Goal: Information Seeking & Learning: Learn about a topic

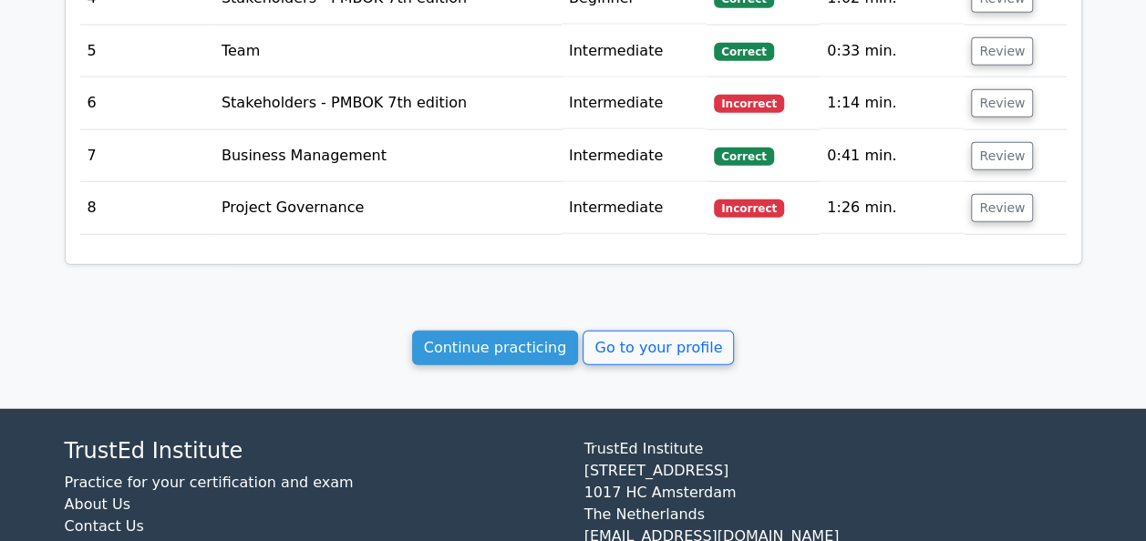
scroll to position [2246, 0]
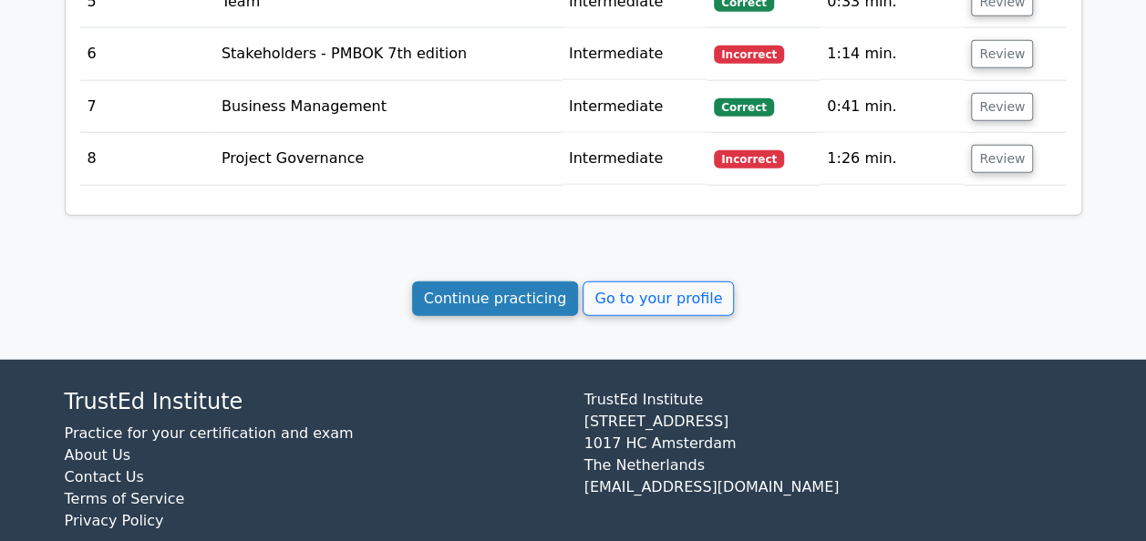
click at [488, 282] on link "Continue practicing" at bounding box center [495, 299] width 167 height 35
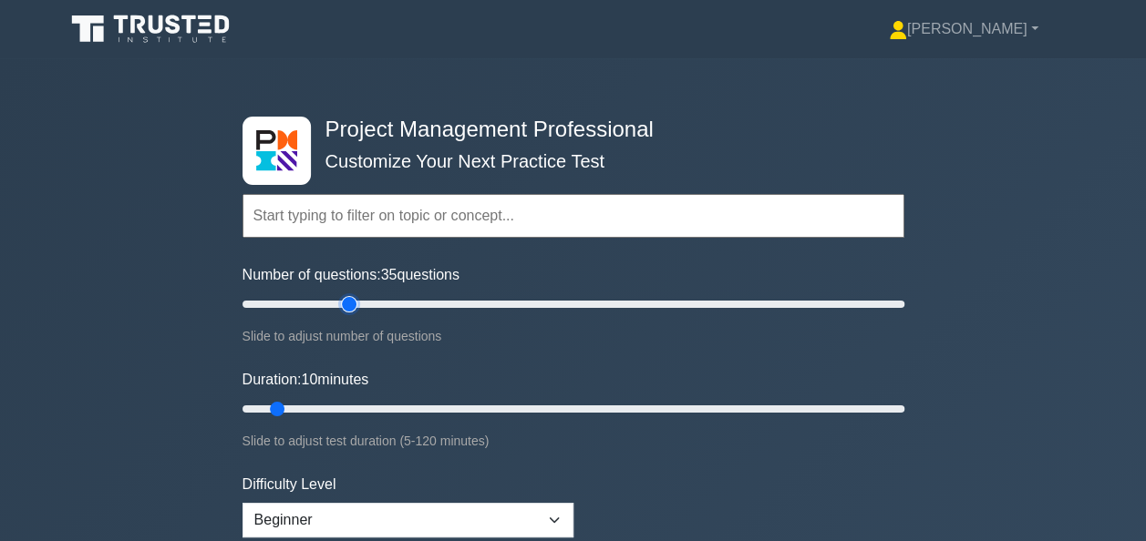
click at [344, 306] on input "Number of questions: 35 questions" at bounding box center [573, 304] width 662 height 22
type input "30"
click at [338, 306] on input "Number of questions: 30 questions" at bounding box center [573, 304] width 662 height 22
click at [315, 406] on input "Duration: 15 minutes" at bounding box center [573, 409] width 662 height 22
click at [343, 406] on input "Duration: 20 minutes" at bounding box center [573, 409] width 662 height 22
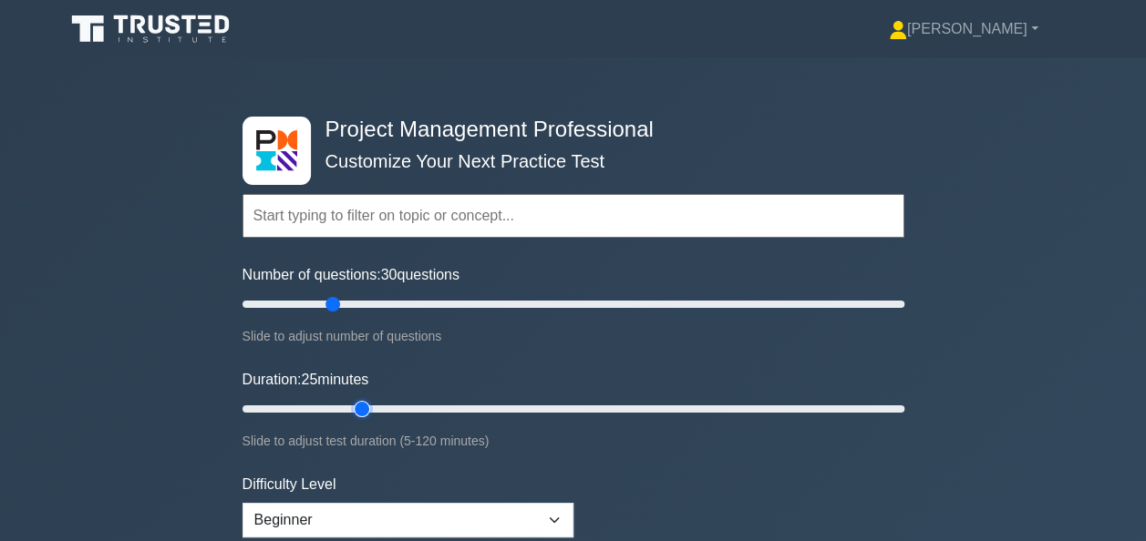
click at [368, 403] on input "Duration: 25 minutes" at bounding box center [573, 409] width 662 height 22
click at [396, 403] on input "Duration: 25 minutes" at bounding box center [573, 409] width 662 height 22
type input "35"
click at [413, 406] on input "Duration: 35 minutes" at bounding box center [573, 409] width 662 height 22
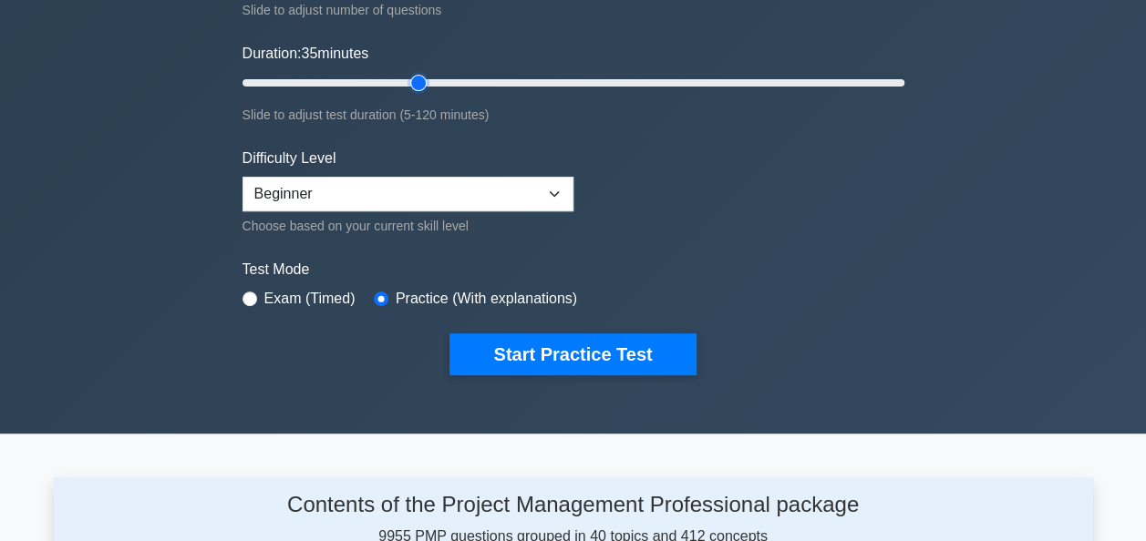
scroll to position [333, 0]
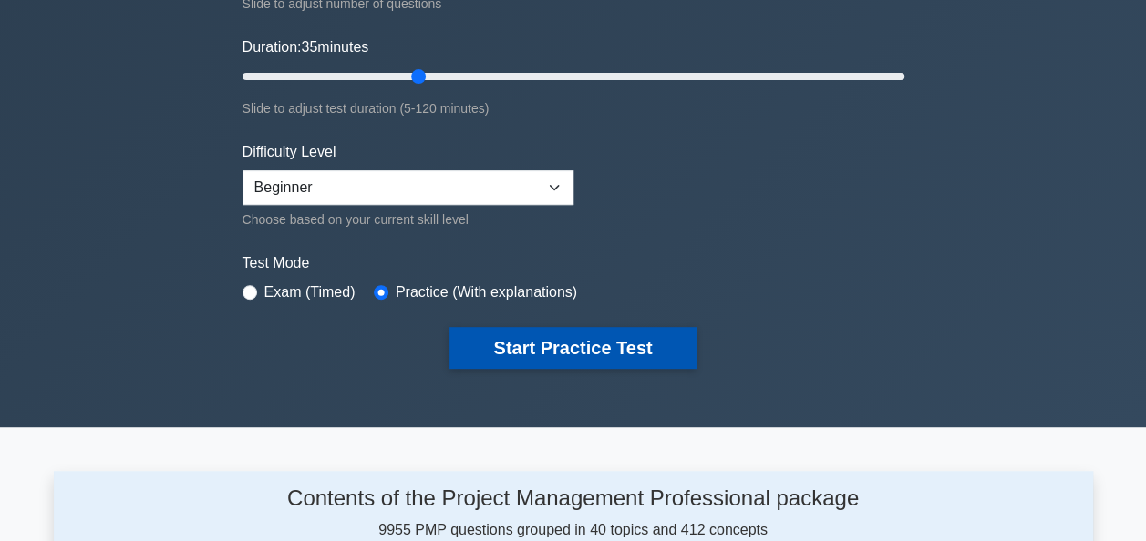
click at [583, 346] on button "Start Practice Test" at bounding box center [572, 348] width 246 height 42
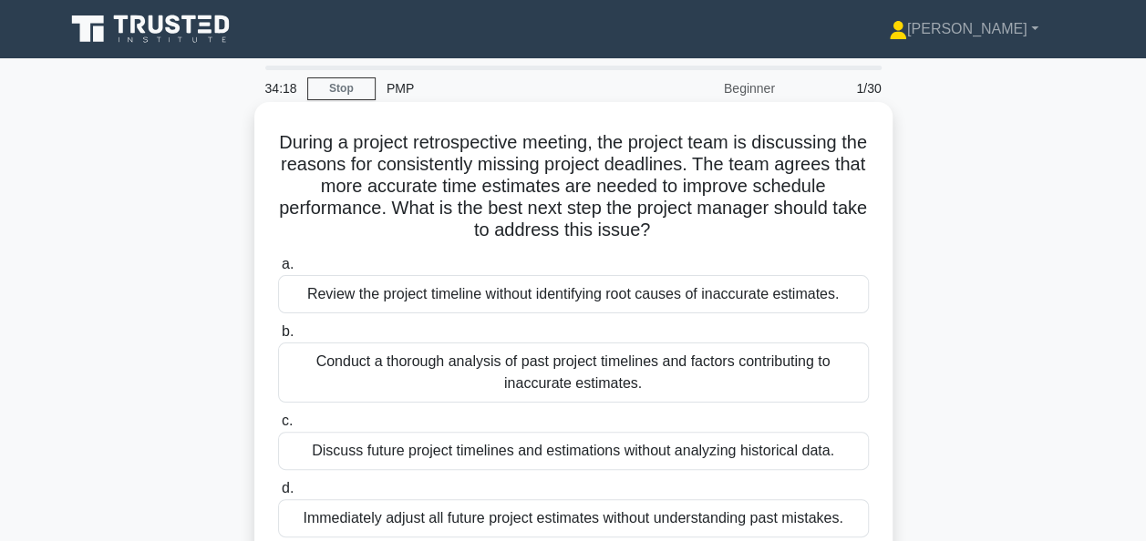
click at [576, 369] on div "Conduct a thorough analysis of past project timelines and factors contributing …" at bounding box center [573, 373] width 591 height 60
click at [278, 338] on input "b. Conduct a thorough analysis of past project timelines and factors contributi…" at bounding box center [278, 332] width 0 height 12
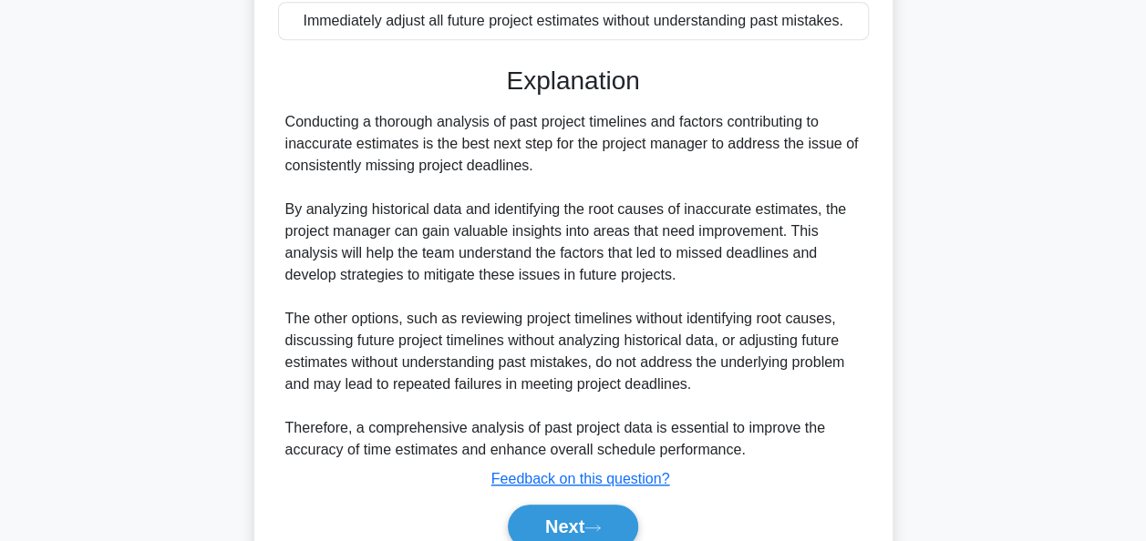
scroll to position [580, 0]
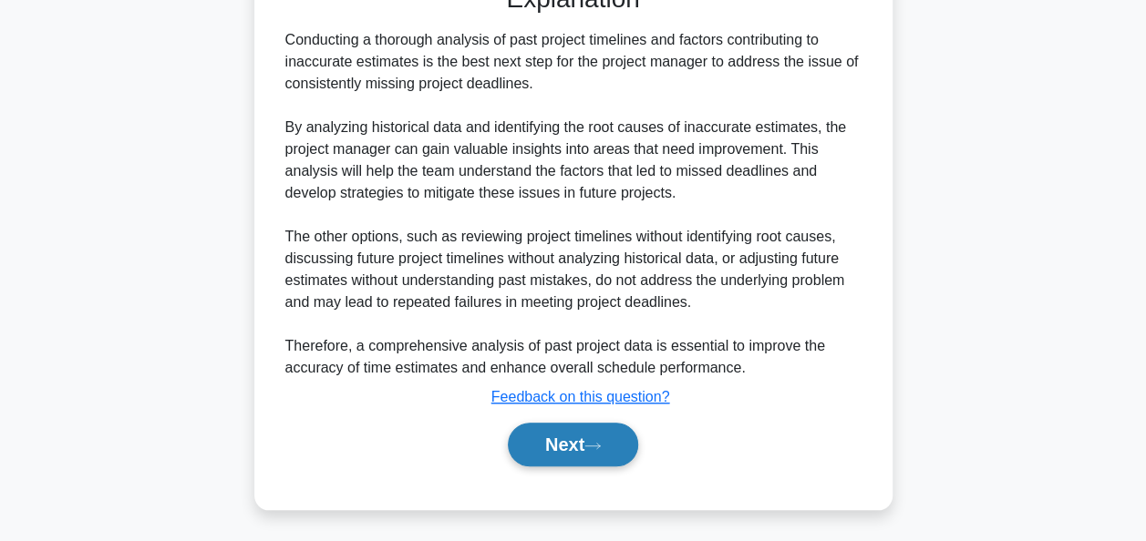
click at [563, 450] on button "Next" at bounding box center [573, 445] width 130 height 44
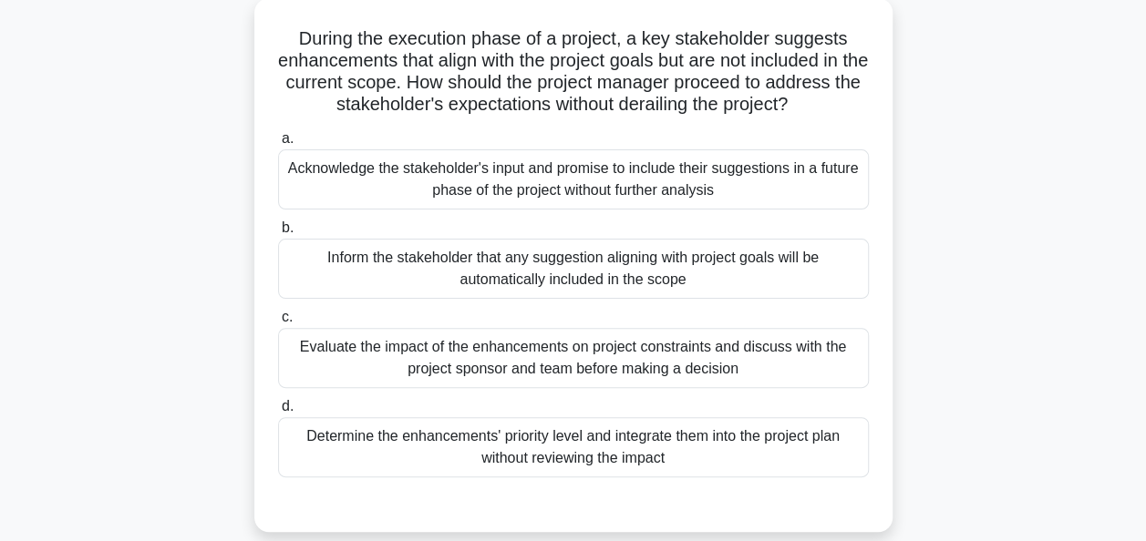
scroll to position [116, 0]
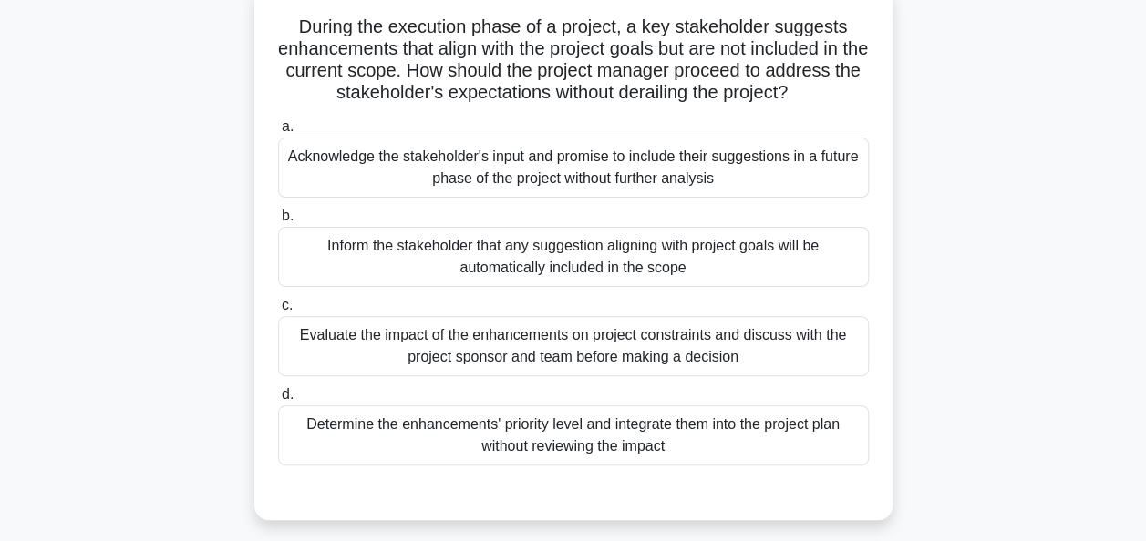
click at [583, 352] on div "Evaluate the impact of the enhancements on project constraints and discuss with…" at bounding box center [573, 346] width 591 height 60
click at [278, 312] on input "c. Evaluate the impact of the enhancements on project constraints and discuss w…" at bounding box center [278, 306] width 0 height 12
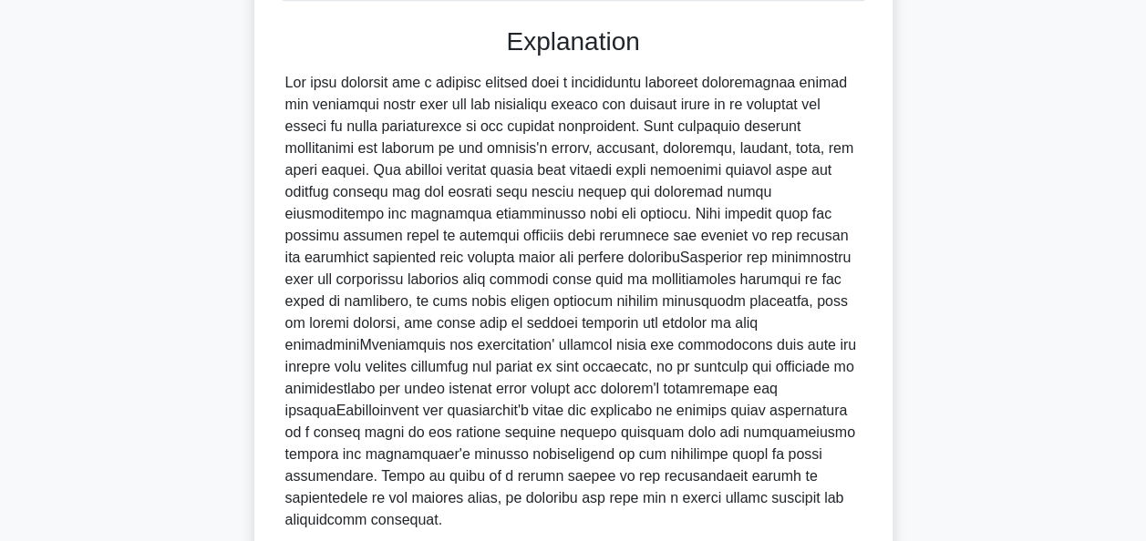
scroll to position [711, 0]
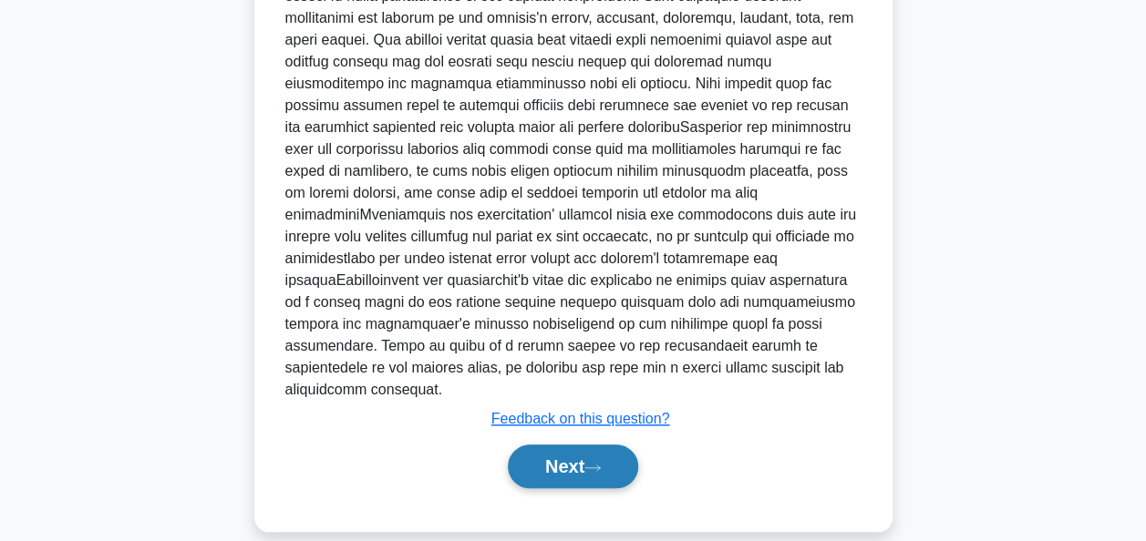
click at [549, 450] on button "Next" at bounding box center [573, 467] width 130 height 44
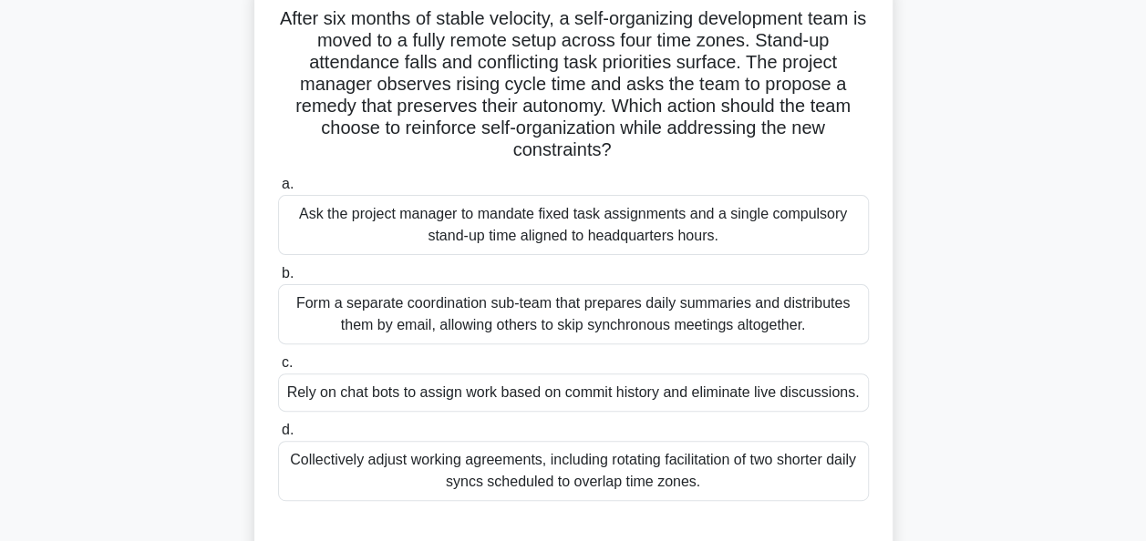
scroll to position [126, 0]
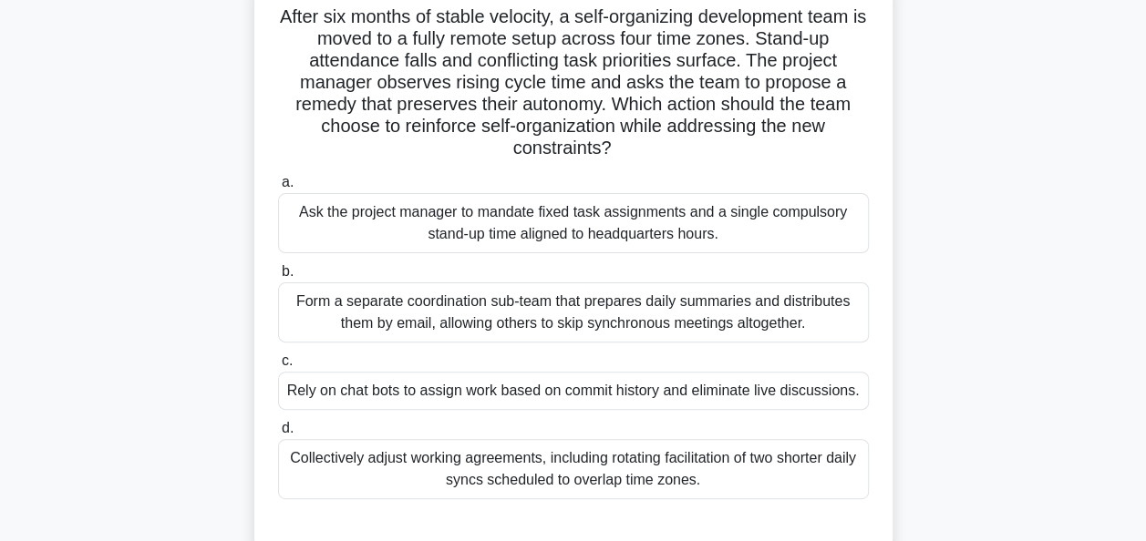
click at [556, 467] on div "Collectively adjust working agreements, including rotating facilitation of two …" at bounding box center [573, 469] width 591 height 60
click at [278, 435] on input "d. Collectively adjust working agreements, including rotating facilitation of t…" at bounding box center [278, 429] width 0 height 12
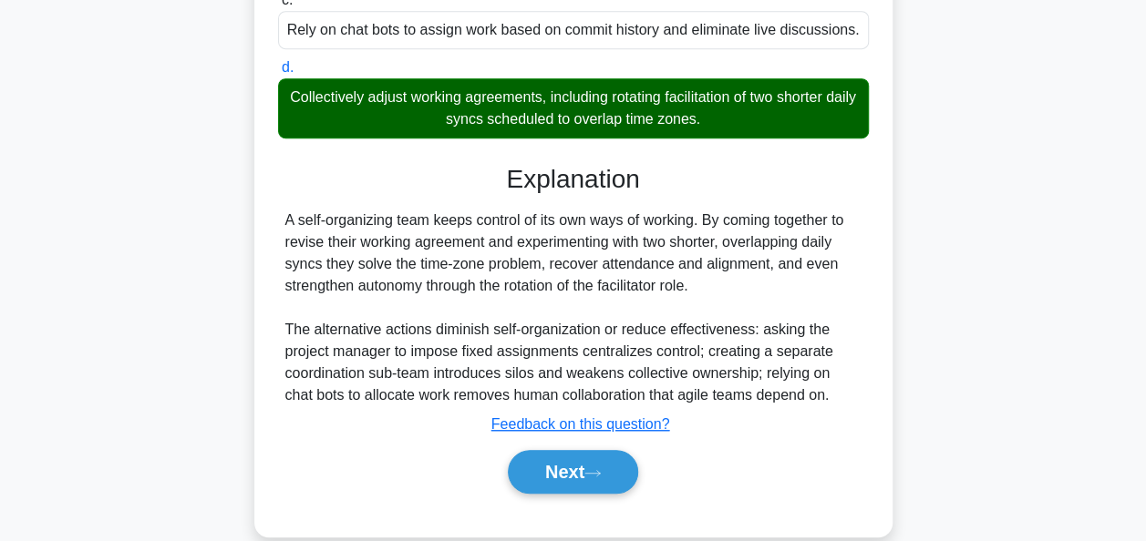
scroll to position [488, 0]
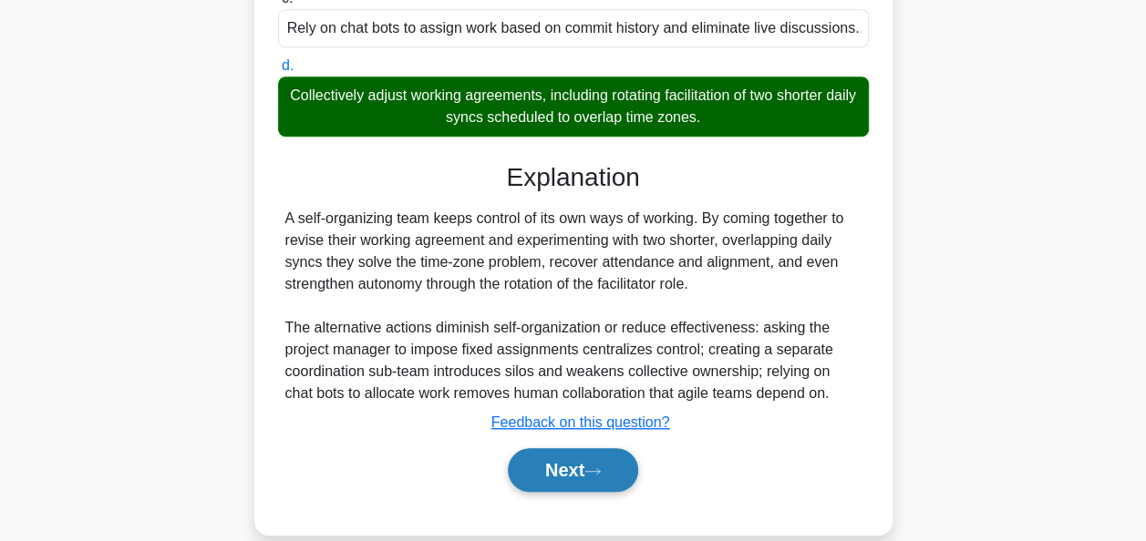
click at [565, 470] on button "Next" at bounding box center [573, 470] width 130 height 44
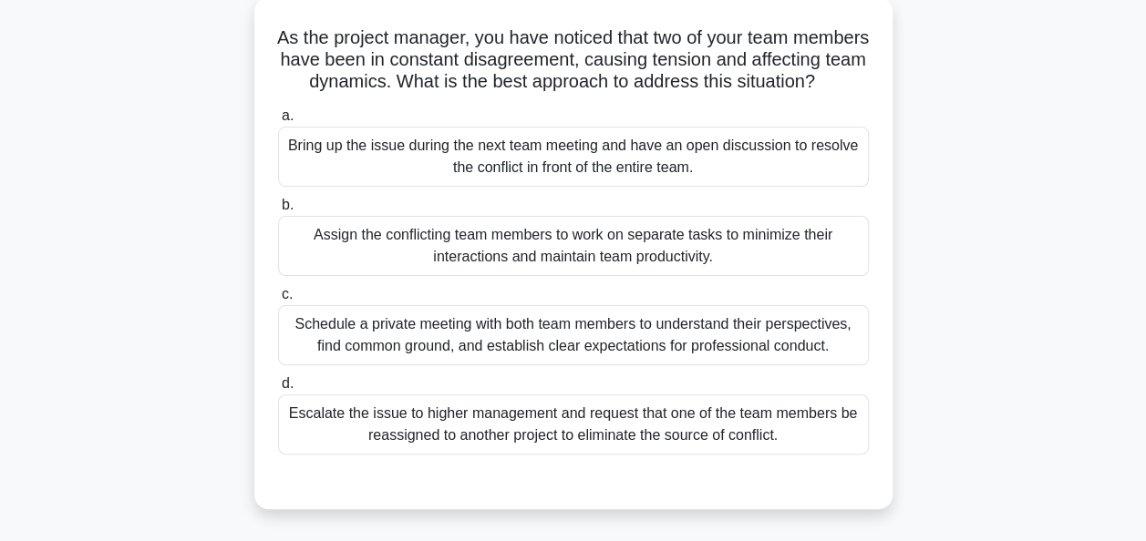
scroll to position [111, 0]
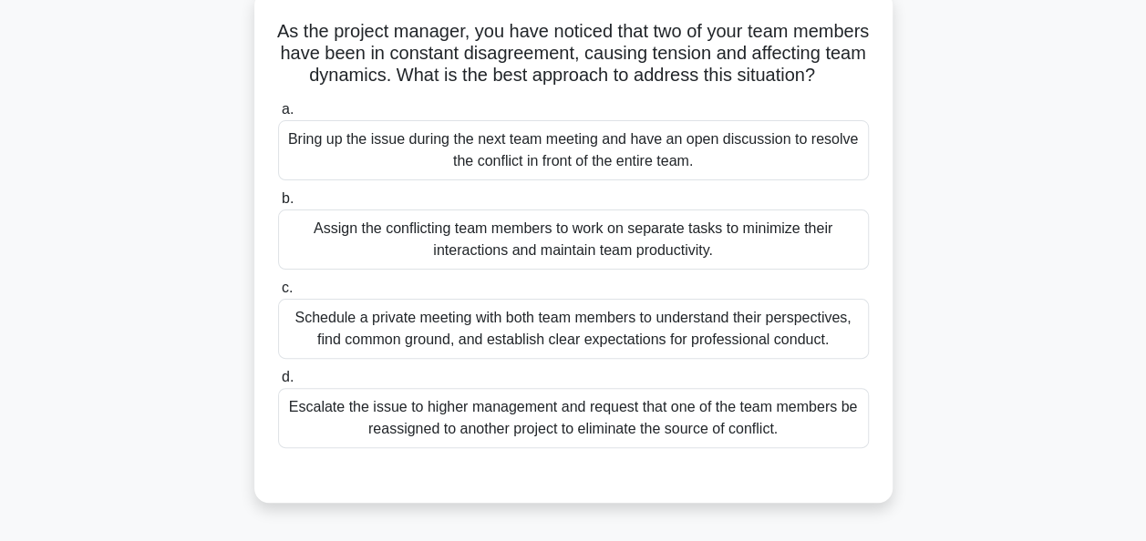
click at [598, 348] on div "Schedule a private meeting with both team members to understand their perspecti…" at bounding box center [573, 329] width 591 height 60
click at [278, 294] on input "c. Schedule a private meeting with both team members to understand their perspe…" at bounding box center [278, 289] width 0 height 12
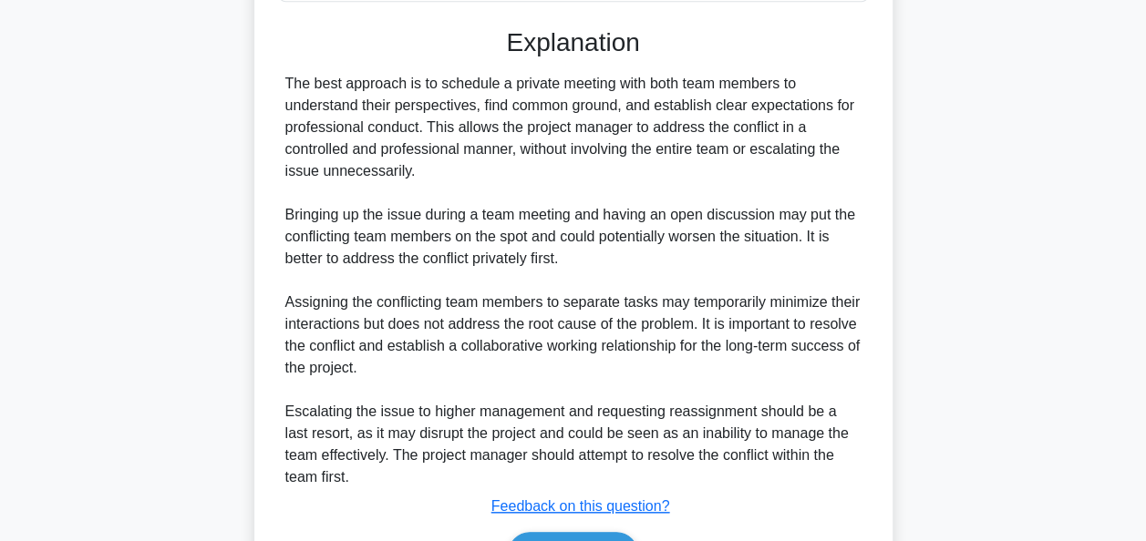
scroll to position [689, 0]
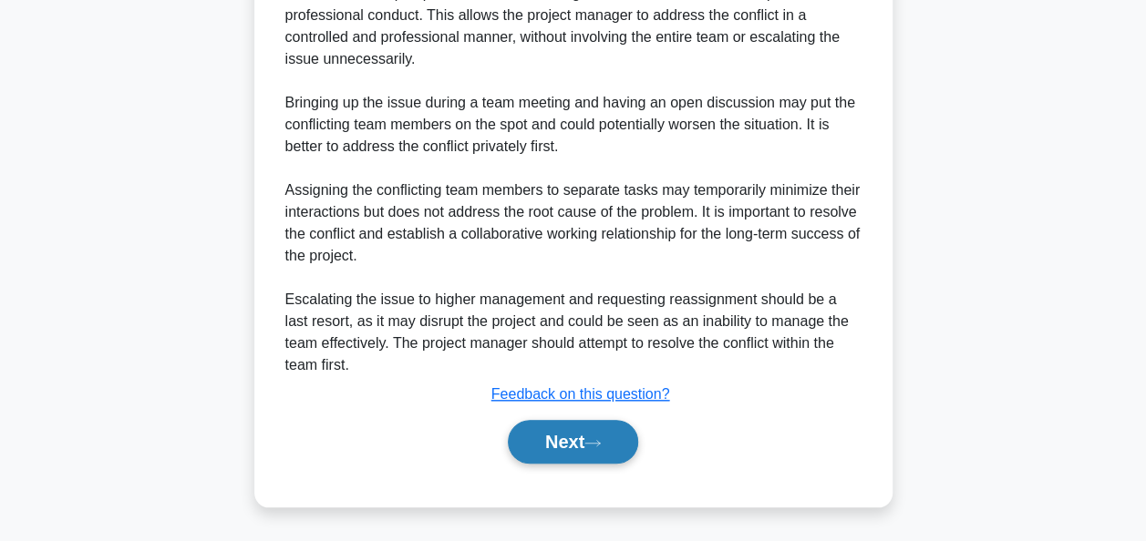
click at [541, 448] on button "Next" at bounding box center [573, 442] width 130 height 44
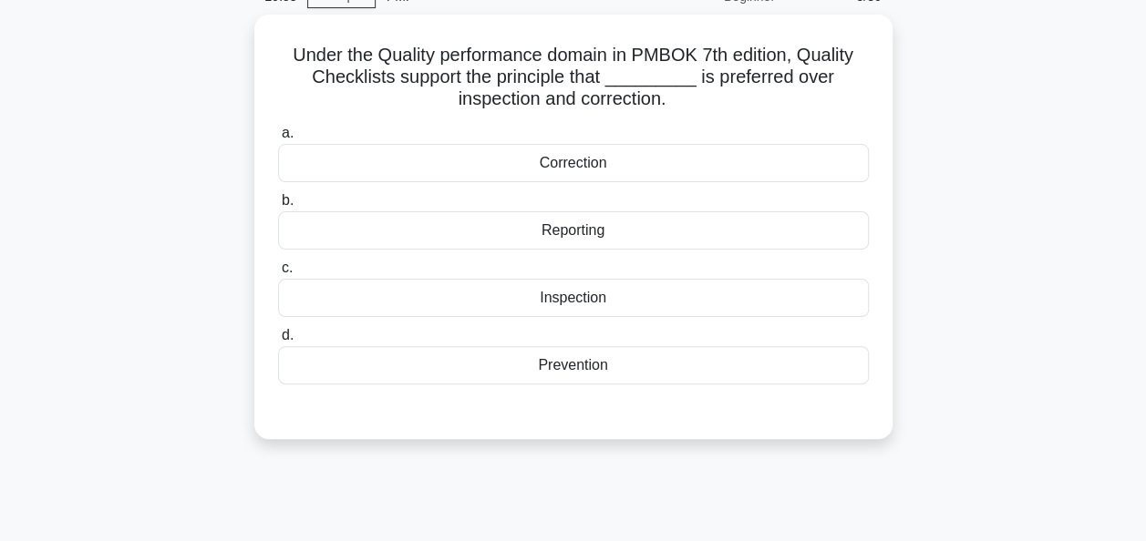
scroll to position [91, 0]
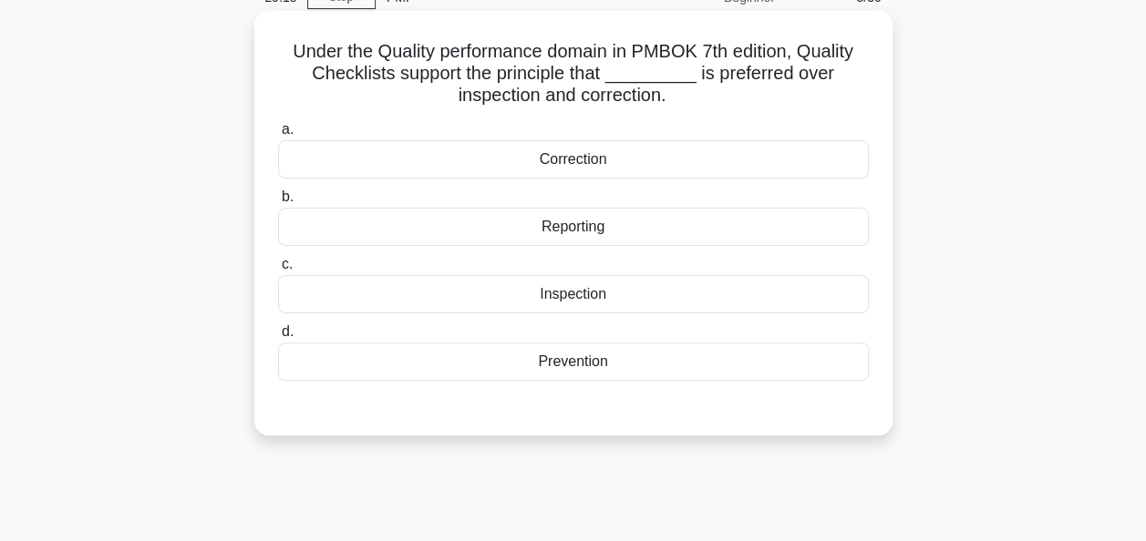
click at [546, 365] on div "Prevention" at bounding box center [573, 362] width 591 height 38
click at [278, 338] on input "d. Prevention" at bounding box center [278, 332] width 0 height 12
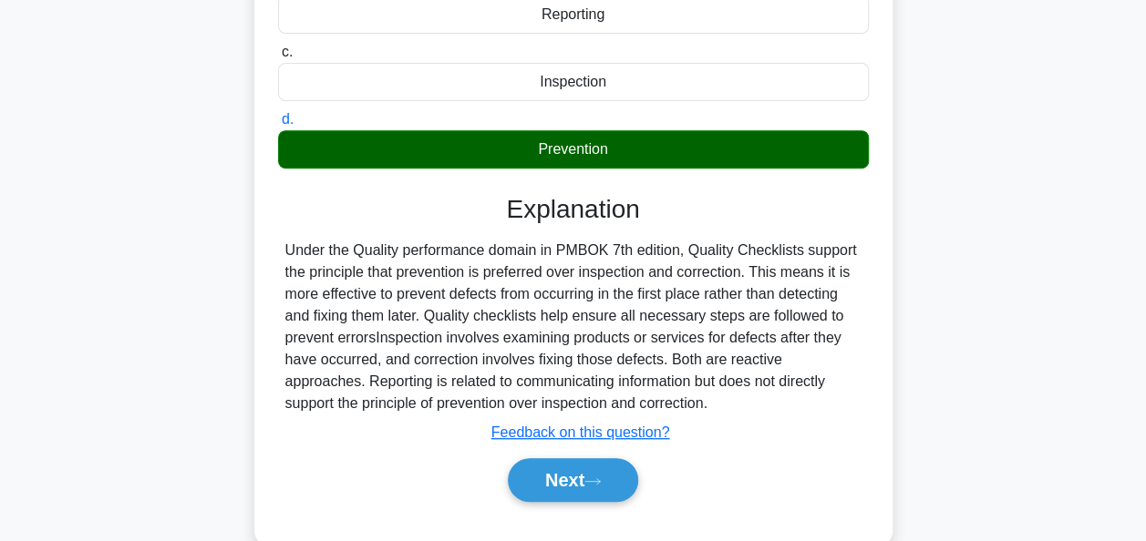
scroll to position [443, 0]
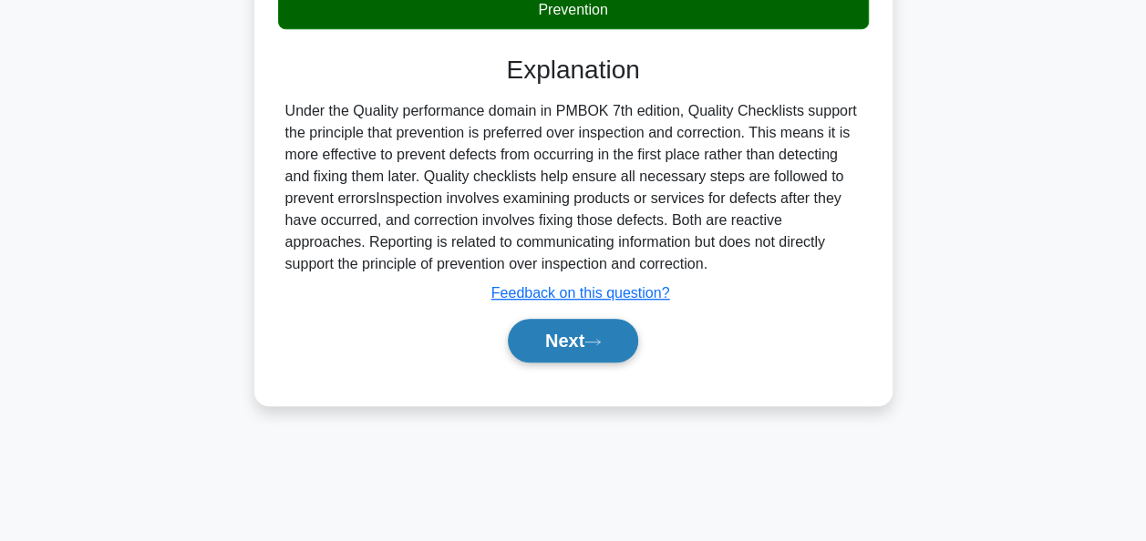
click at [596, 346] on button "Next" at bounding box center [573, 341] width 130 height 44
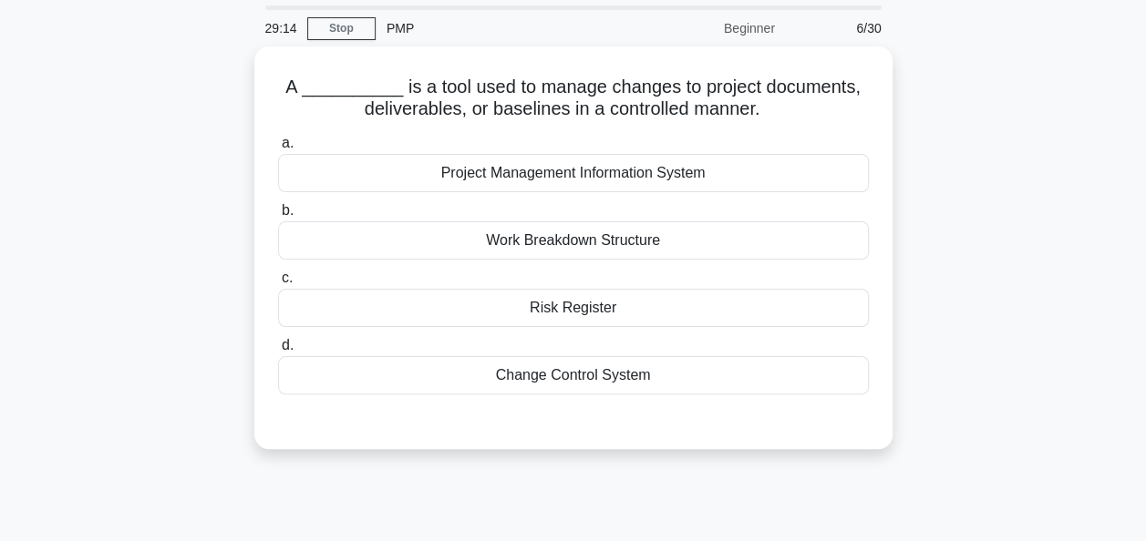
scroll to position [0, 0]
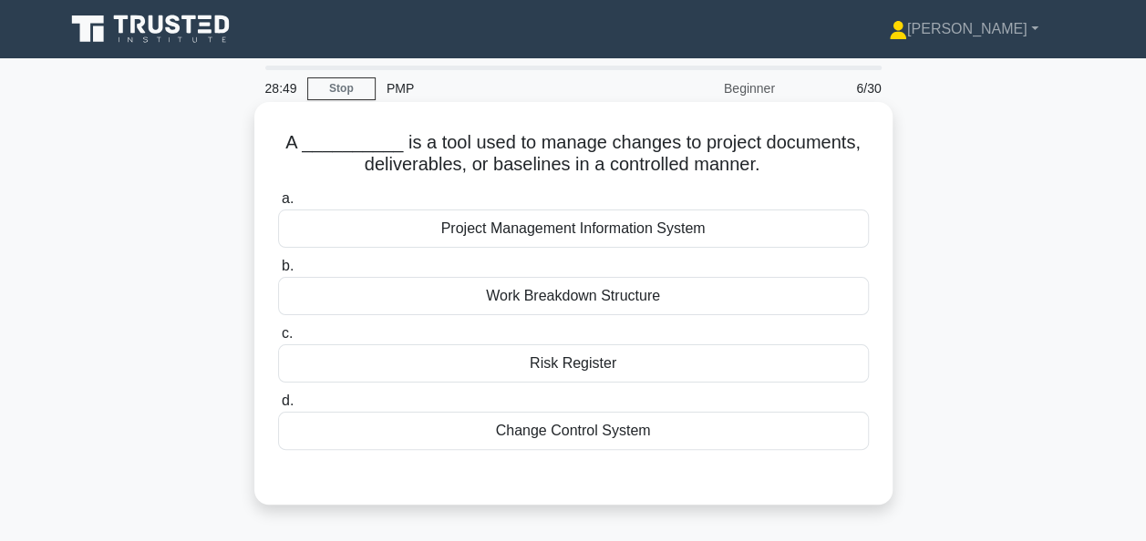
click at [645, 431] on div "Change Control System" at bounding box center [573, 431] width 591 height 38
click at [278, 407] on input "d. Change Control System" at bounding box center [278, 402] width 0 height 12
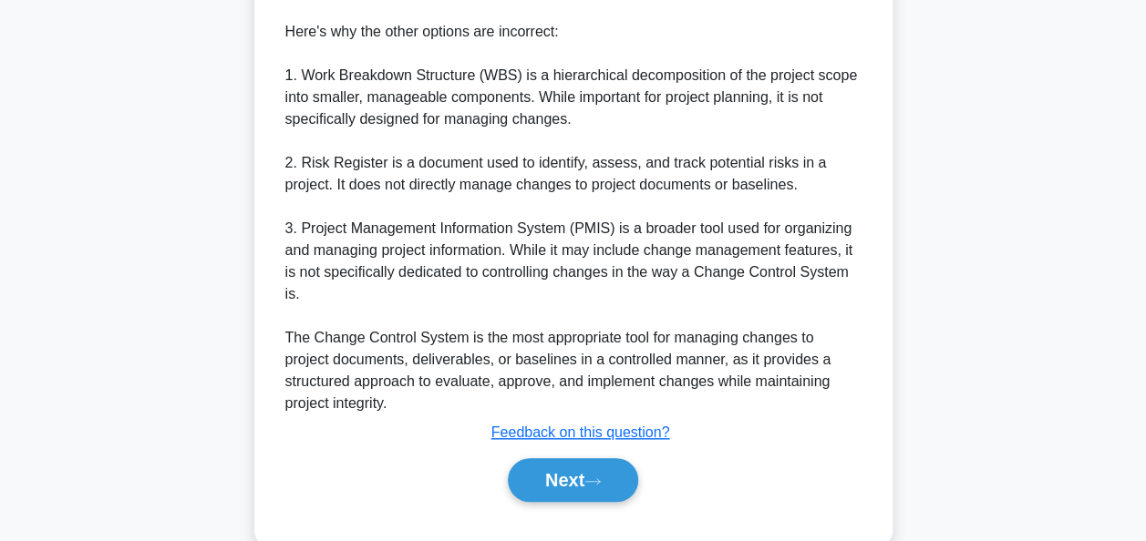
scroll to position [689, 0]
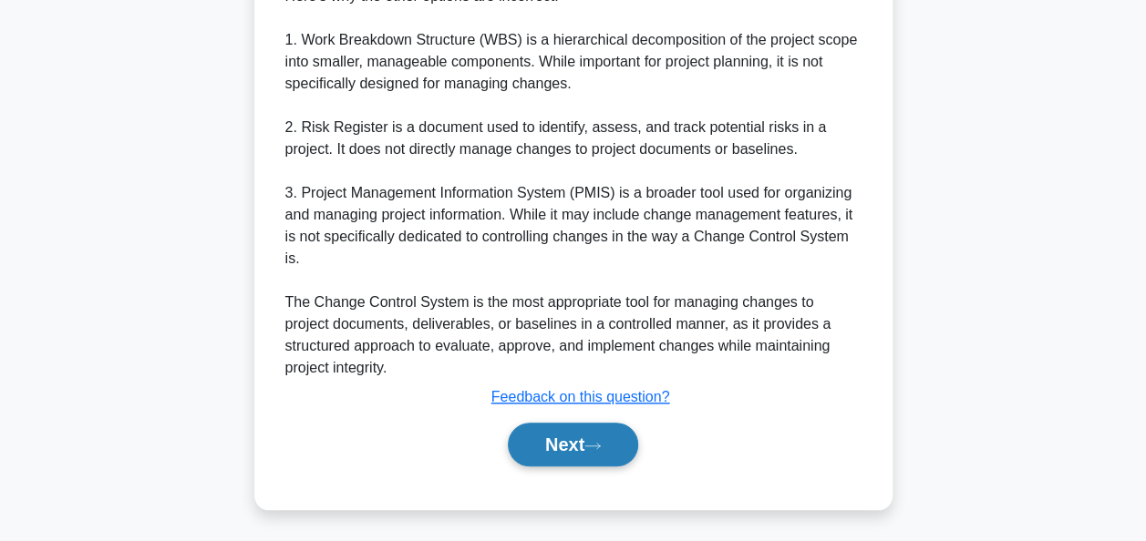
click at [571, 437] on button "Next" at bounding box center [573, 445] width 130 height 44
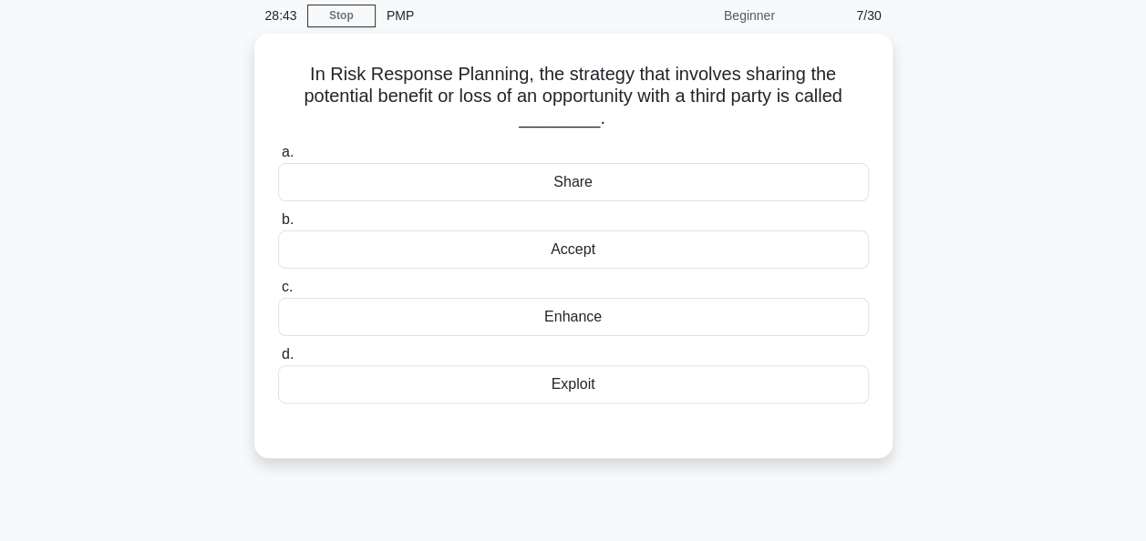
scroll to position [75, 0]
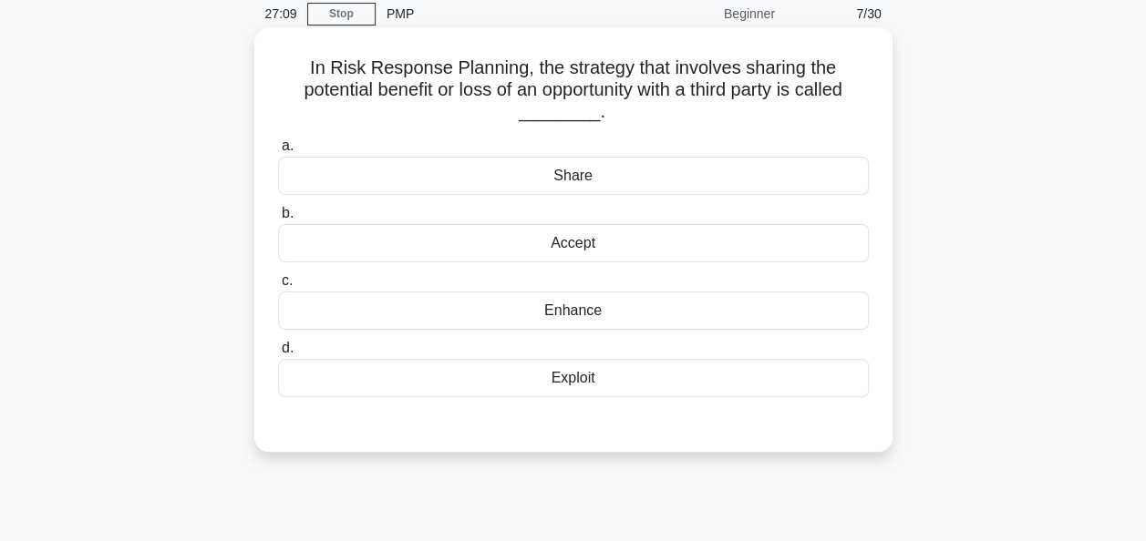
click at [581, 250] on div "Accept" at bounding box center [573, 243] width 591 height 38
click at [278, 220] on input "b. Accept" at bounding box center [278, 214] width 0 height 12
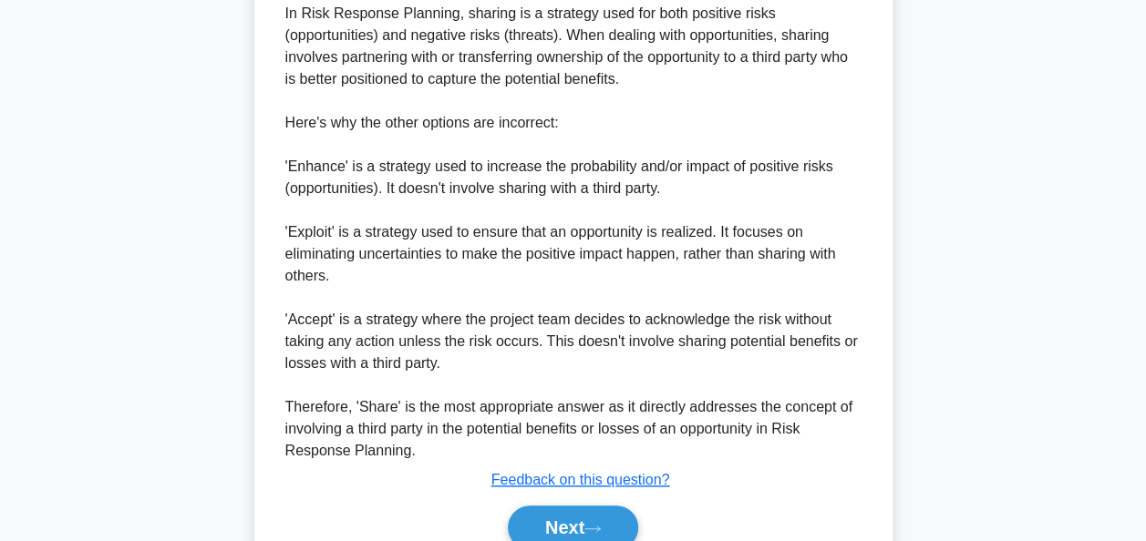
scroll to position [670, 0]
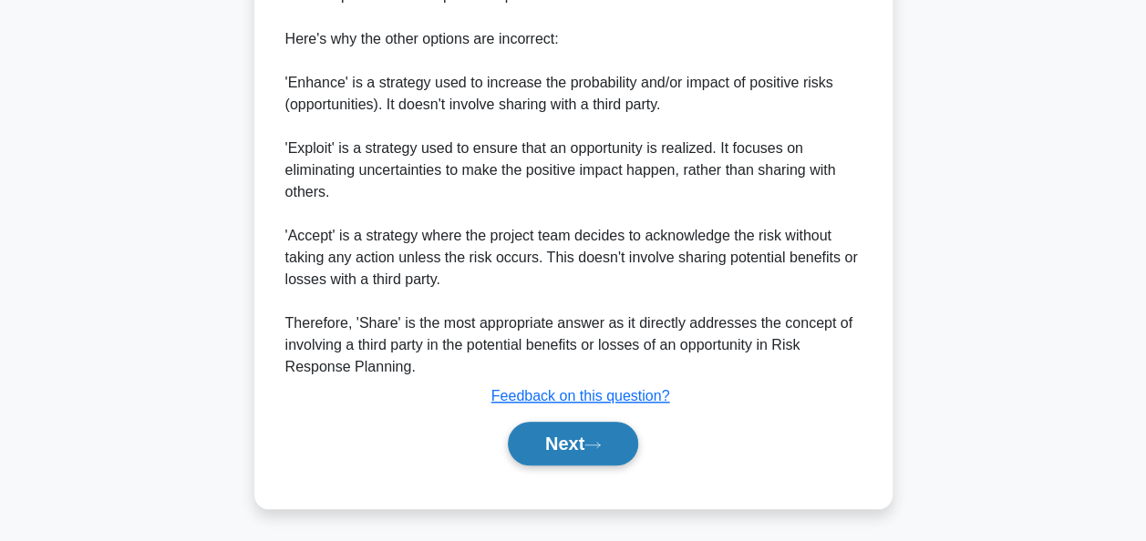
click at [558, 460] on button "Next" at bounding box center [573, 444] width 130 height 44
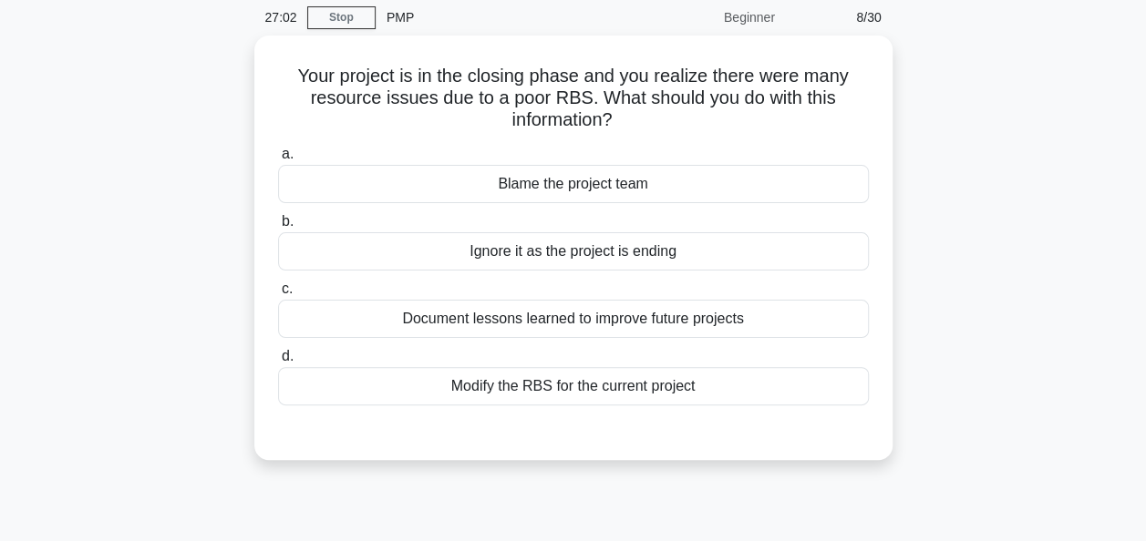
scroll to position [38, 0]
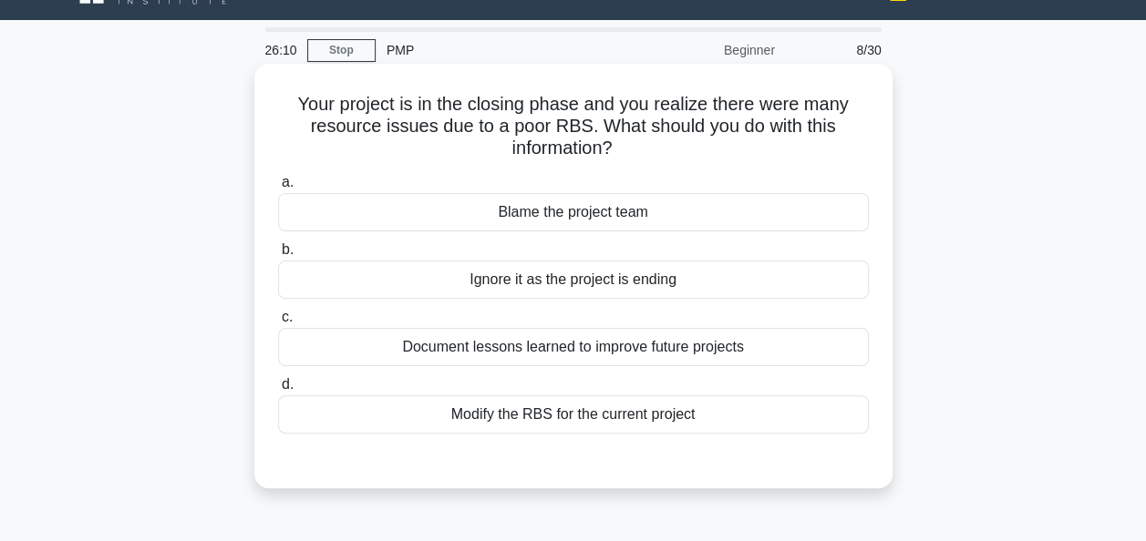
click at [587, 352] on div "Document lessons learned to improve future projects" at bounding box center [573, 347] width 591 height 38
click at [278, 324] on input "c. Document lessons learned to improve future projects" at bounding box center [278, 318] width 0 height 12
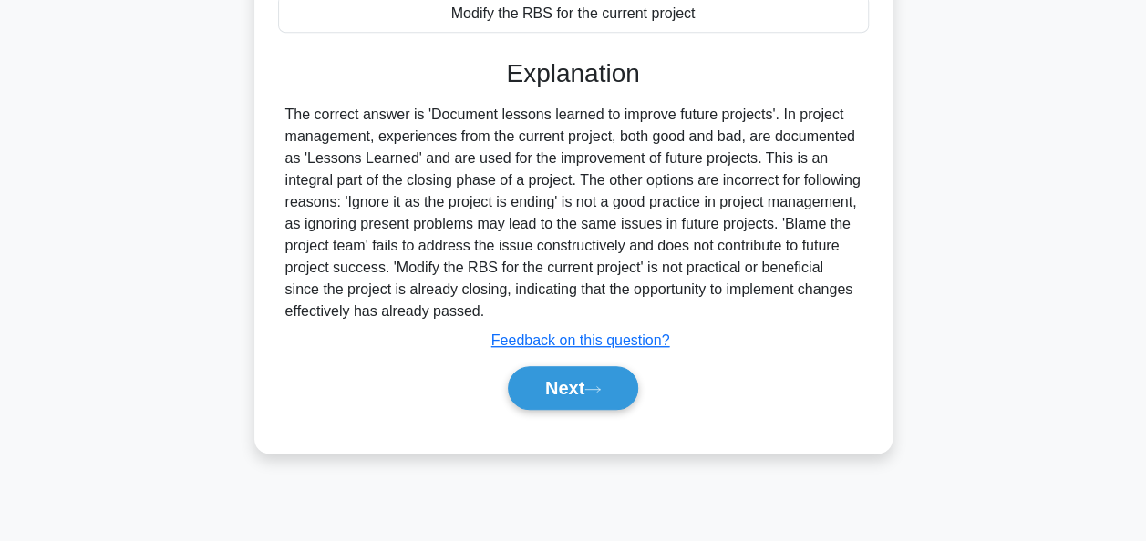
scroll to position [441, 0]
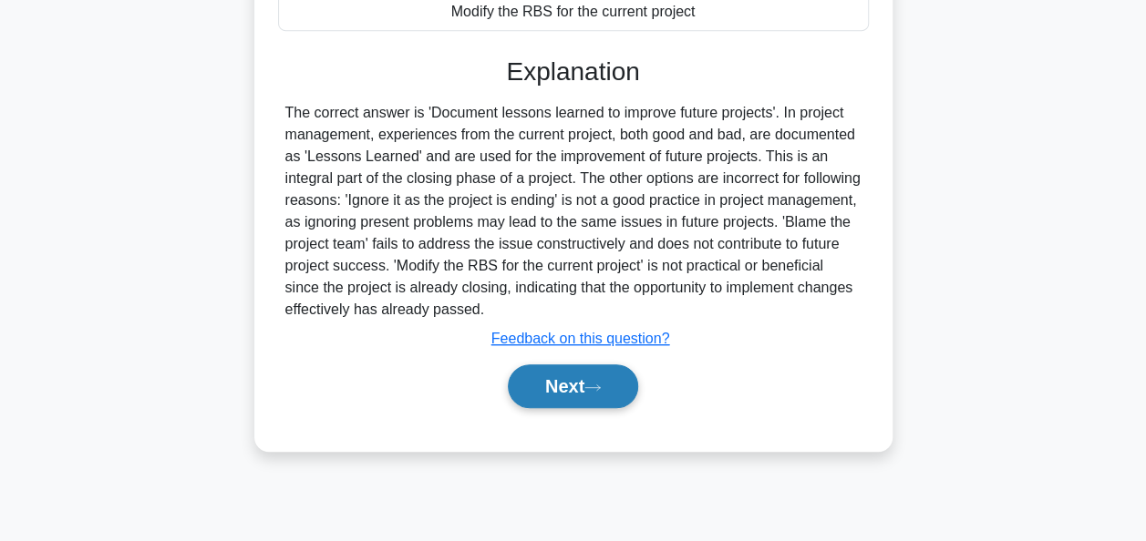
click at [578, 381] on button "Next" at bounding box center [573, 387] width 130 height 44
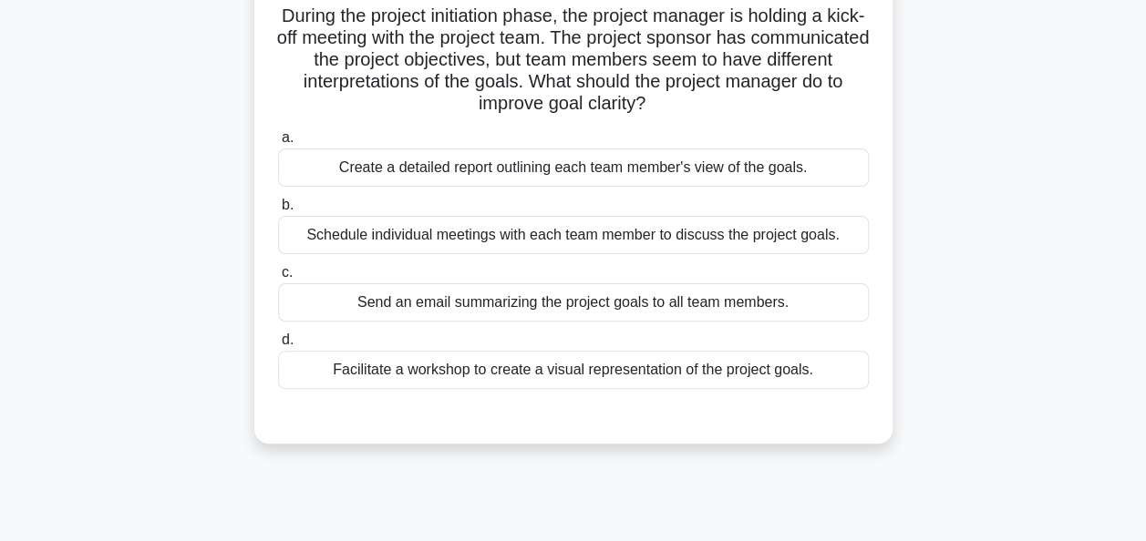
scroll to position [82, 0]
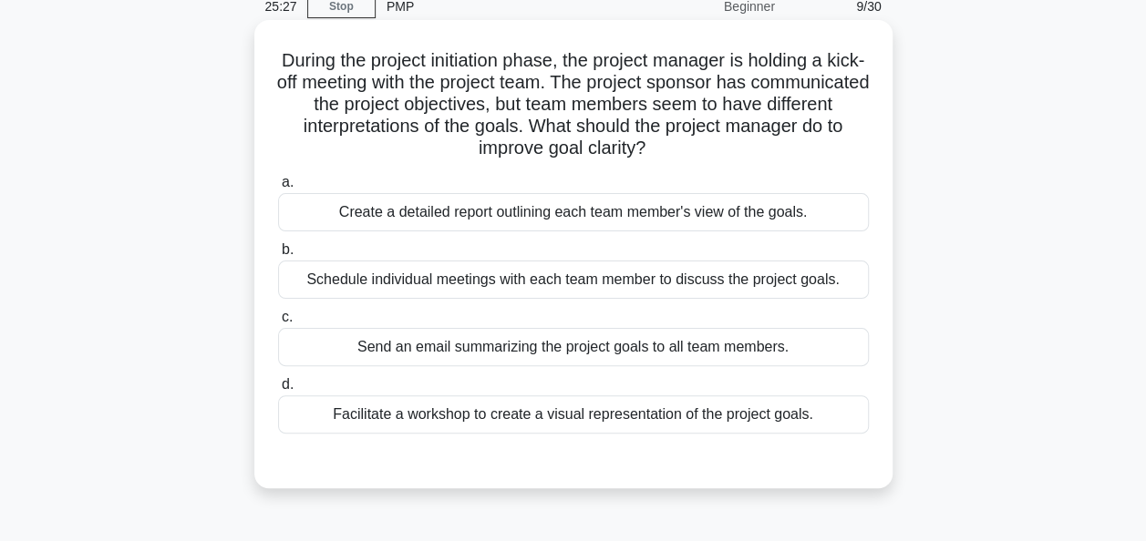
click at [590, 410] on div "Facilitate a workshop to create a visual representation of the project goals." at bounding box center [573, 415] width 591 height 38
click at [278, 391] on input "d. Facilitate a workshop to create a visual representation of the project goals." at bounding box center [278, 385] width 0 height 12
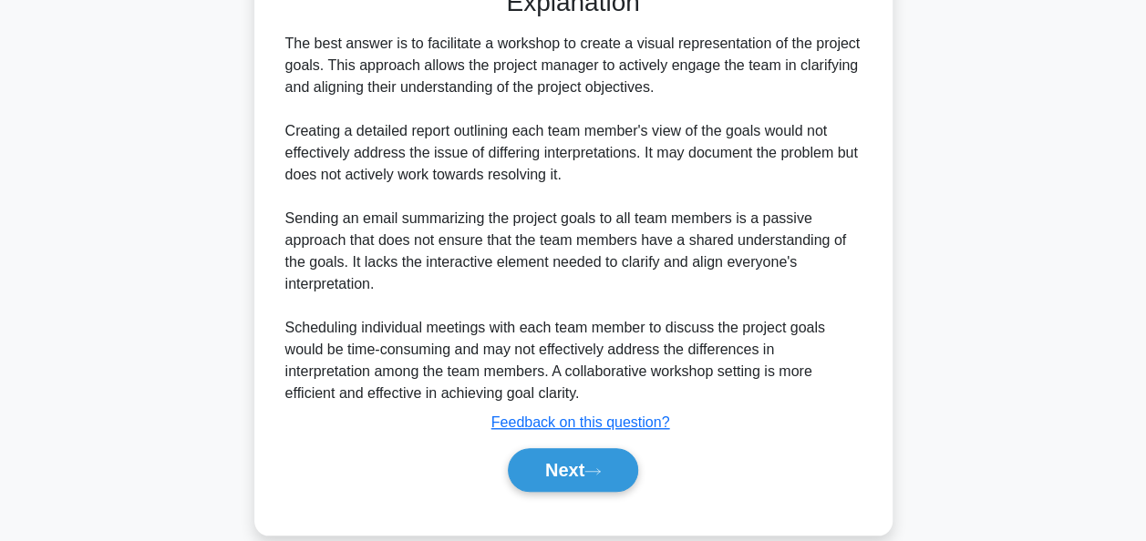
scroll to position [580, 0]
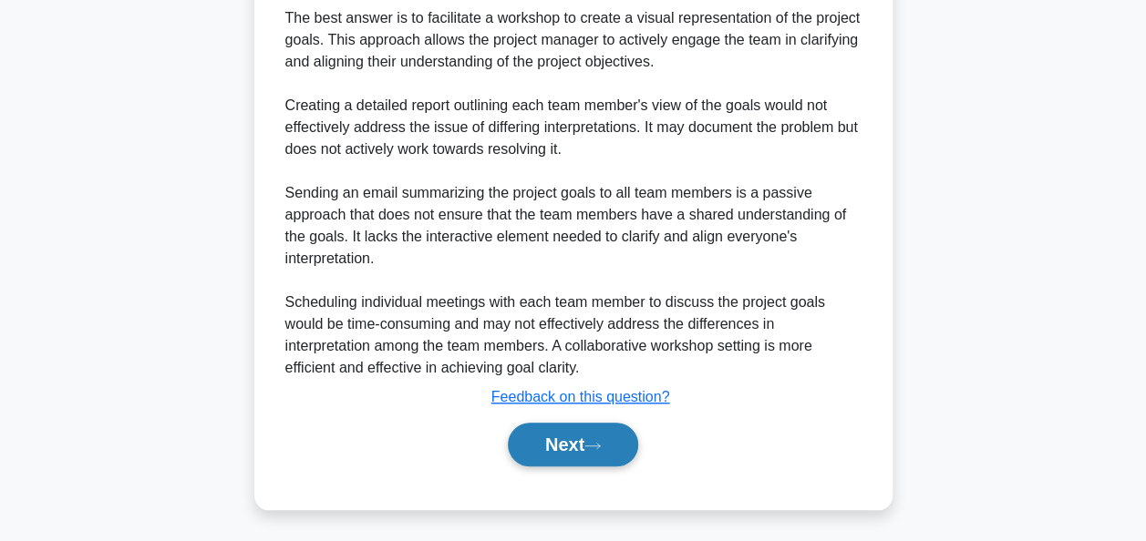
click at [558, 438] on button "Next" at bounding box center [573, 445] width 130 height 44
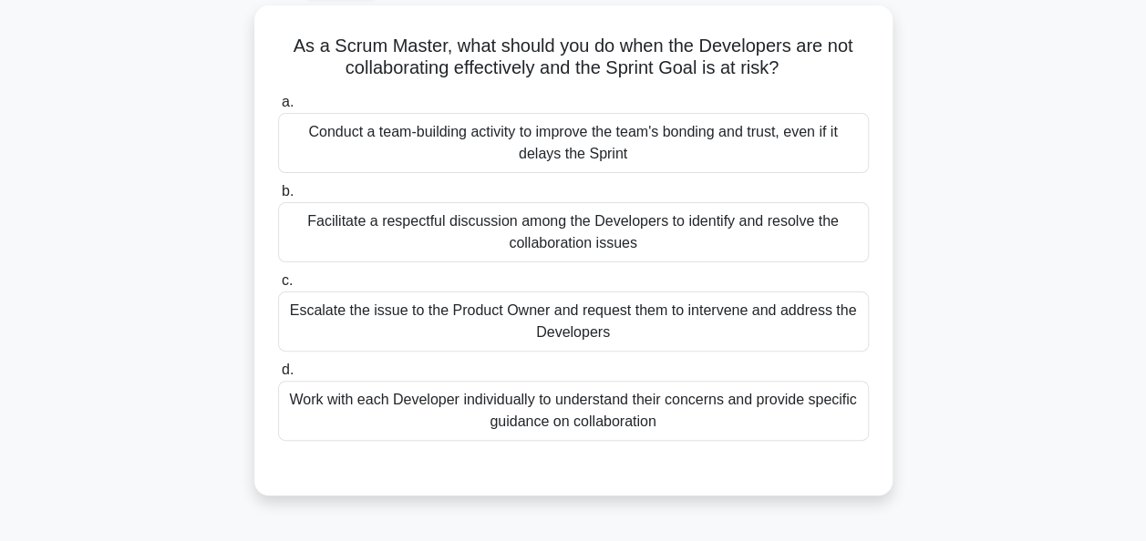
scroll to position [102, 0]
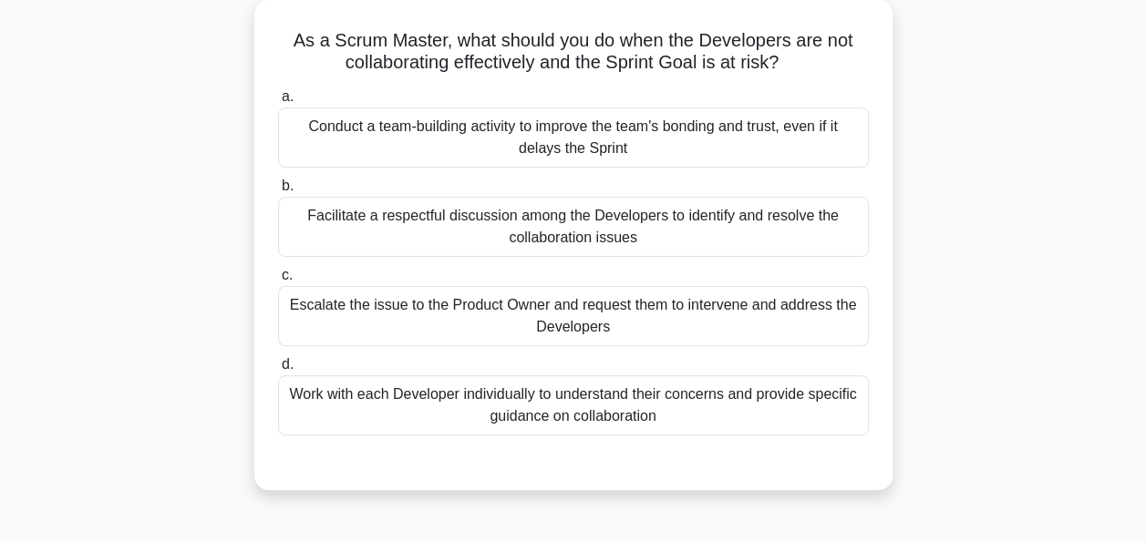
click at [649, 219] on div "Facilitate a respectful discussion among the Developers to identify and resolve…" at bounding box center [573, 227] width 591 height 60
click at [278, 192] on input "b. Facilitate a respectful discussion among the Developers to identify and reso…" at bounding box center [278, 186] width 0 height 12
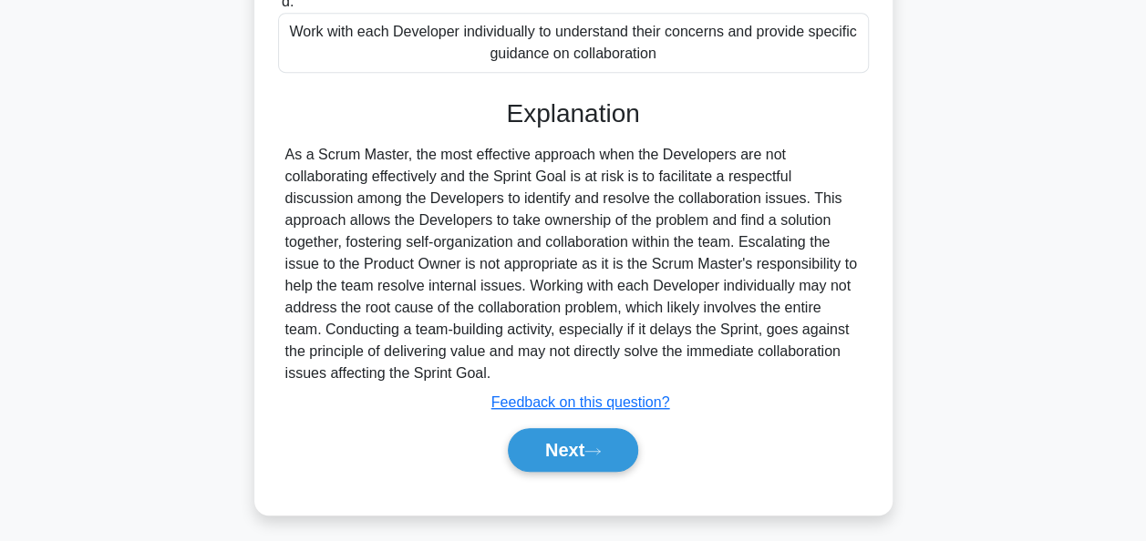
scroll to position [470, 0]
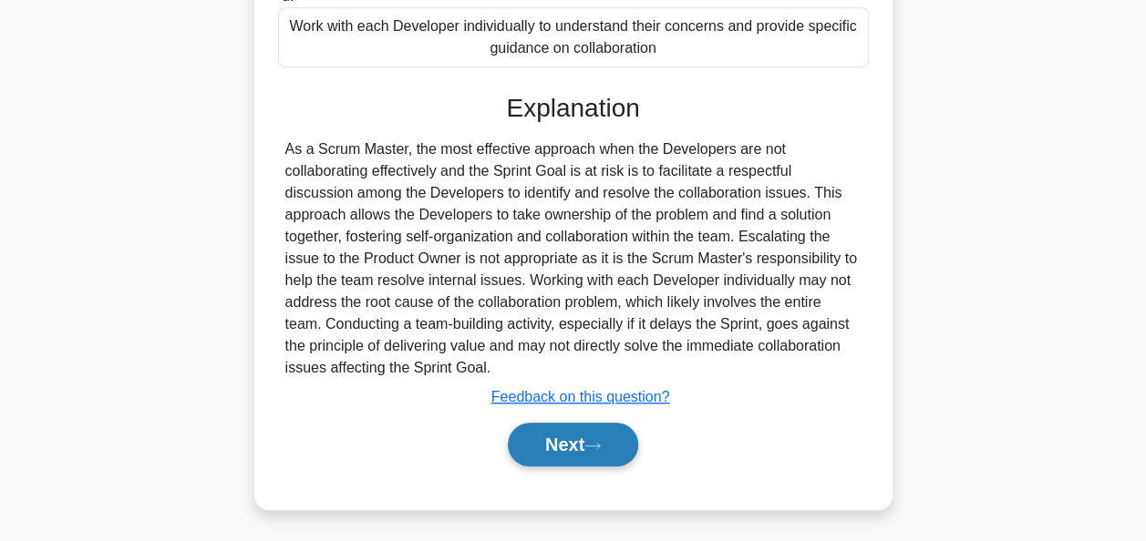
click at [555, 445] on button "Next" at bounding box center [573, 445] width 130 height 44
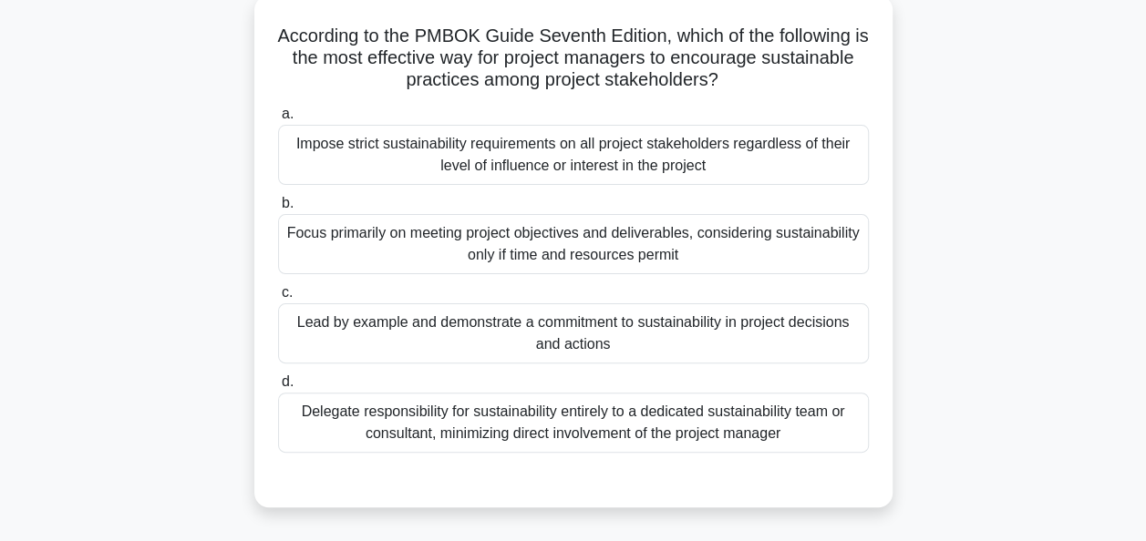
scroll to position [122, 0]
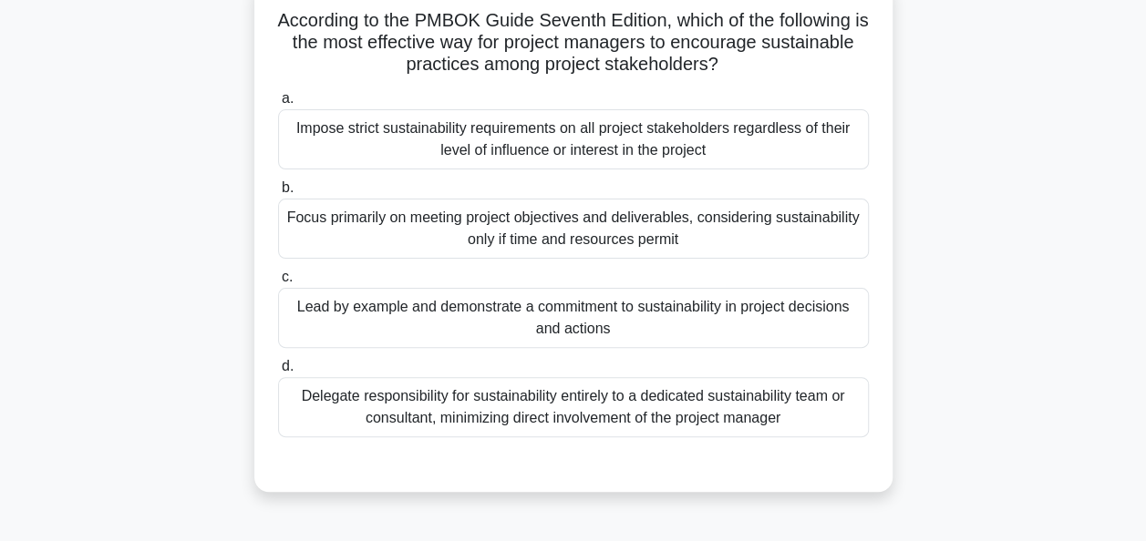
click at [573, 323] on div "Lead by example and demonstrate a commitment to sustainability in project decis…" at bounding box center [573, 318] width 591 height 60
click at [278, 283] on input "c. Lead by example and demonstrate a commitment to sustainability in project de…" at bounding box center [278, 278] width 0 height 12
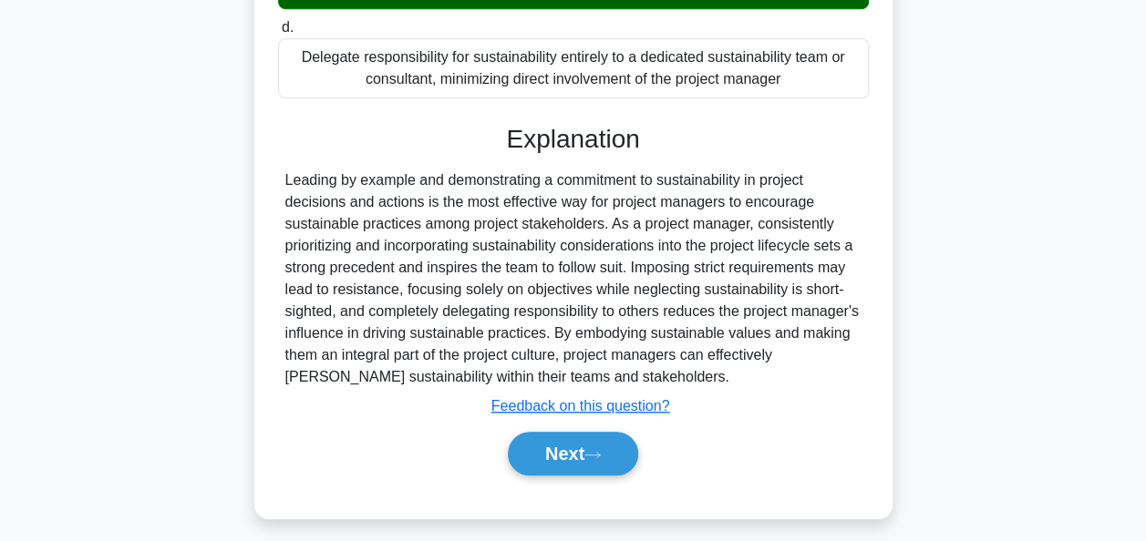
scroll to position [470, 0]
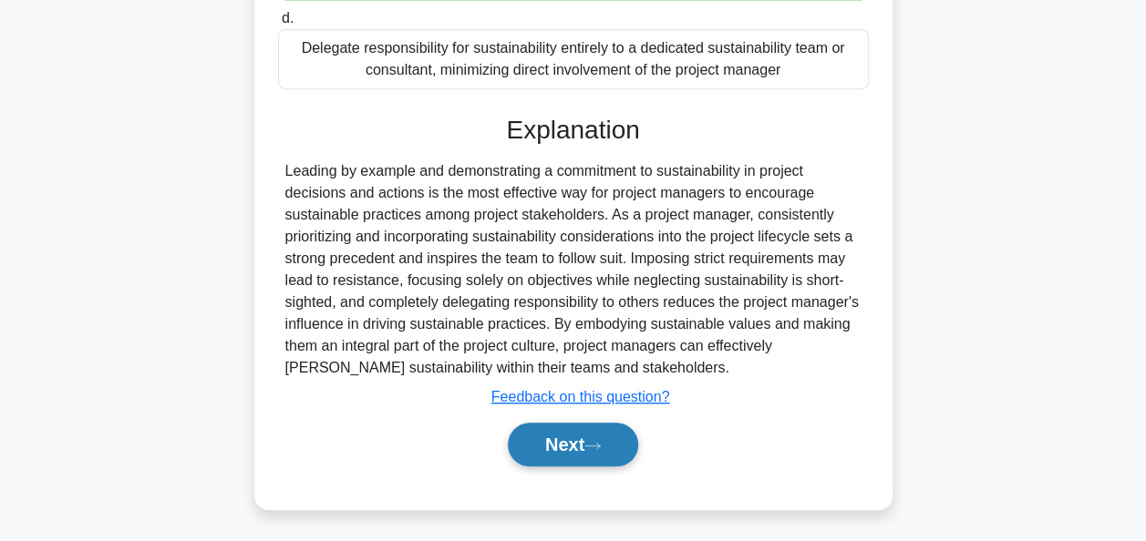
click at [569, 455] on button "Next" at bounding box center [573, 445] width 130 height 44
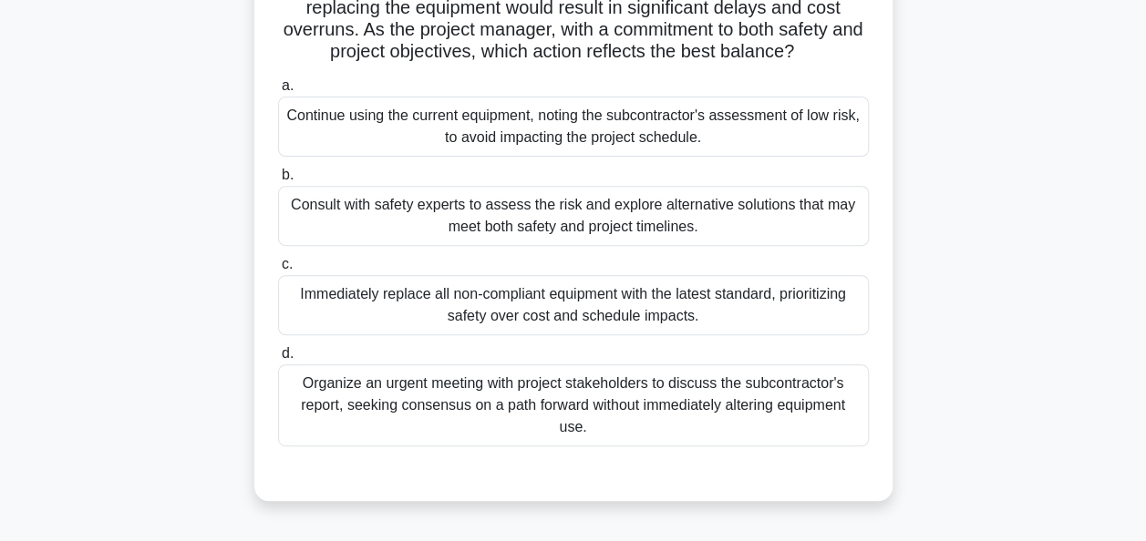
scroll to position [268, 0]
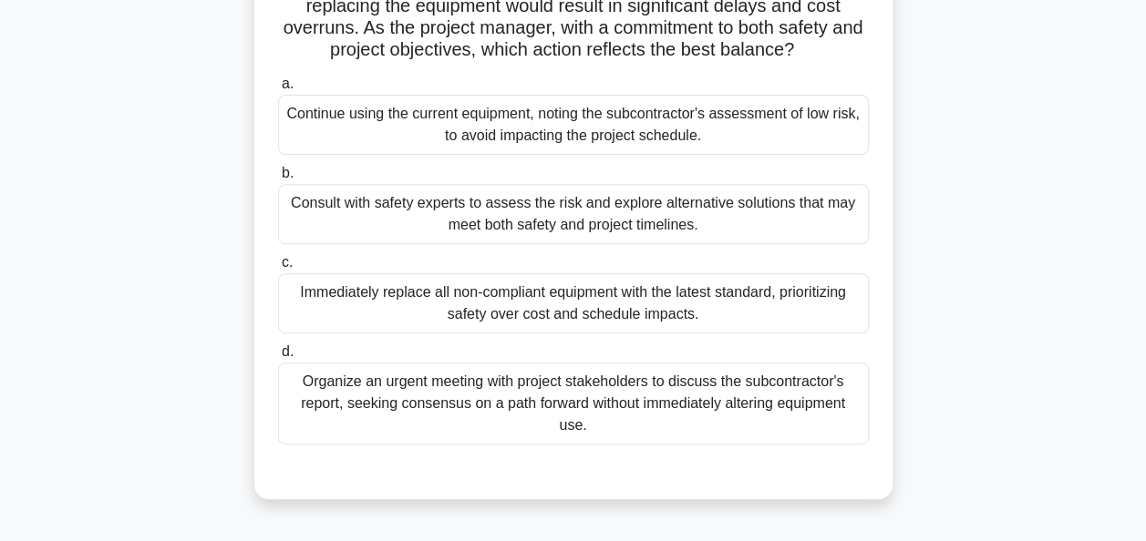
click at [601, 211] on div "Consult with safety experts to assess the risk and explore alternative solution…" at bounding box center [573, 214] width 591 height 60
click at [278, 180] on input "b. Consult with safety experts to assess the risk and explore alternative solut…" at bounding box center [278, 174] width 0 height 12
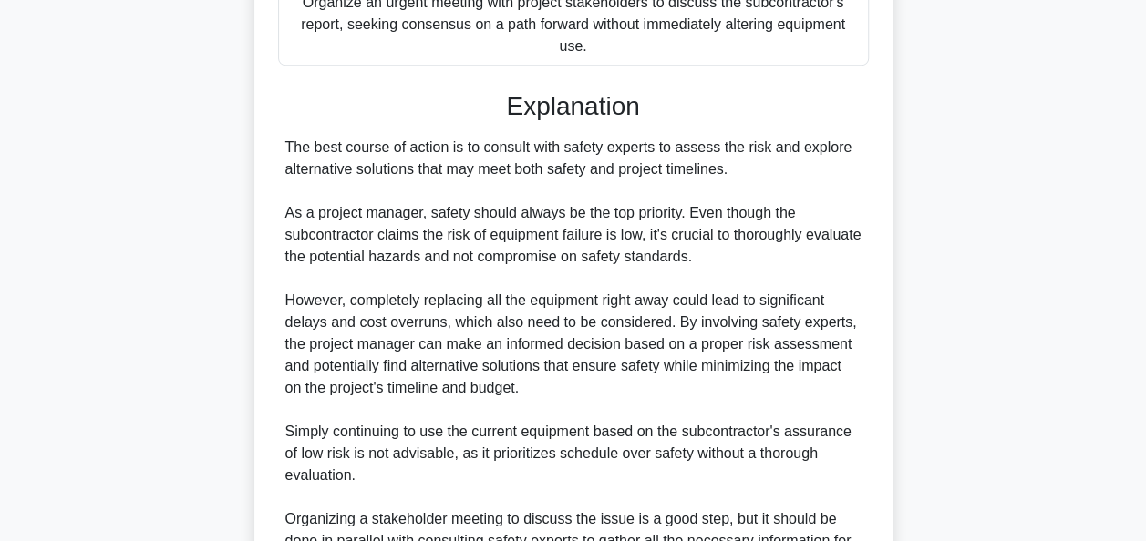
scroll to position [842, 0]
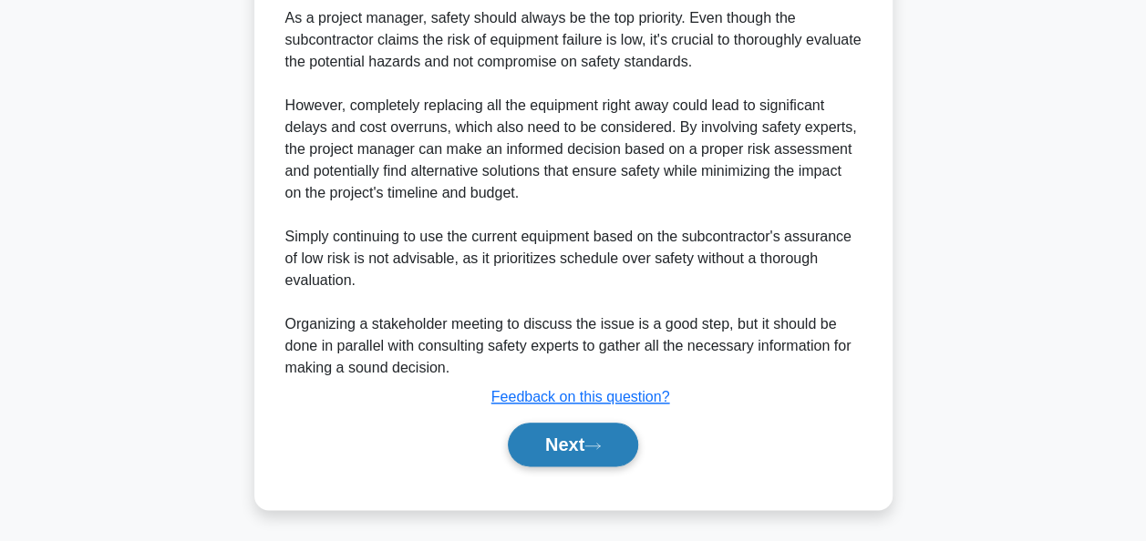
click at [549, 444] on button "Next" at bounding box center [573, 445] width 130 height 44
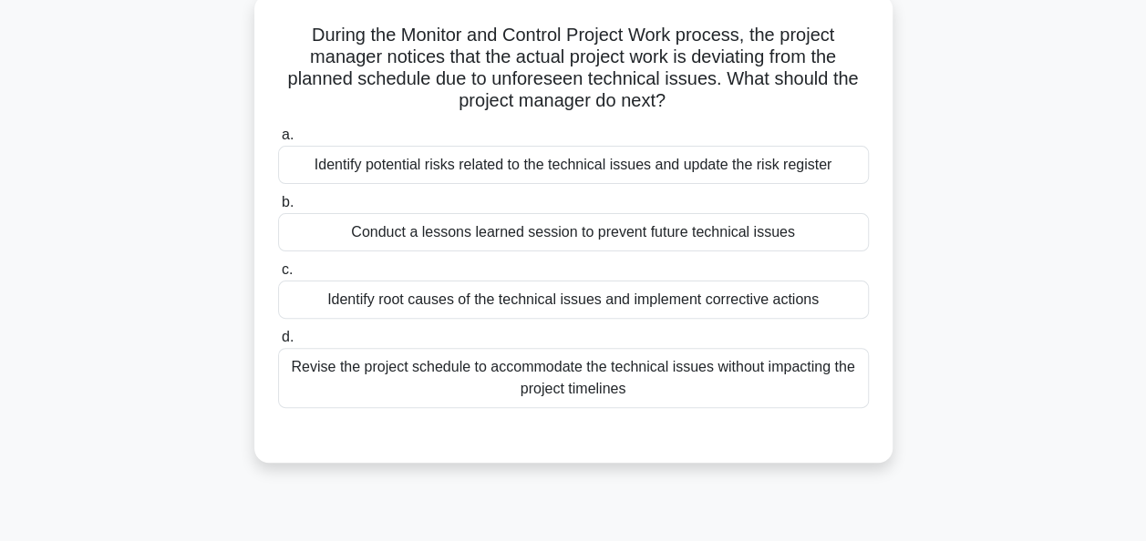
scroll to position [118, 0]
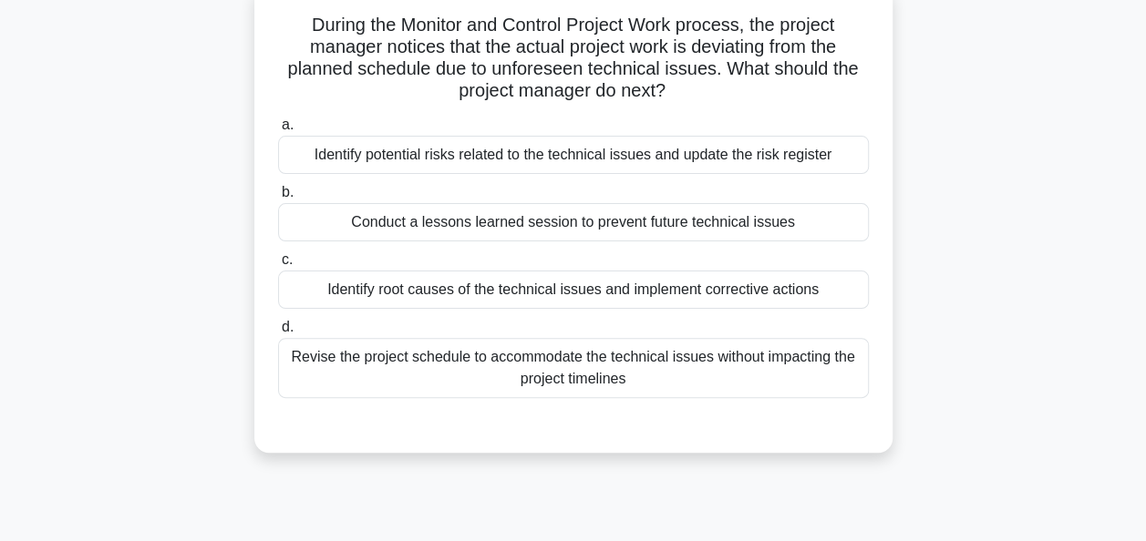
click at [589, 306] on div "Identify root causes of the technical issues and implement corrective actions" at bounding box center [573, 290] width 591 height 38
click at [278, 266] on input "c. Identify root causes of the technical issues and implement corrective actions" at bounding box center [278, 260] width 0 height 12
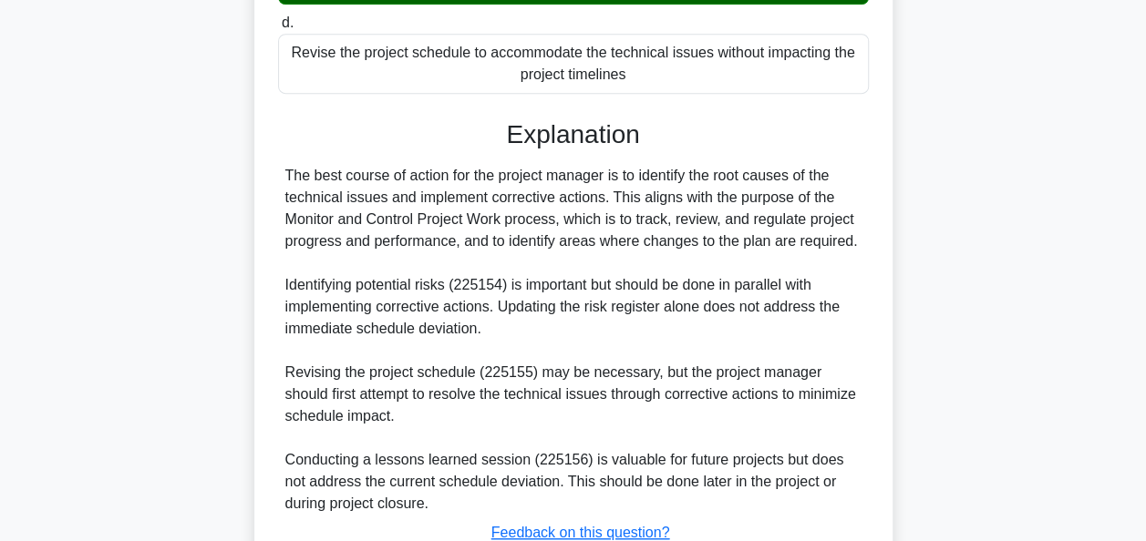
scroll to position [558, 0]
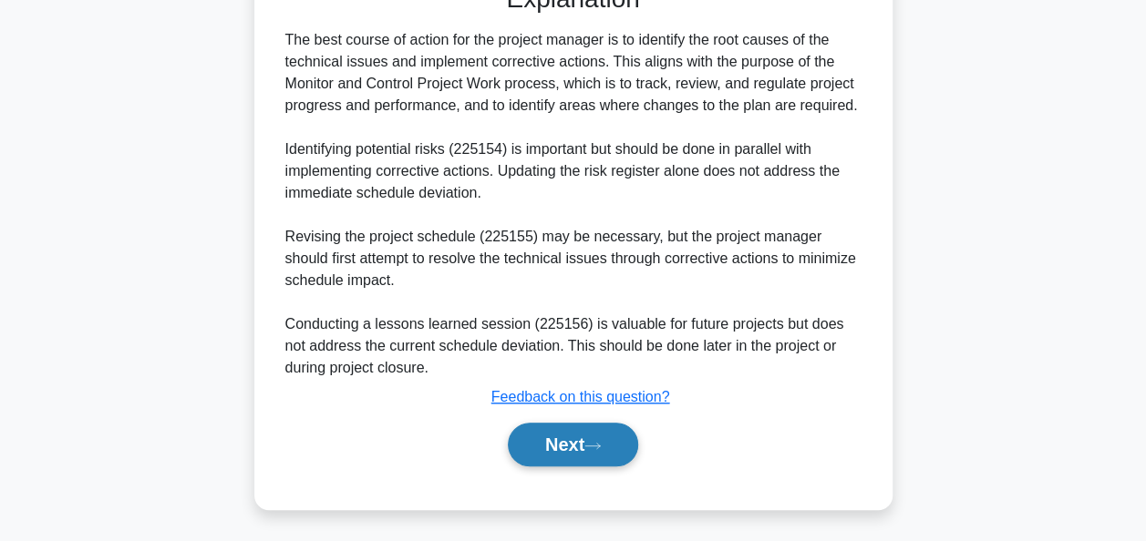
click at [550, 443] on button "Next" at bounding box center [573, 445] width 130 height 44
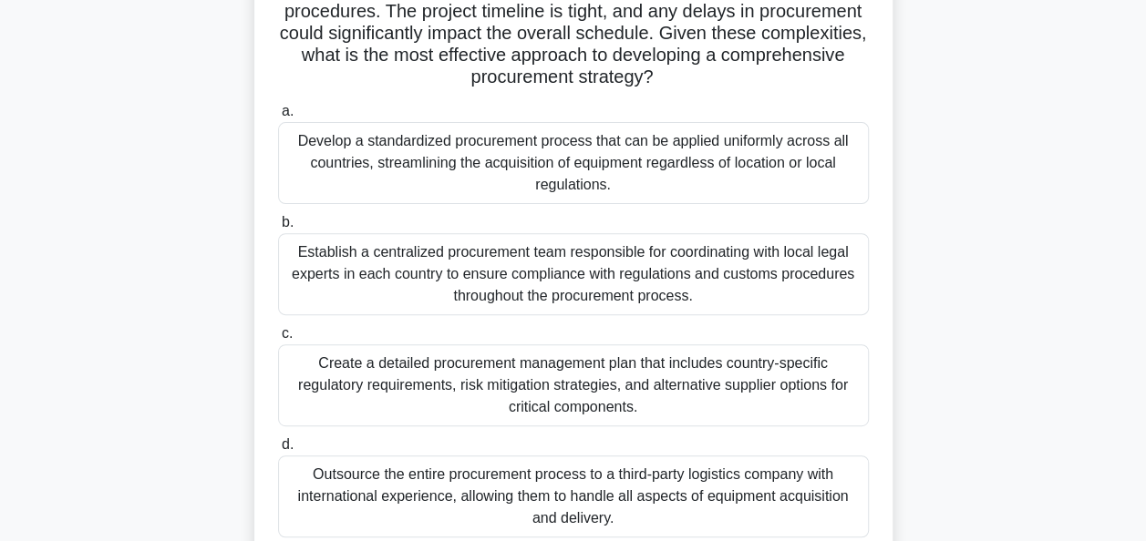
scroll to position [221, 0]
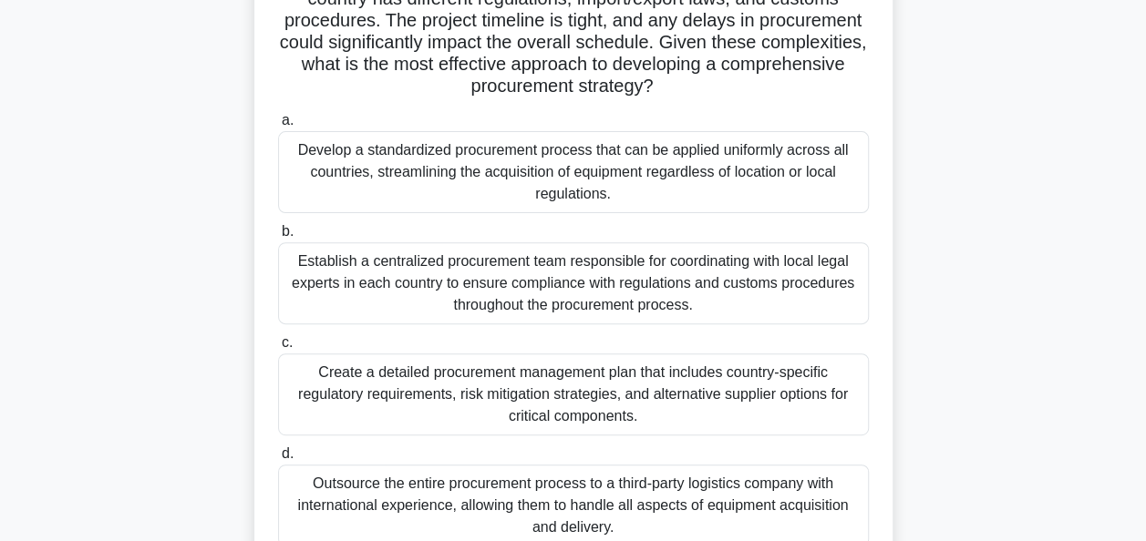
scroll to position [210, 0]
click at [484, 162] on div "Develop a standardized procurement process that can be applied uniformly across…" at bounding box center [573, 172] width 591 height 82
click at [278, 127] on input "a. Develop a standardized procurement process that can be applied uniformly acr…" at bounding box center [278, 121] width 0 height 12
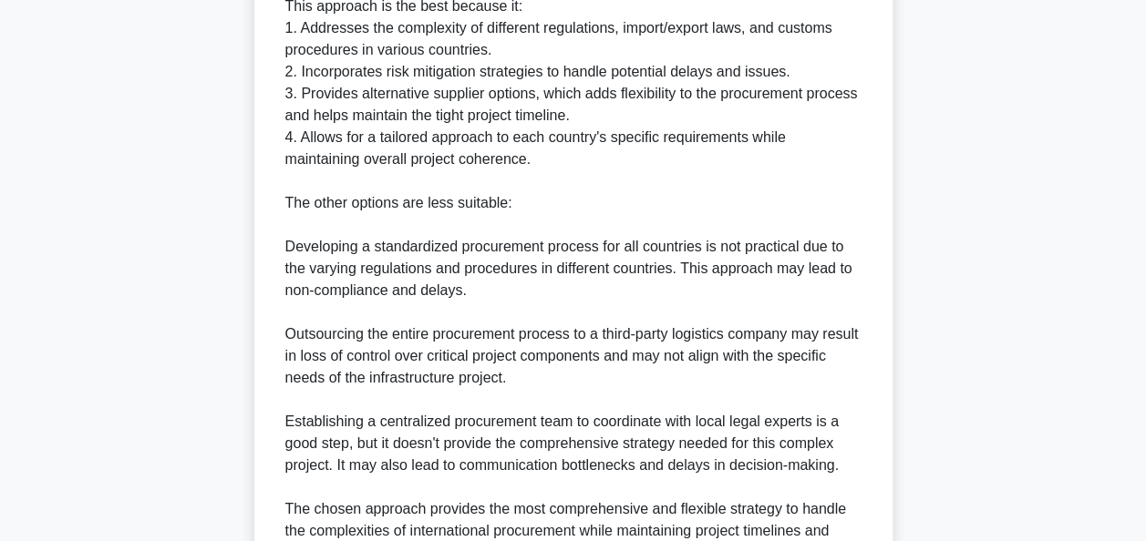
scroll to position [1129, 0]
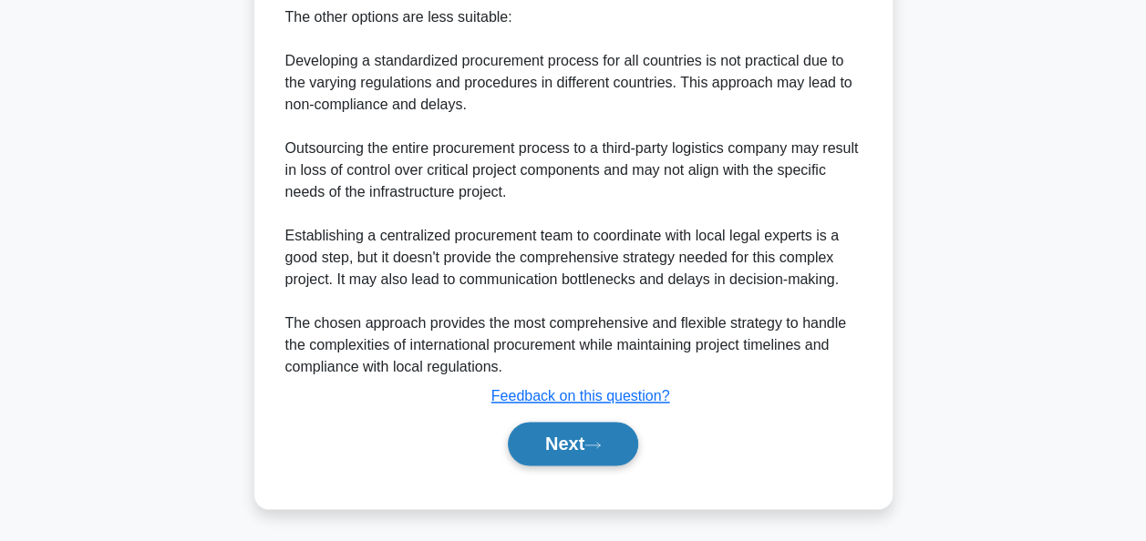
click at [565, 450] on button "Next" at bounding box center [573, 444] width 130 height 44
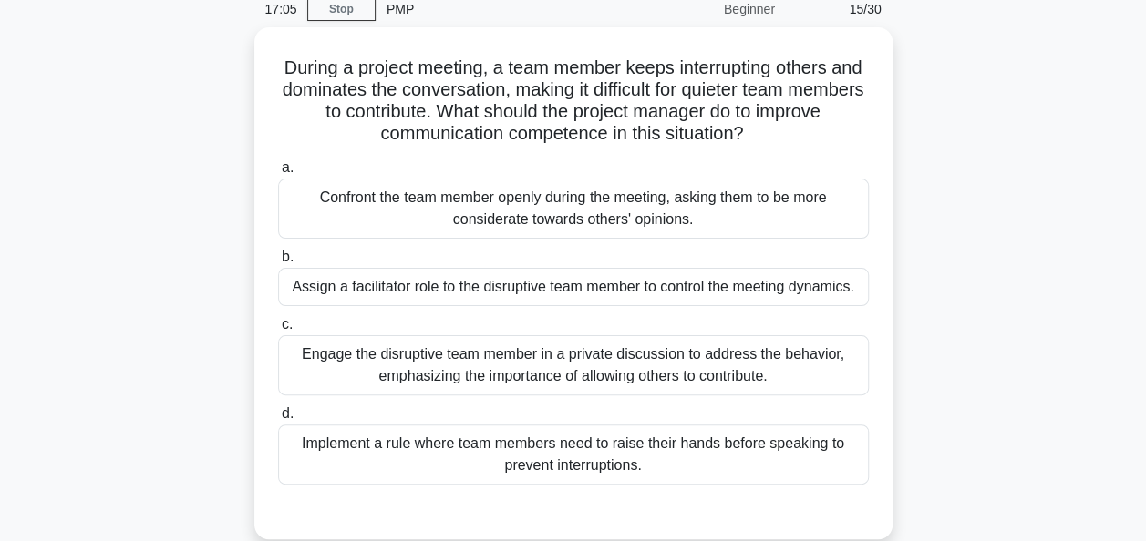
scroll to position [78, 0]
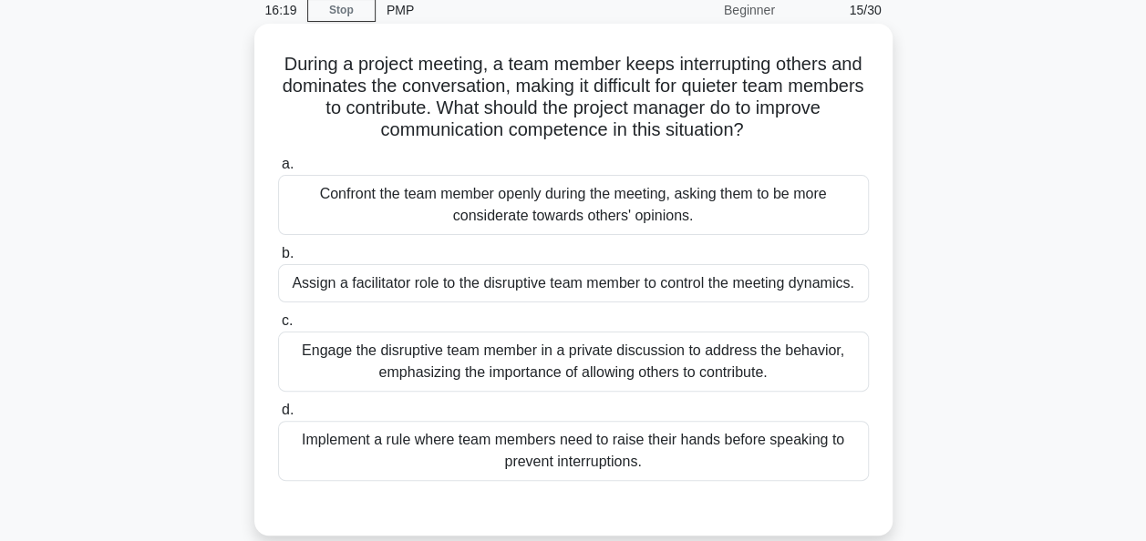
click at [536, 356] on div "Engage the disruptive team member in a private discussion to address the behavi…" at bounding box center [573, 362] width 591 height 60
click at [278, 327] on input "c. Engage the disruptive team member in a private discussion to address the beh…" at bounding box center [278, 321] width 0 height 12
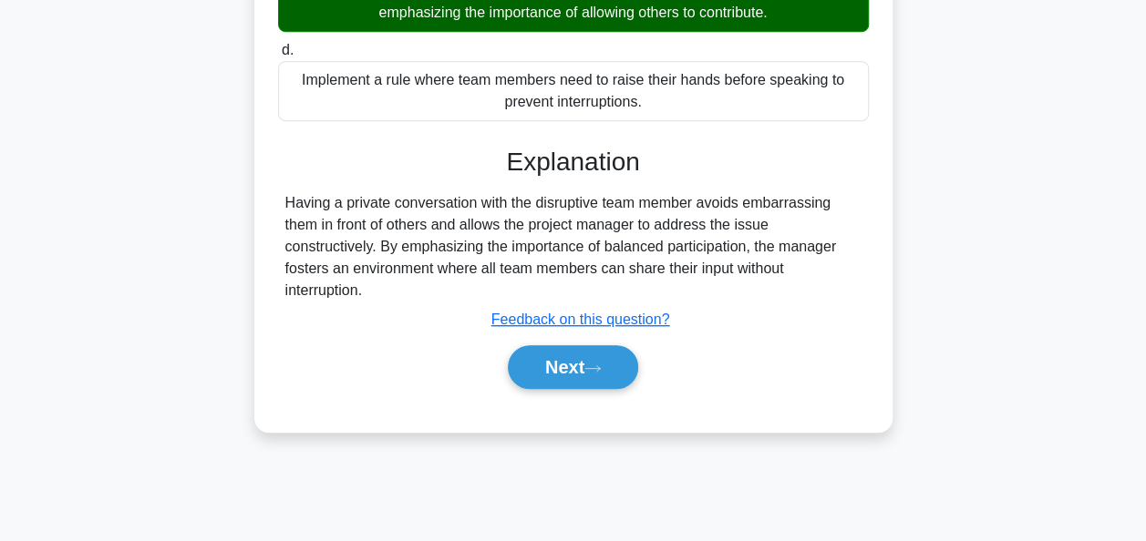
scroll to position [443, 0]
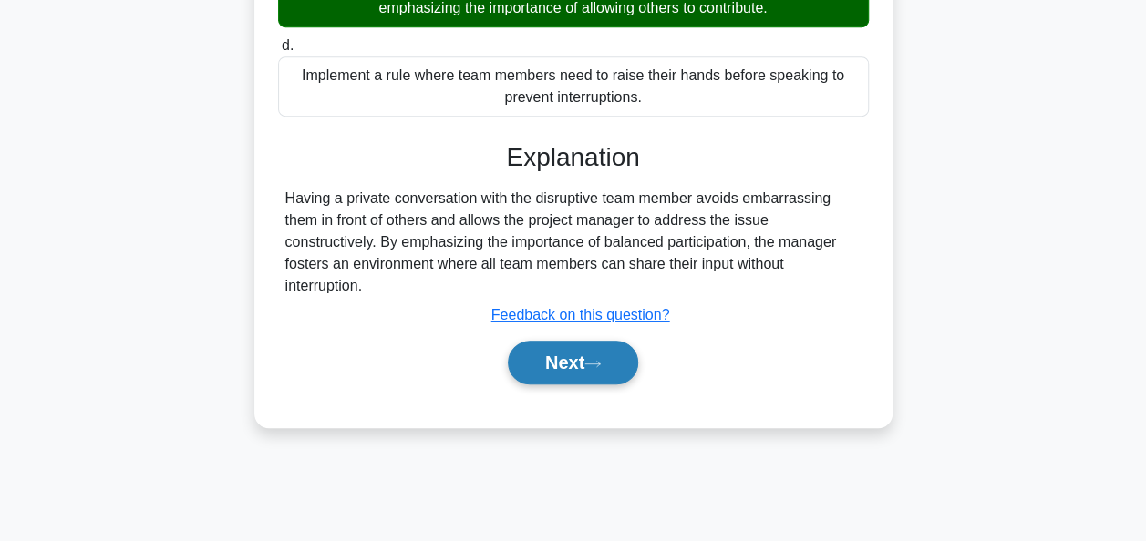
click at [554, 360] on button "Next" at bounding box center [573, 363] width 130 height 44
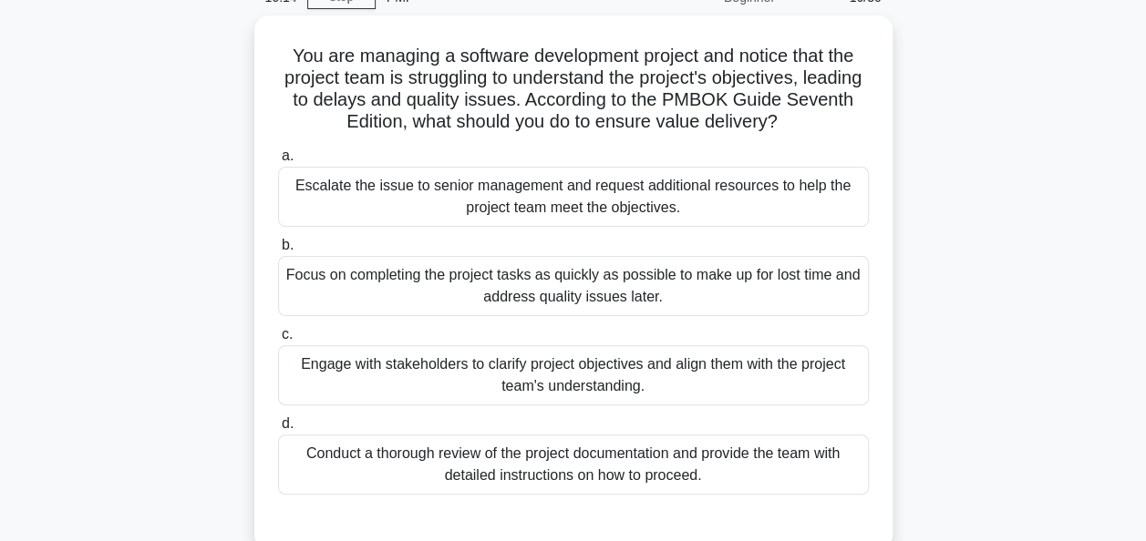
scroll to position [93, 0]
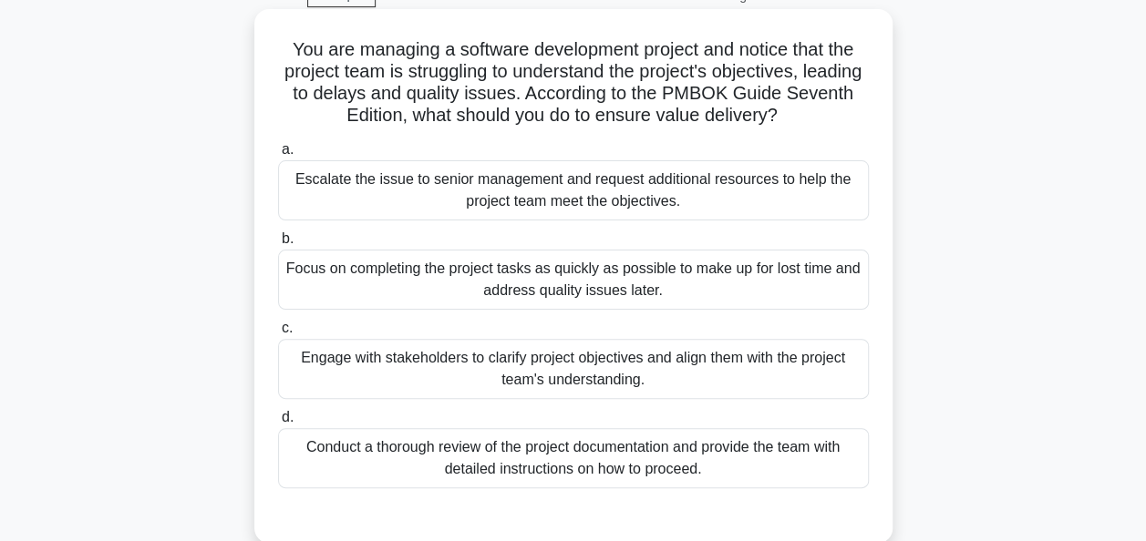
click at [555, 366] on div "Engage with stakeholders to clarify project objectives and align them with the …" at bounding box center [573, 369] width 591 height 60
click at [278, 334] on input "c. Engage with stakeholders to clarify project objectives and align them with t…" at bounding box center [278, 329] width 0 height 12
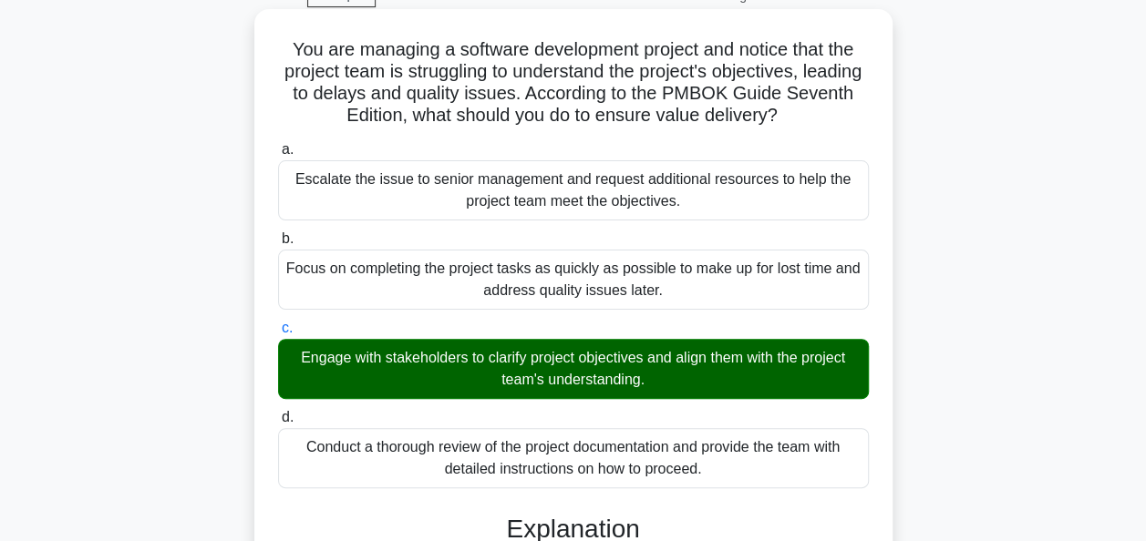
scroll to position [443, 0]
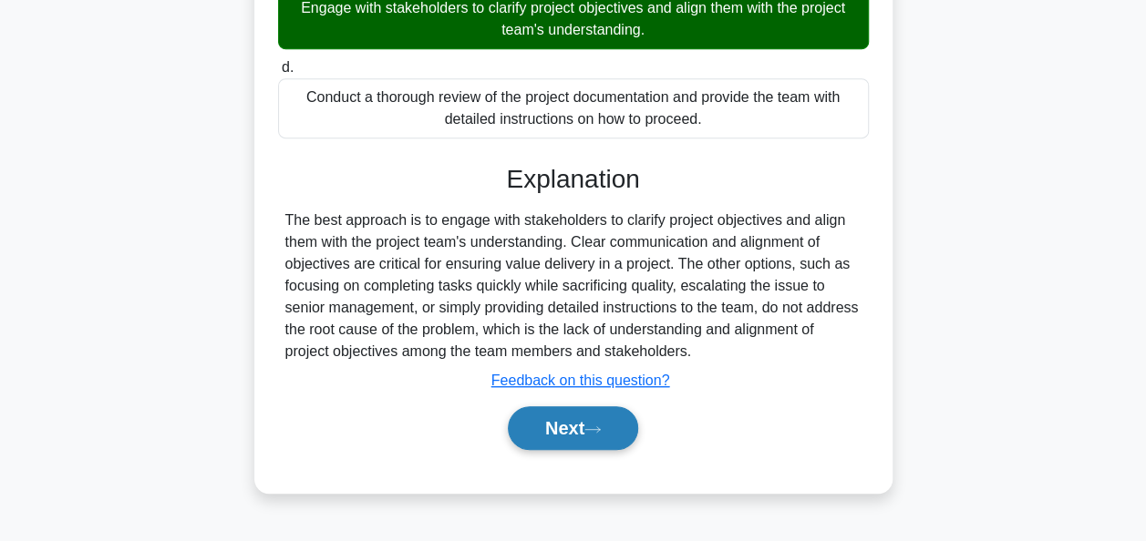
click at [552, 419] on button "Next" at bounding box center [573, 428] width 130 height 44
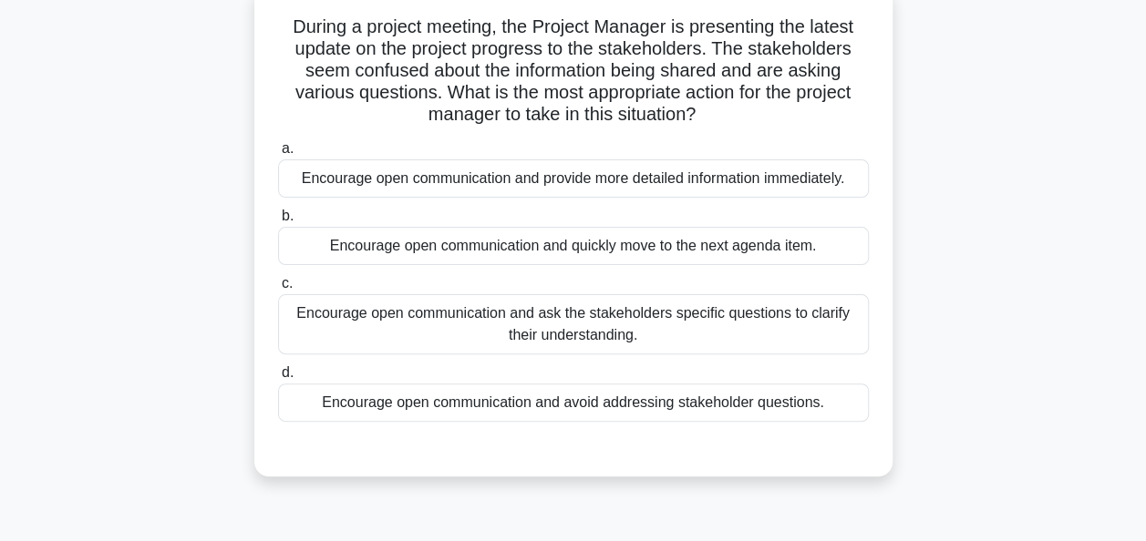
scroll to position [127, 0]
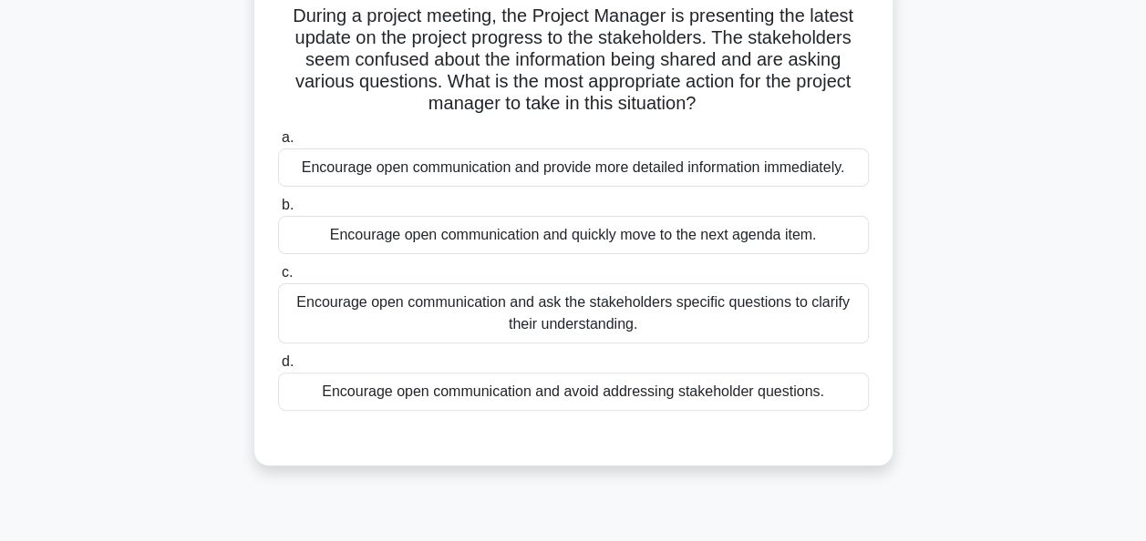
click at [648, 175] on div "Encourage open communication and provide more detailed information immediately." at bounding box center [573, 168] width 591 height 38
click at [278, 144] on input "a. Encourage open communication and provide more detailed information immediate…" at bounding box center [278, 138] width 0 height 12
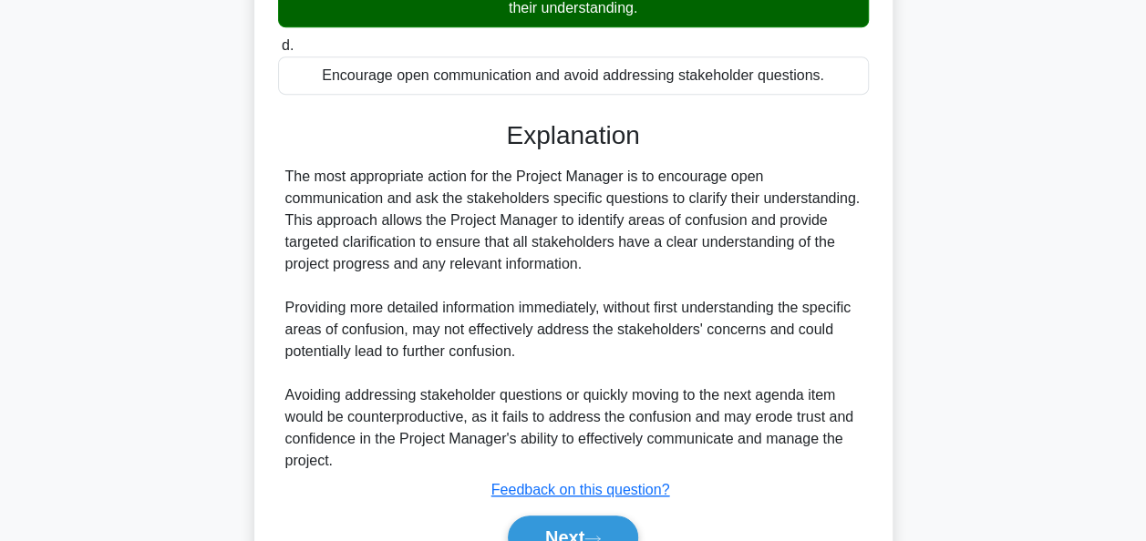
scroll to position [539, 0]
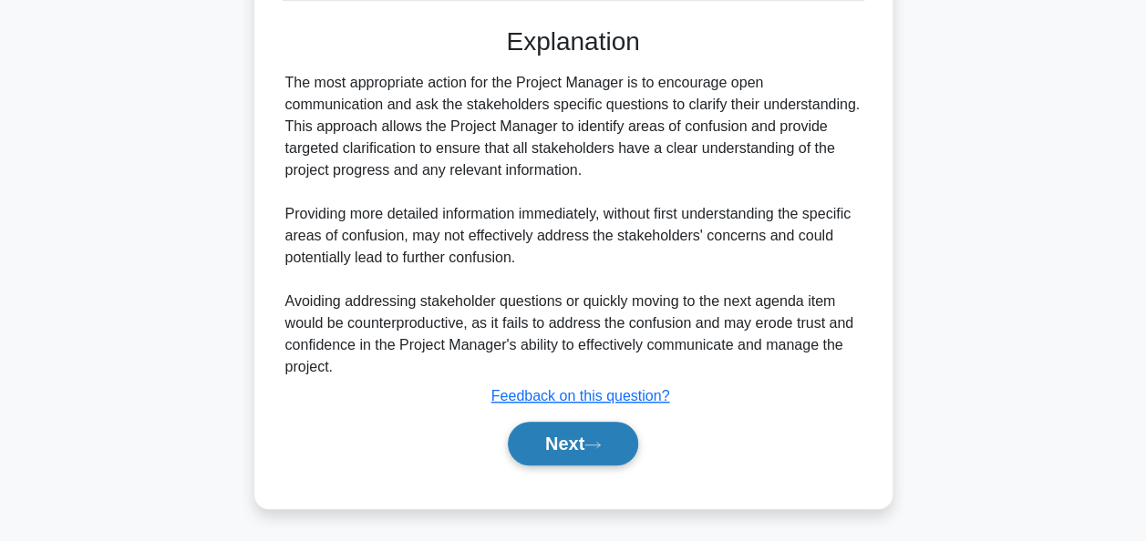
click at [571, 439] on button "Next" at bounding box center [573, 444] width 130 height 44
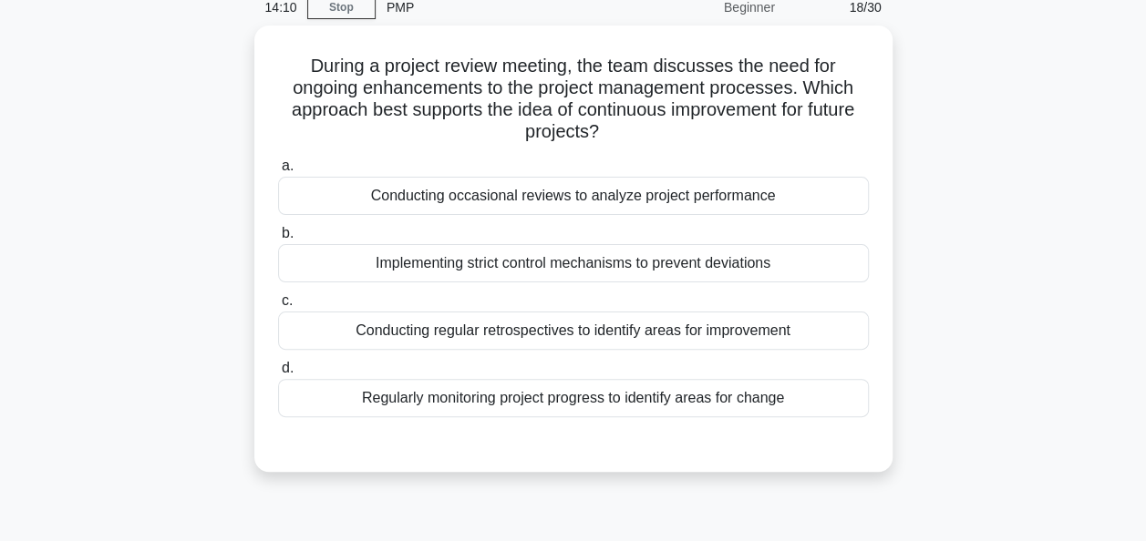
scroll to position [80, 0]
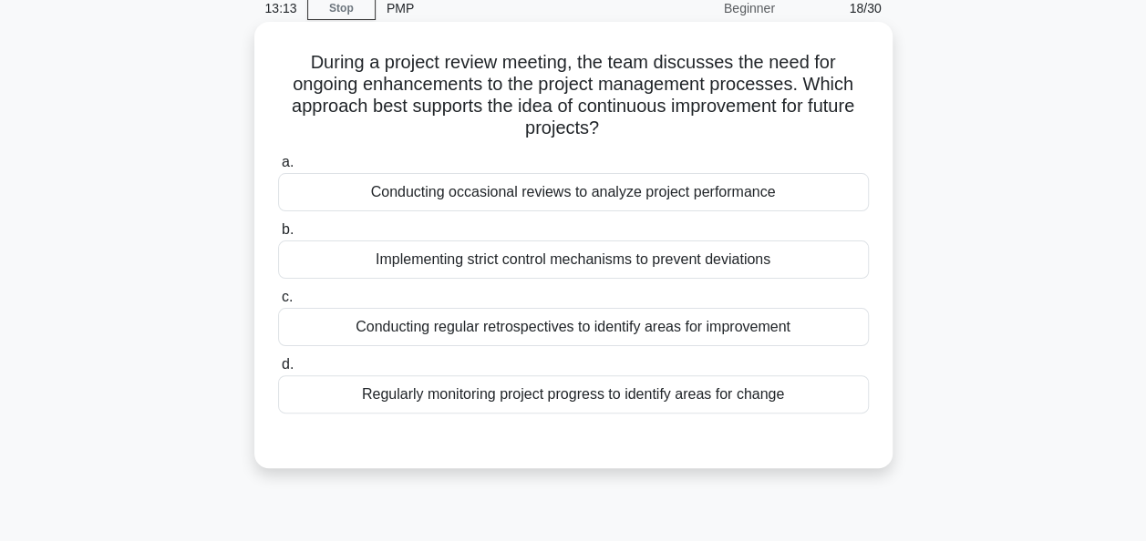
click at [535, 326] on div "Conducting regular retrospectives to identify areas for improvement" at bounding box center [573, 327] width 591 height 38
click at [278, 303] on input "c. Conducting regular retrospectives to identify areas for improvement" at bounding box center [278, 298] width 0 height 12
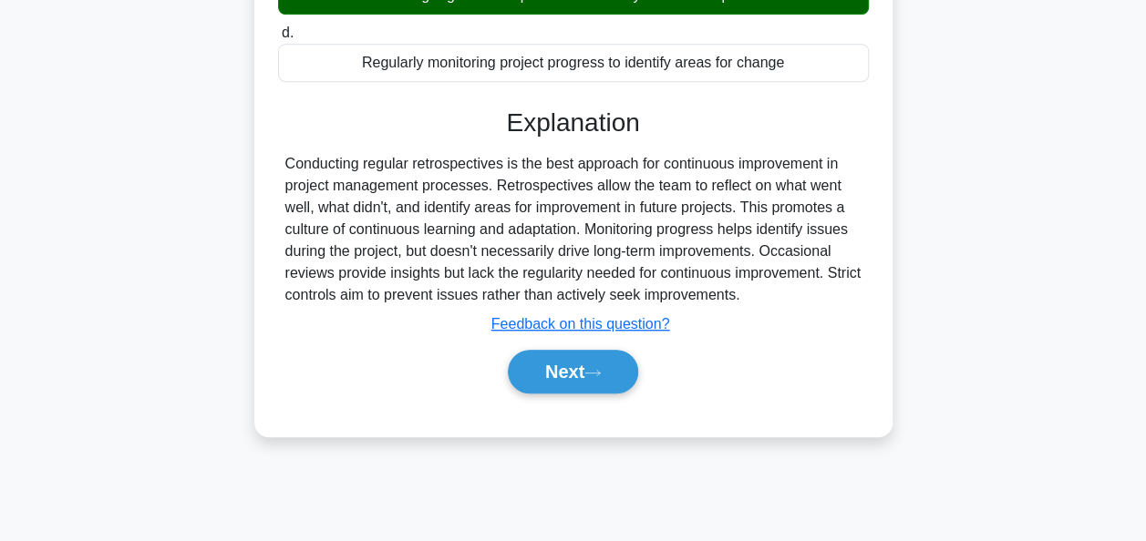
scroll to position [443, 0]
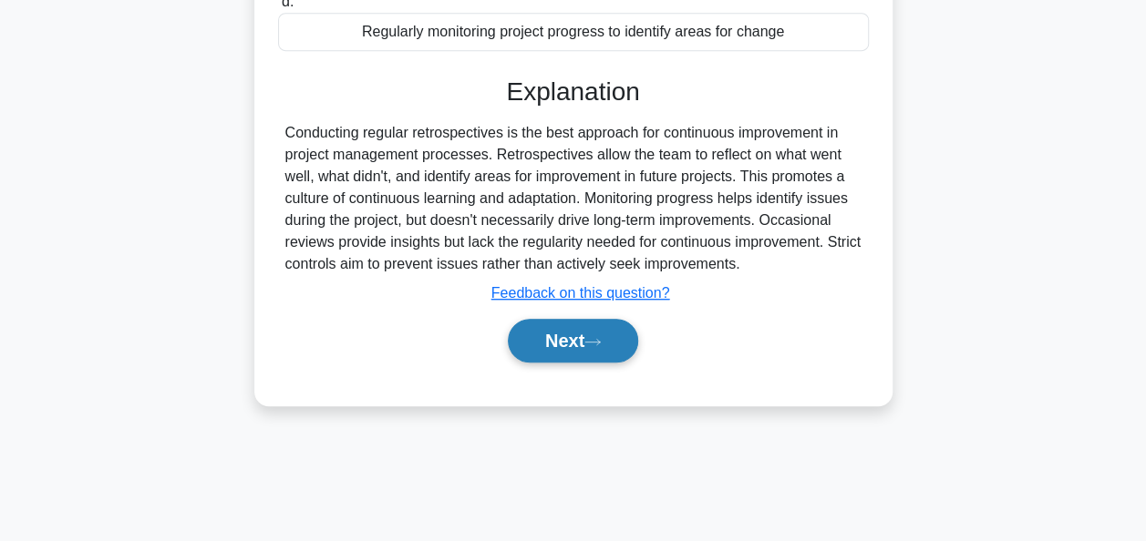
click at [561, 339] on button "Next" at bounding box center [573, 341] width 130 height 44
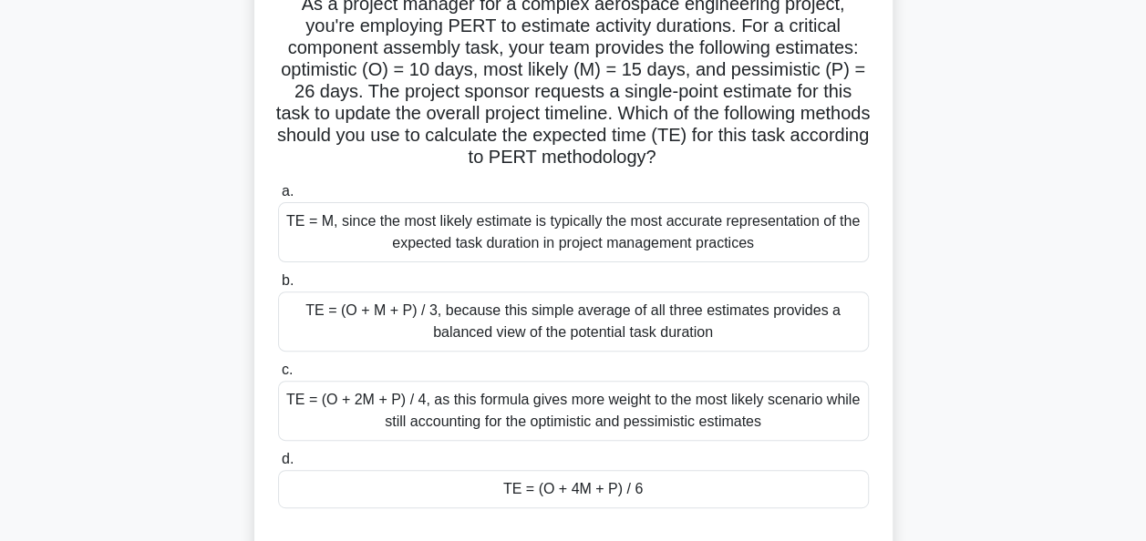
scroll to position [140, 0]
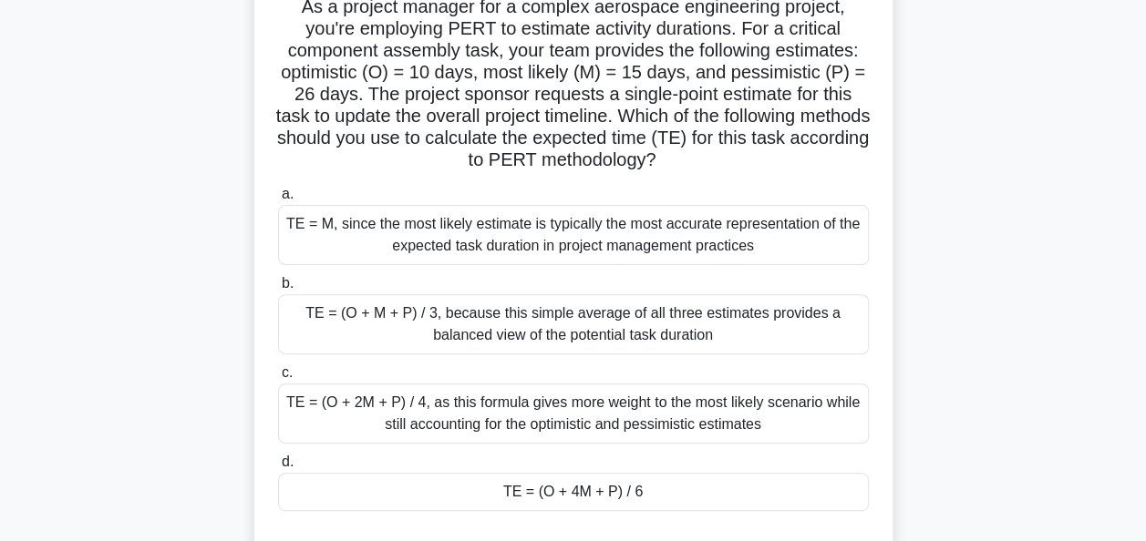
click at [1130, 263] on main "11:40 Stop PMP Beginner 19/30 As a project manager for a complex aerospace engi…" at bounding box center [573, 381] width 1146 height 926
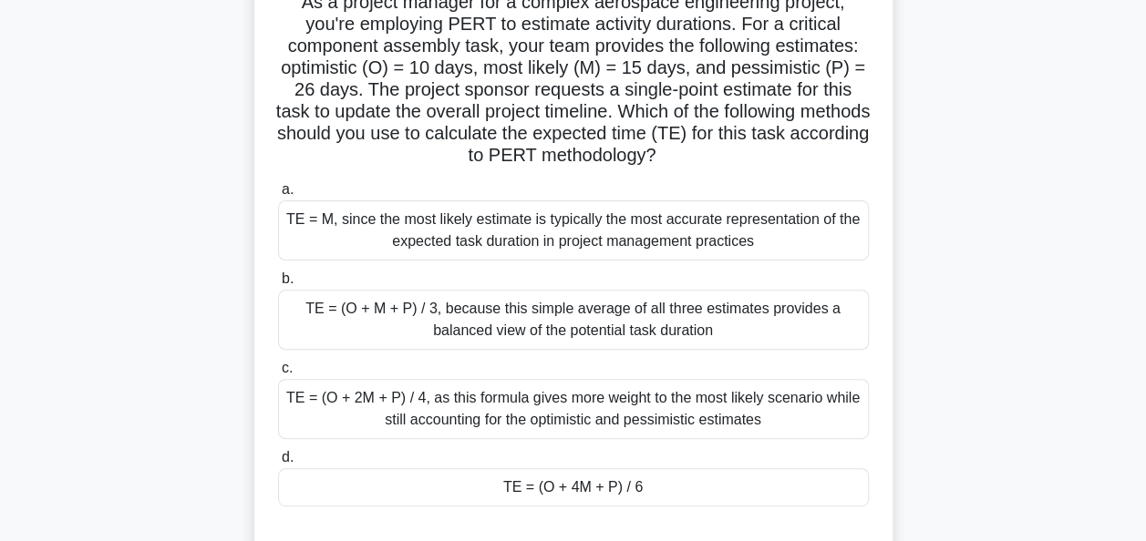
click at [549, 490] on div "TE = (O + 4M + P) / 6" at bounding box center [573, 487] width 591 height 38
click at [278, 464] on input "d. TE = (O + 4M + P) / 6" at bounding box center [278, 458] width 0 height 12
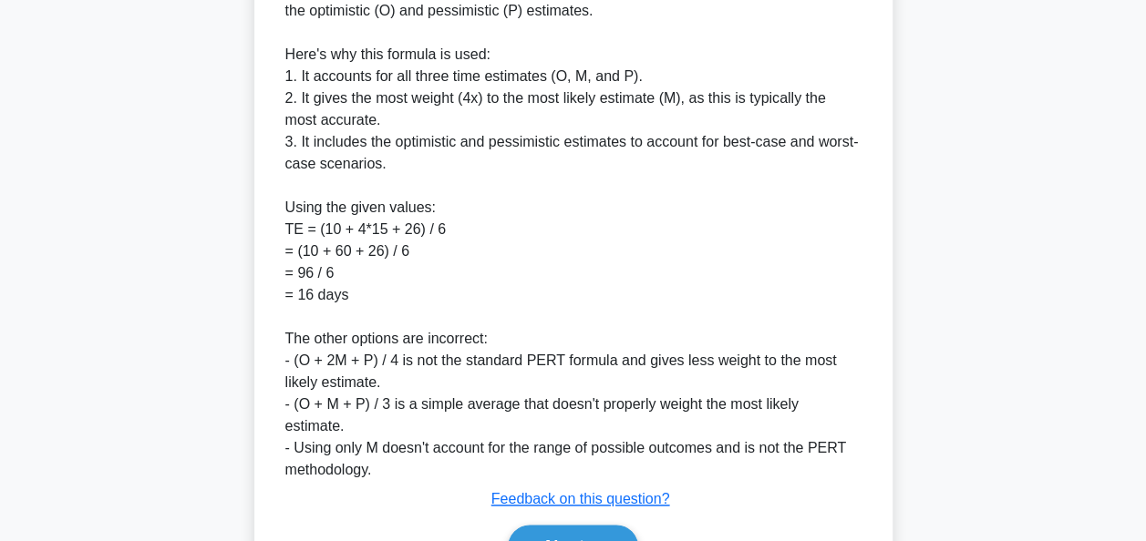
scroll to position [951, 0]
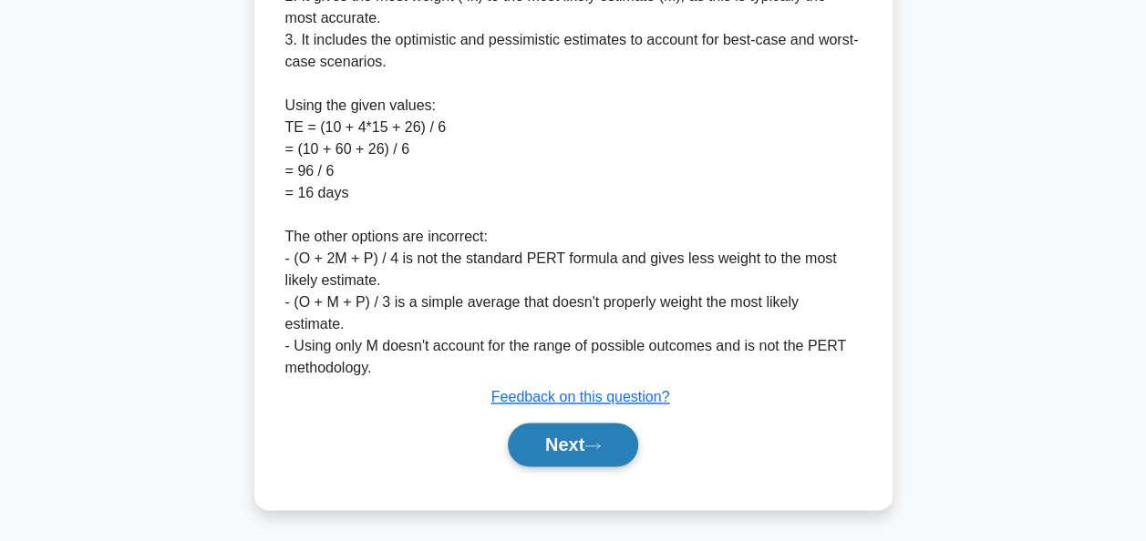
click at [573, 439] on button "Next" at bounding box center [573, 445] width 130 height 44
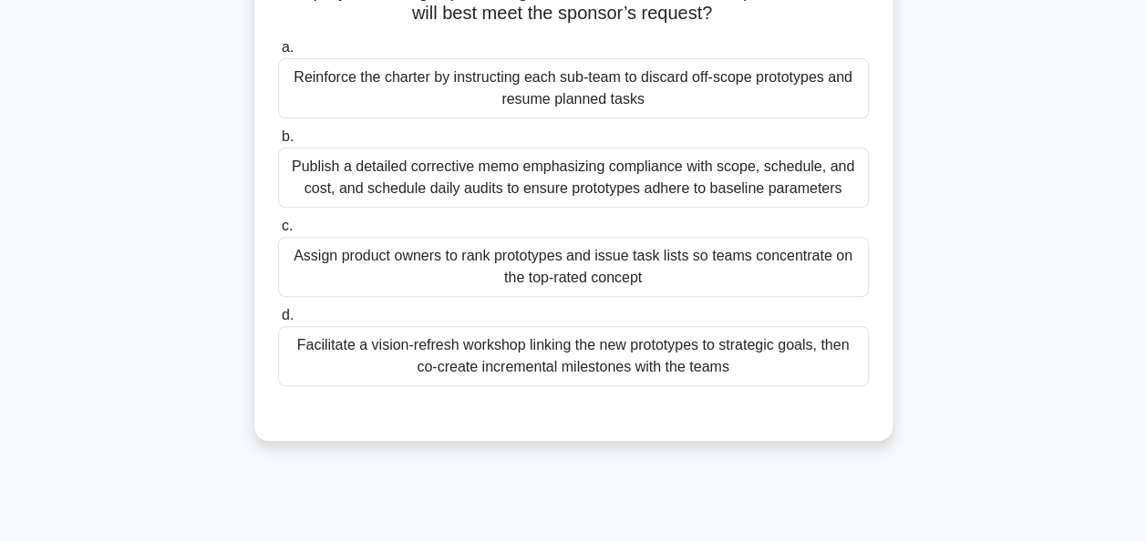
scroll to position [261, 0]
click at [683, 361] on div "Facilitate a vision-refresh workshop linking the new prototypes to strategic go…" at bounding box center [573, 356] width 591 height 60
click at [278, 322] on input "d. Facilitate a vision-refresh workshop linking the new prototypes to strategic…" at bounding box center [278, 316] width 0 height 12
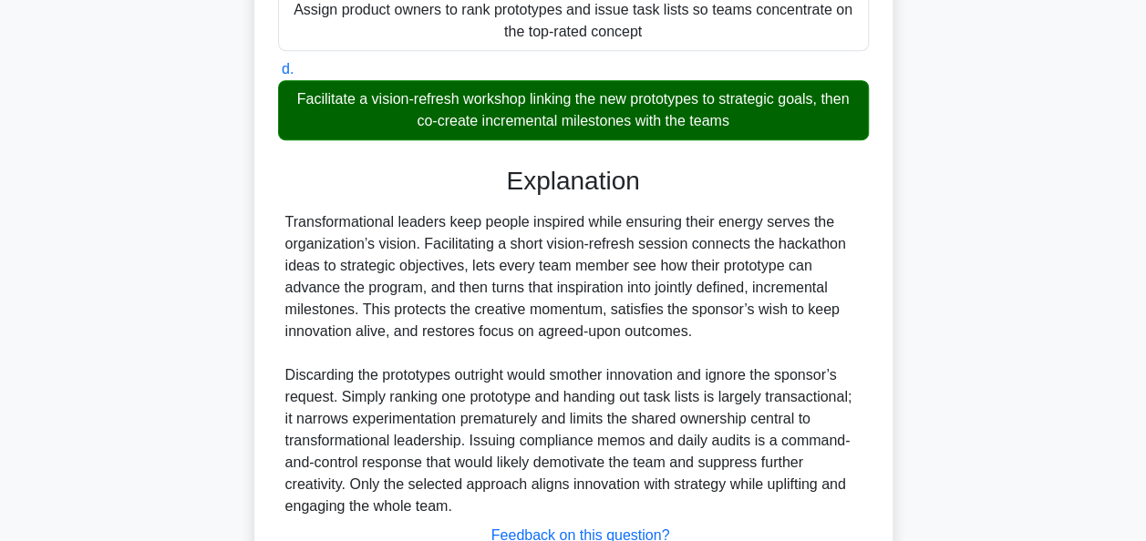
scroll to position [645, 0]
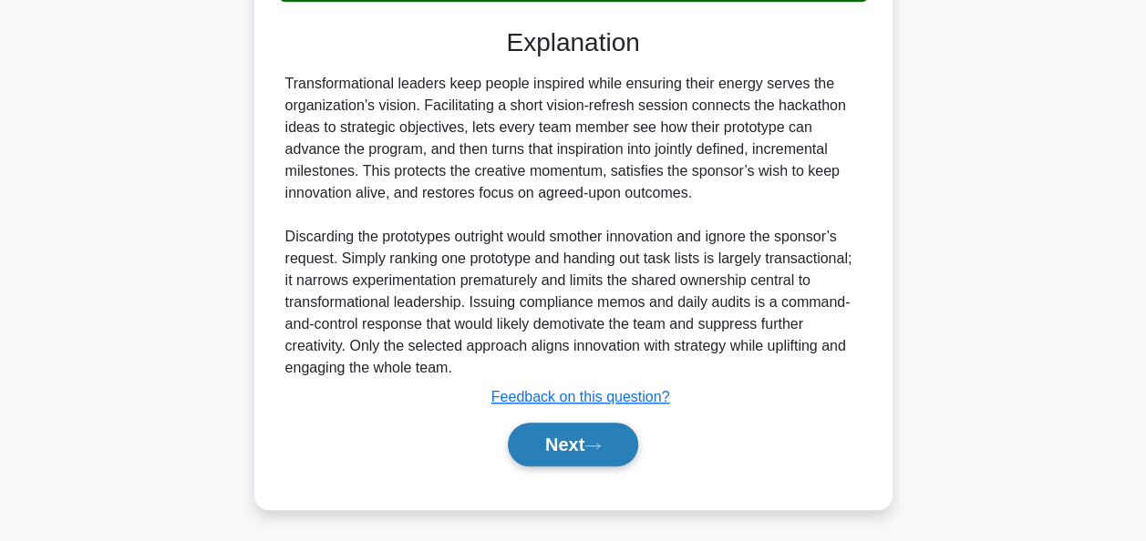
click at [566, 439] on button "Next" at bounding box center [573, 445] width 130 height 44
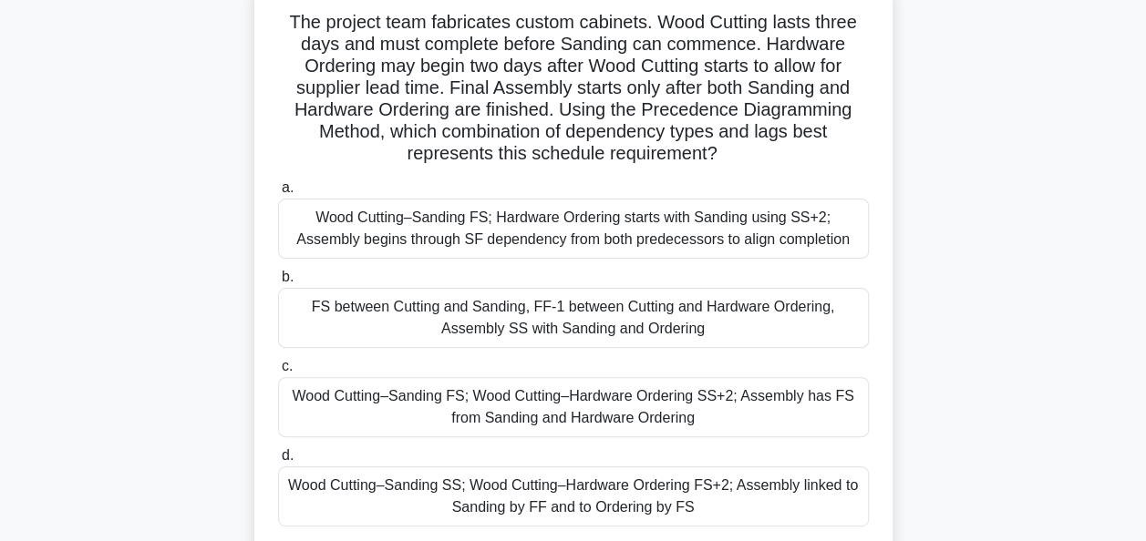
scroll to position [118, 0]
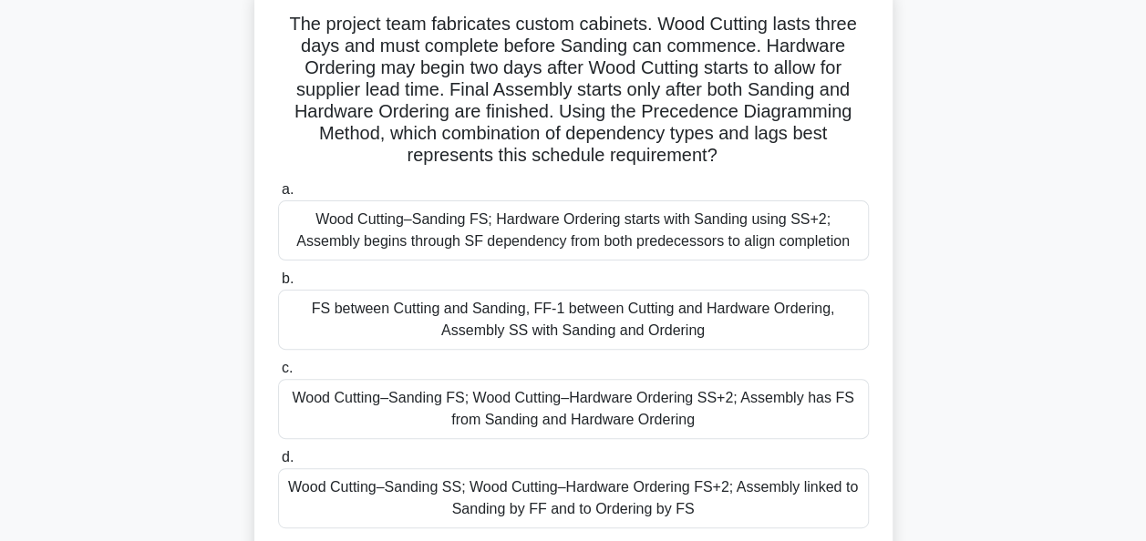
click at [677, 228] on div "Wood Cutting–Sanding FS; Hardware Ordering starts with Sanding using SS+2; Asse…" at bounding box center [573, 230] width 591 height 60
click at [278, 196] on input "[PERSON_NAME] Cutting–Sanding FS; Hardware Ordering starts with Sanding using S…" at bounding box center [278, 190] width 0 height 12
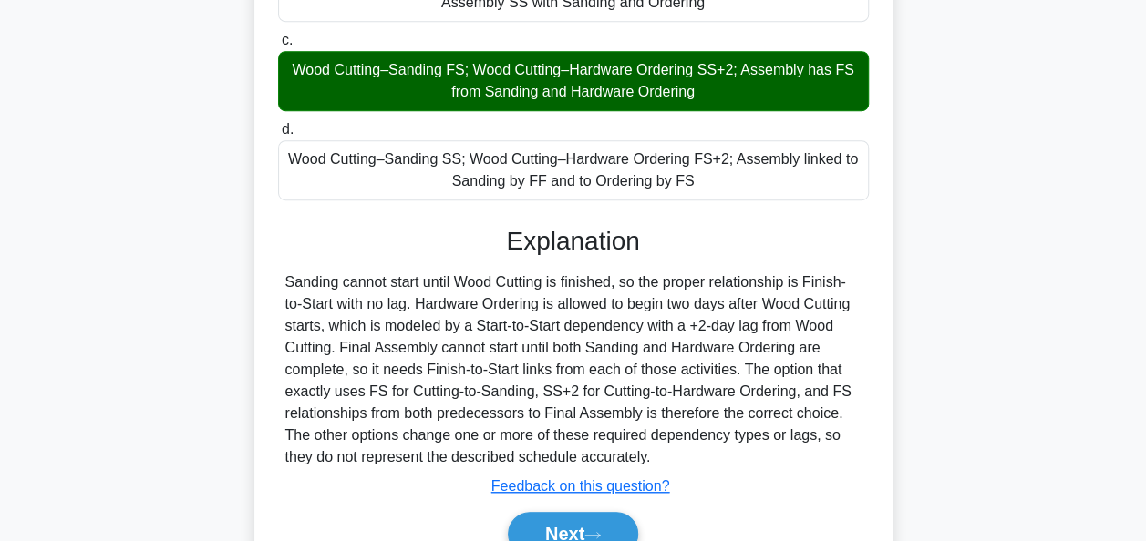
scroll to position [539, 0]
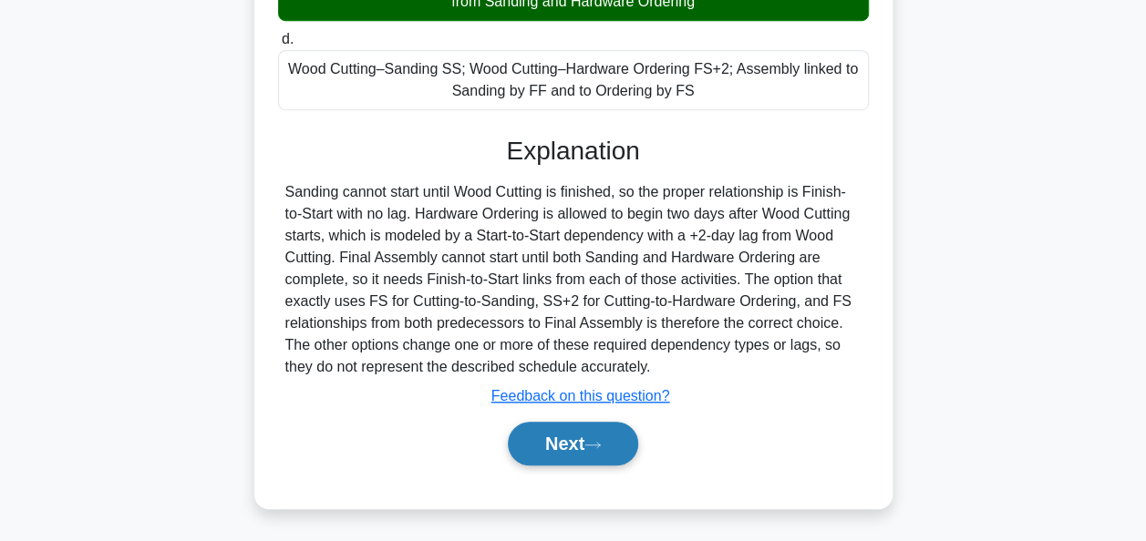
click at [581, 453] on button "Next" at bounding box center [573, 444] width 130 height 44
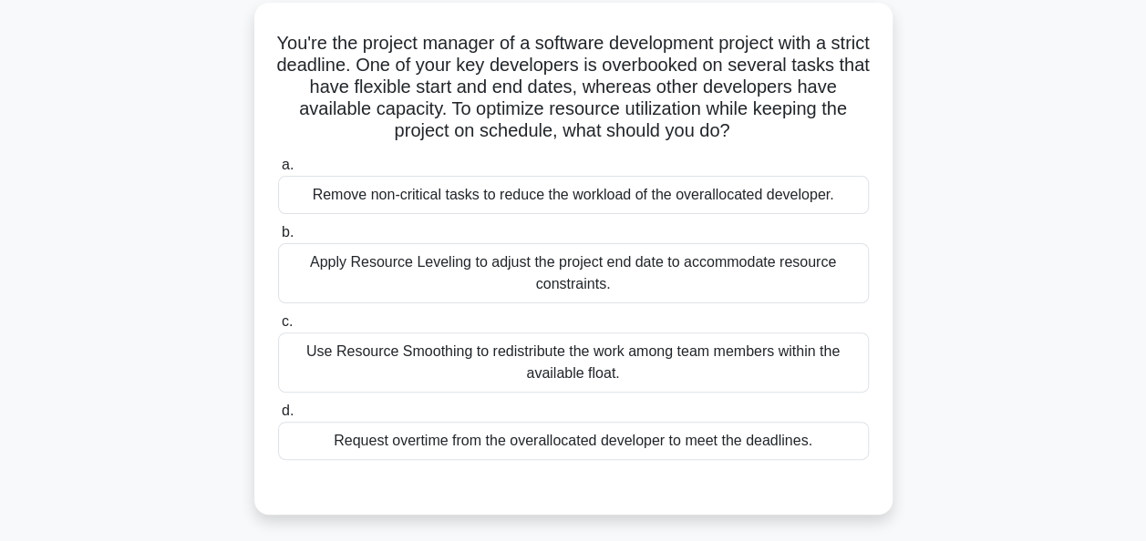
scroll to position [106, 0]
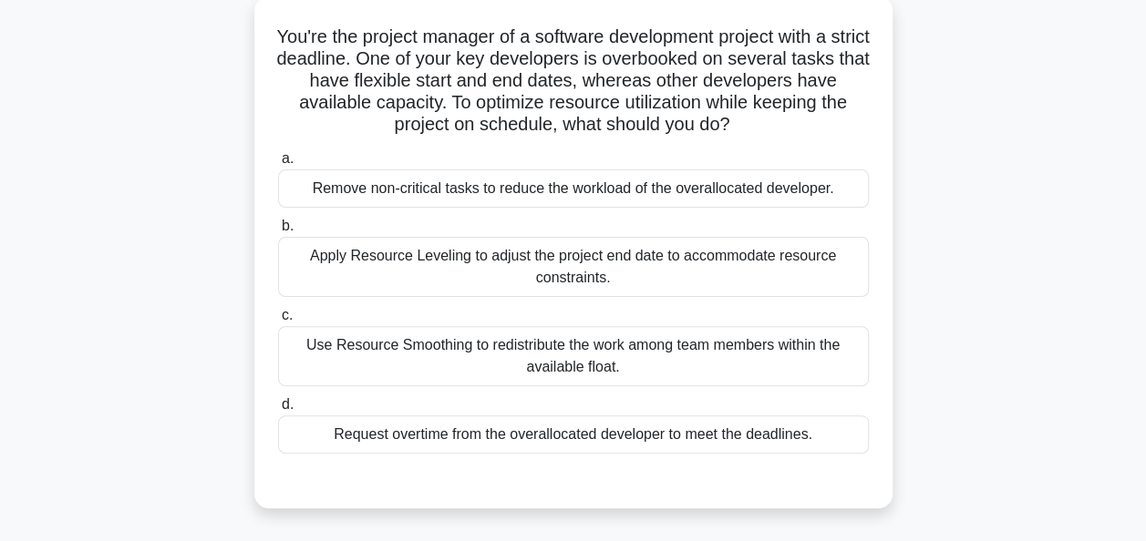
click at [725, 349] on div "Use Resource Smoothing to redistribute the work among team members within the a…" at bounding box center [573, 356] width 591 height 60
click at [278, 322] on input "c. Use Resource Smoothing to redistribute the work among team members within th…" at bounding box center [278, 316] width 0 height 12
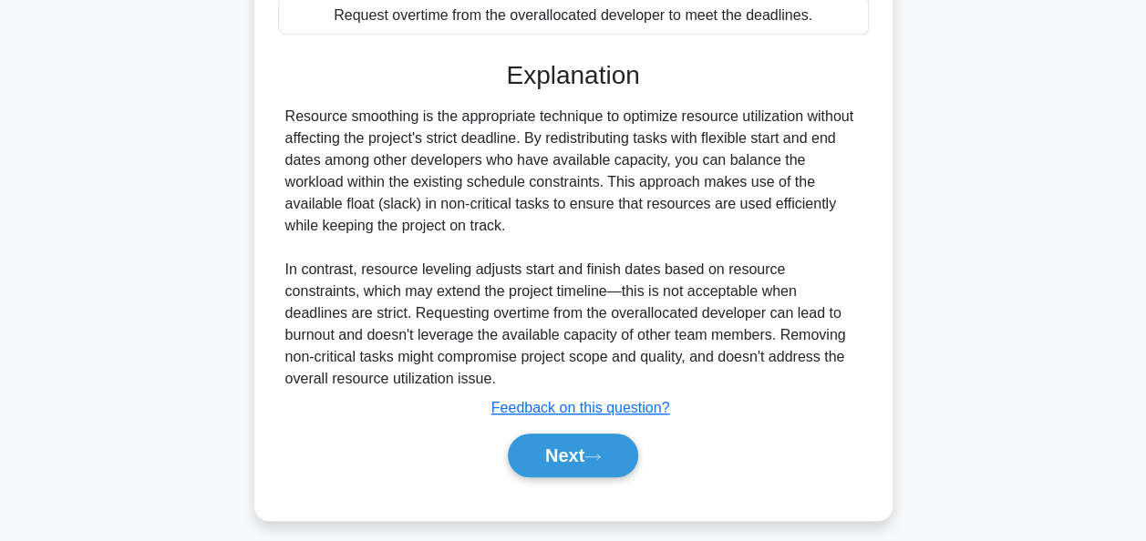
scroll to position [527, 0]
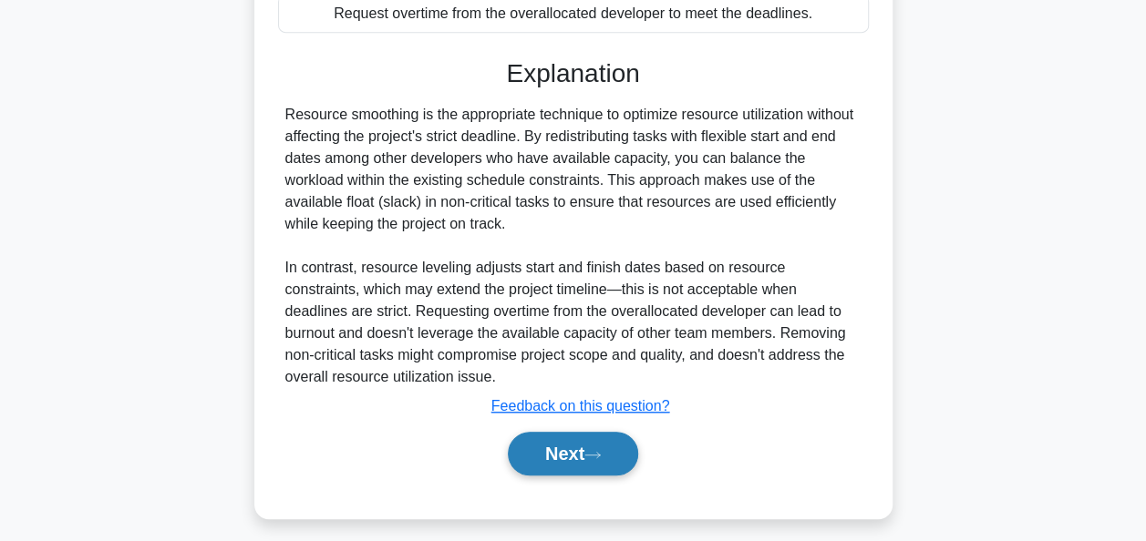
click at [574, 451] on button "Next" at bounding box center [573, 454] width 130 height 44
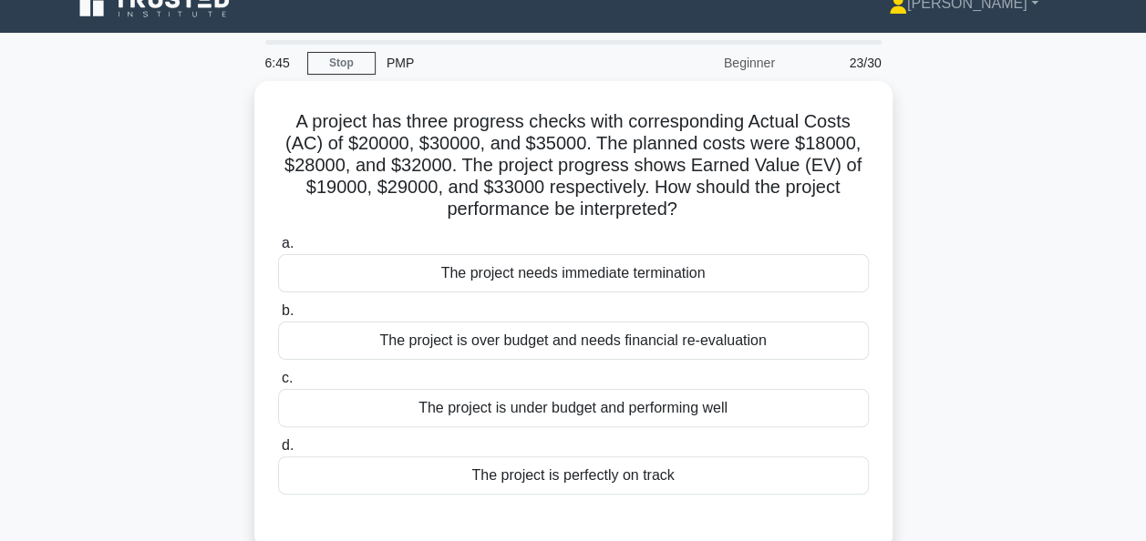
scroll to position [25, 0]
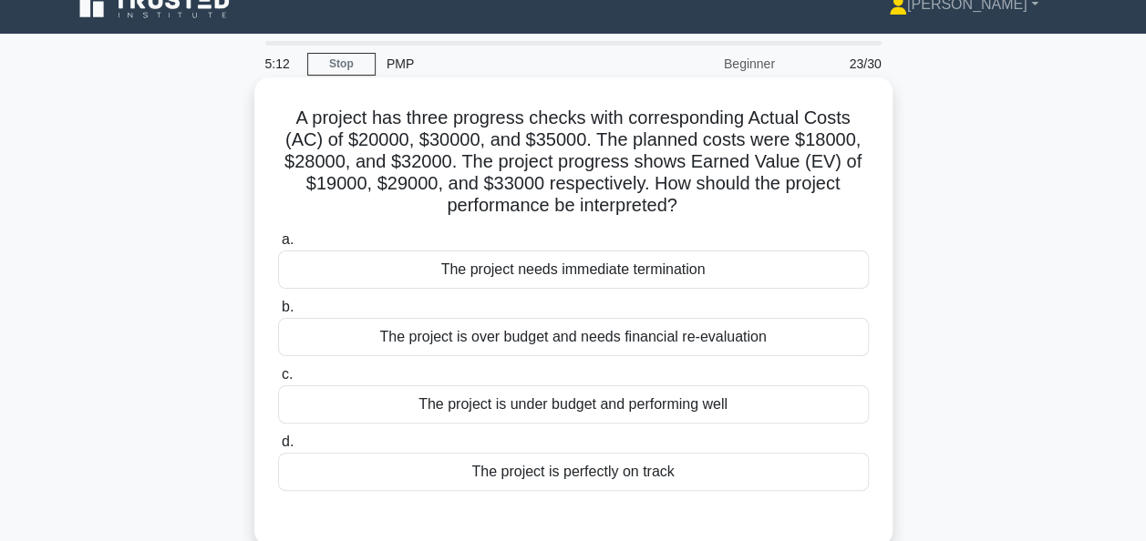
click at [516, 338] on div "The project is over budget and needs financial re-evaluation" at bounding box center [573, 337] width 591 height 38
click at [278, 314] on input "b. The project is over budget and needs financial re-evaluation" at bounding box center [278, 308] width 0 height 12
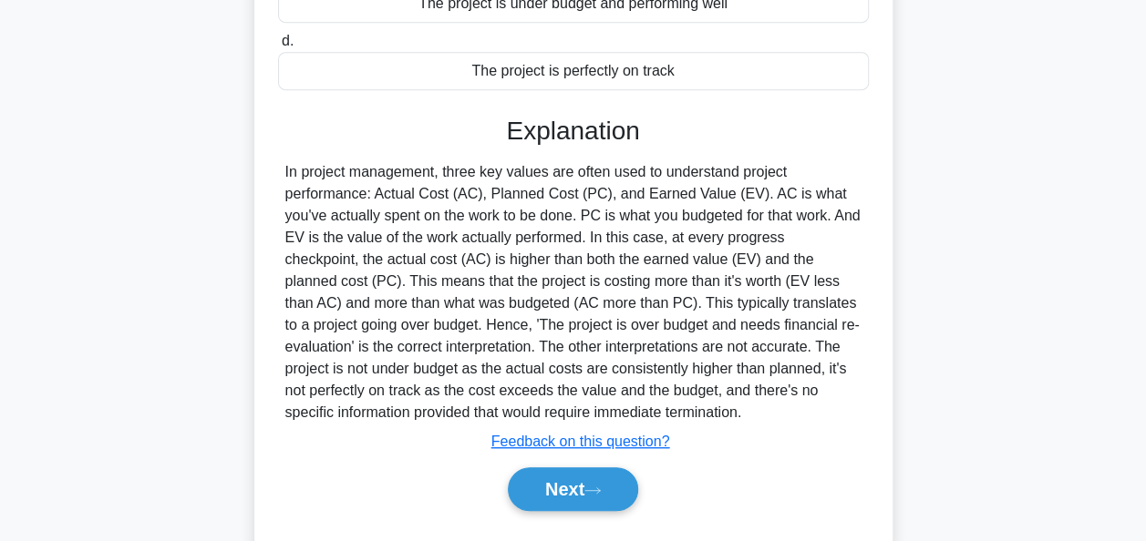
scroll to position [470, 0]
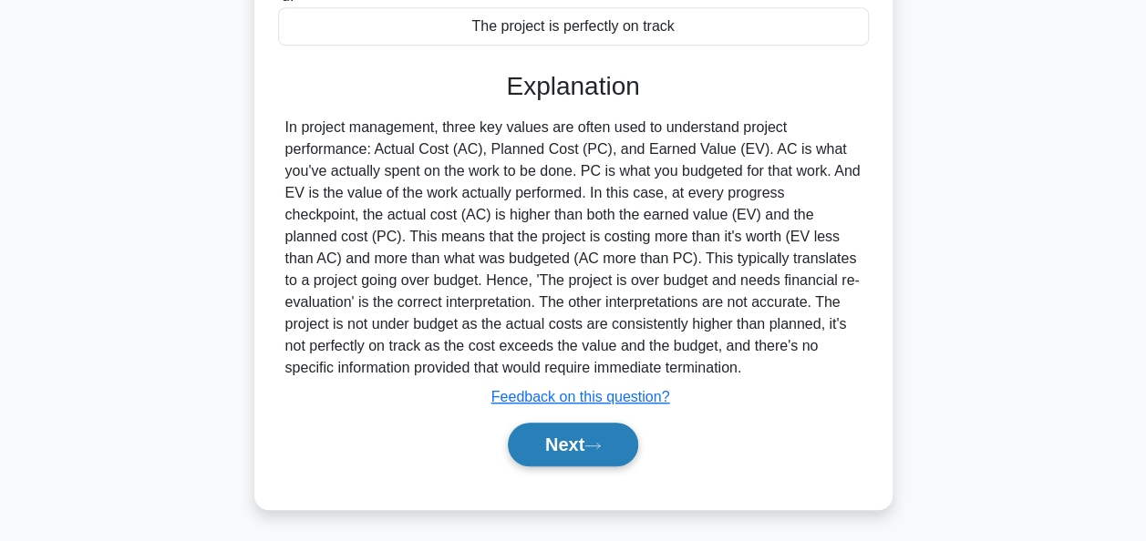
click at [563, 447] on button "Next" at bounding box center [573, 445] width 130 height 44
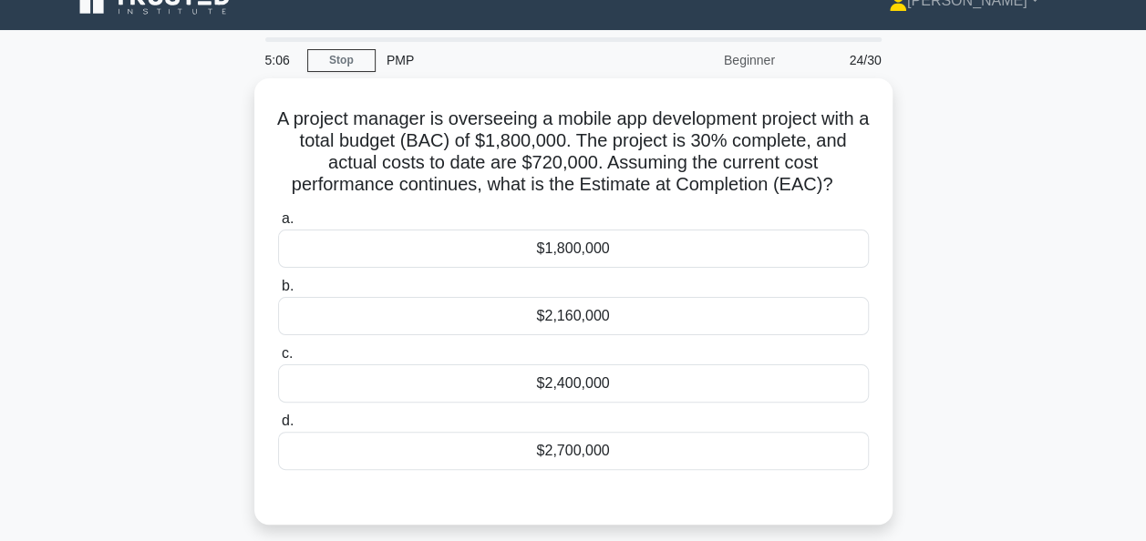
scroll to position [0, 0]
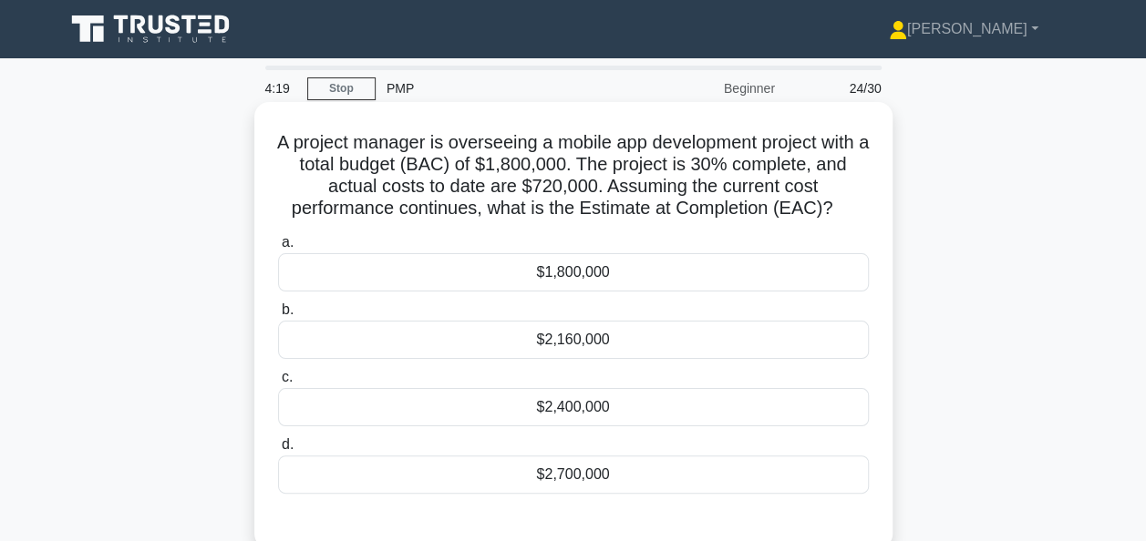
click at [583, 333] on div "$2,160,000" at bounding box center [573, 340] width 591 height 38
click at [278, 316] on input "b. $2,160,000" at bounding box center [278, 310] width 0 height 12
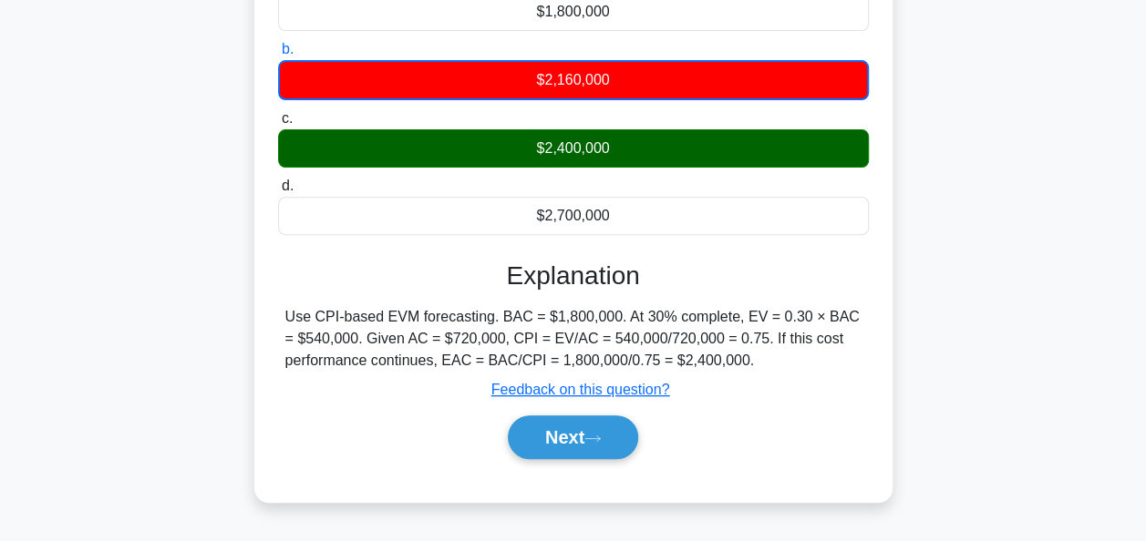
scroll to position [267, 0]
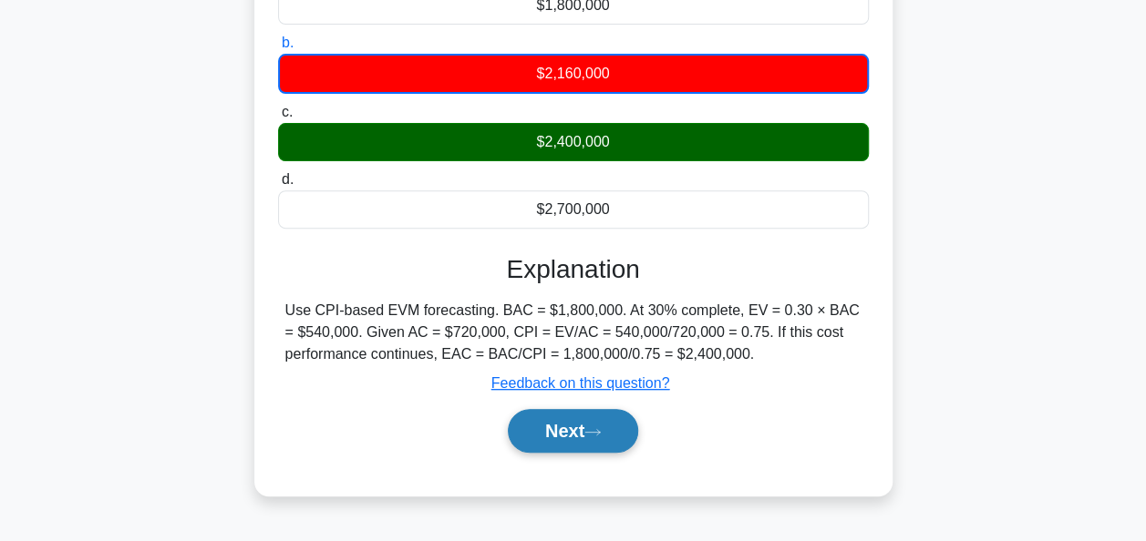
click at [562, 427] on button "Next" at bounding box center [573, 431] width 130 height 44
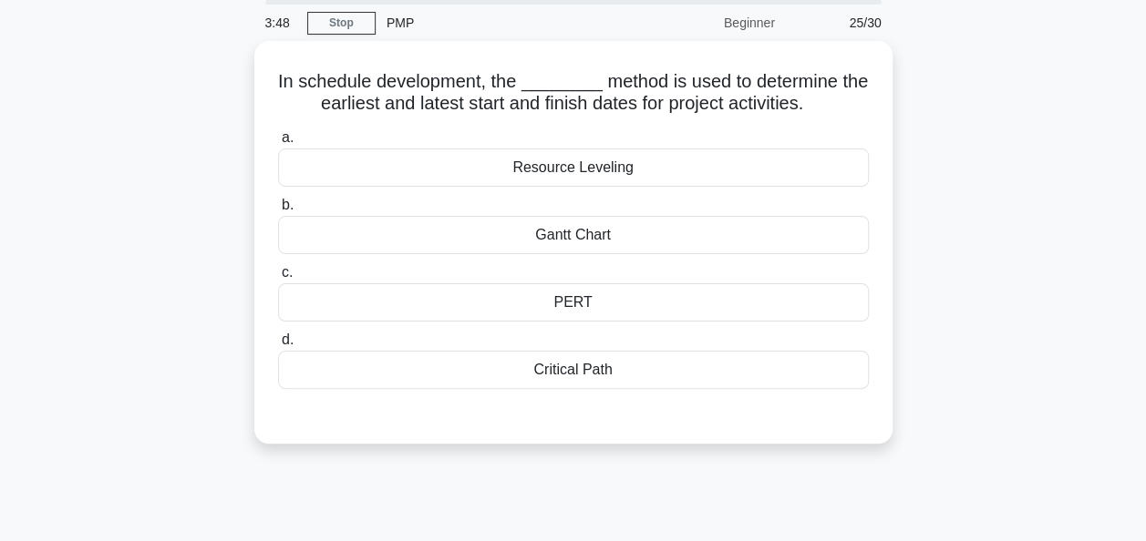
scroll to position [0, 0]
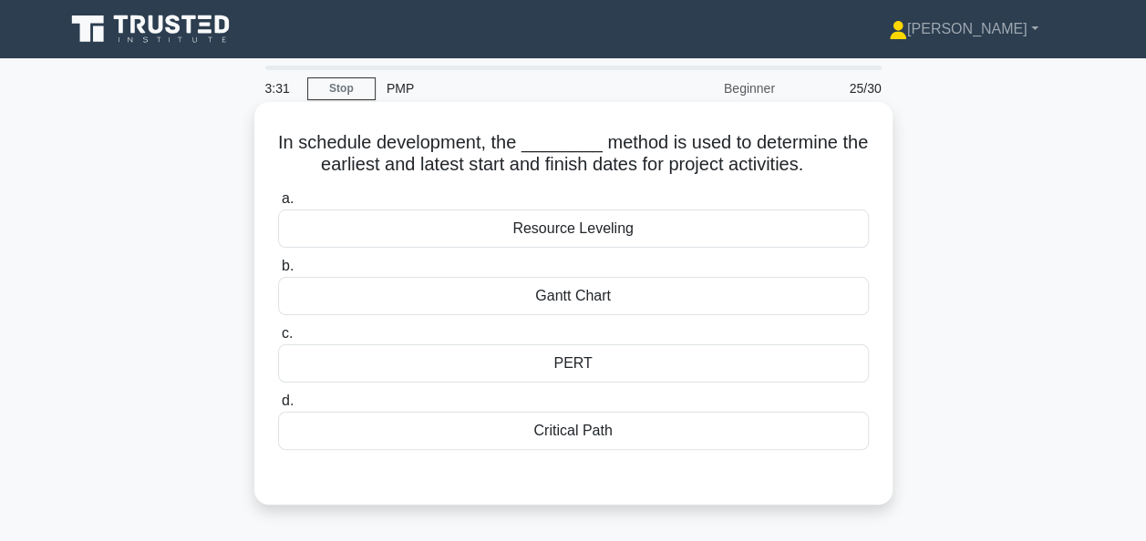
click at [576, 443] on div "Critical Path" at bounding box center [573, 431] width 591 height 38
click at [278, 407] on input "d. Critical Path" at bounding box center [278, 402] width 0 height 12
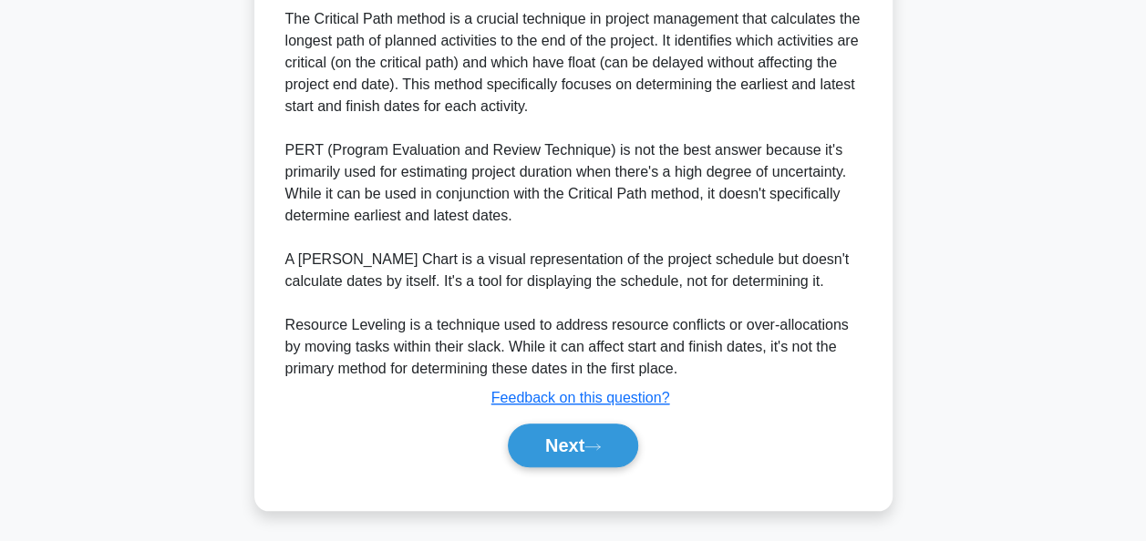
scroll to position [580, 0]
click at [563, 449] on button "Next" at bounding box center [573, 445] width 130 height 44
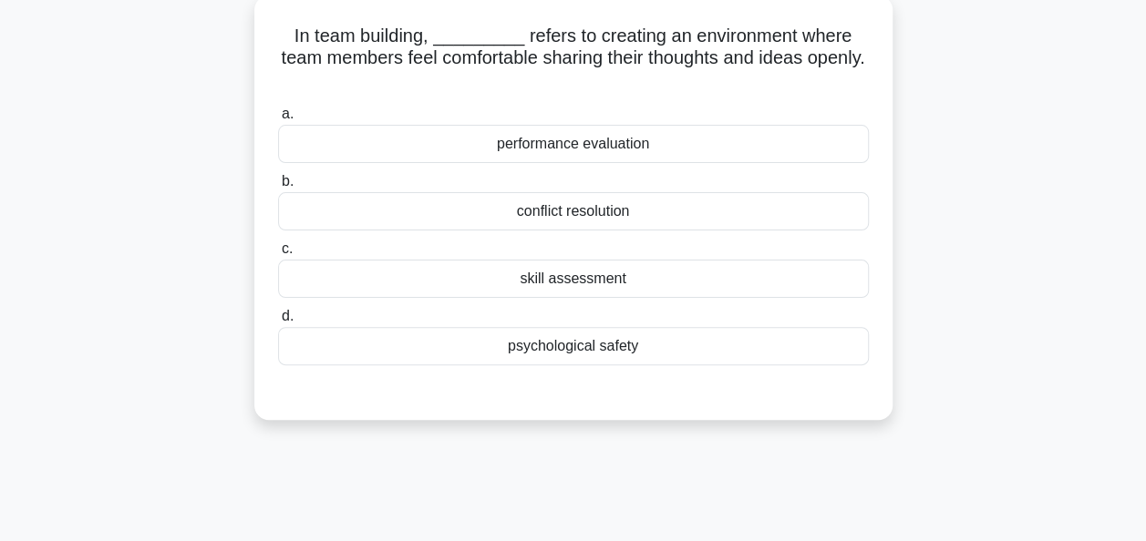
scroll to position [0, 0]
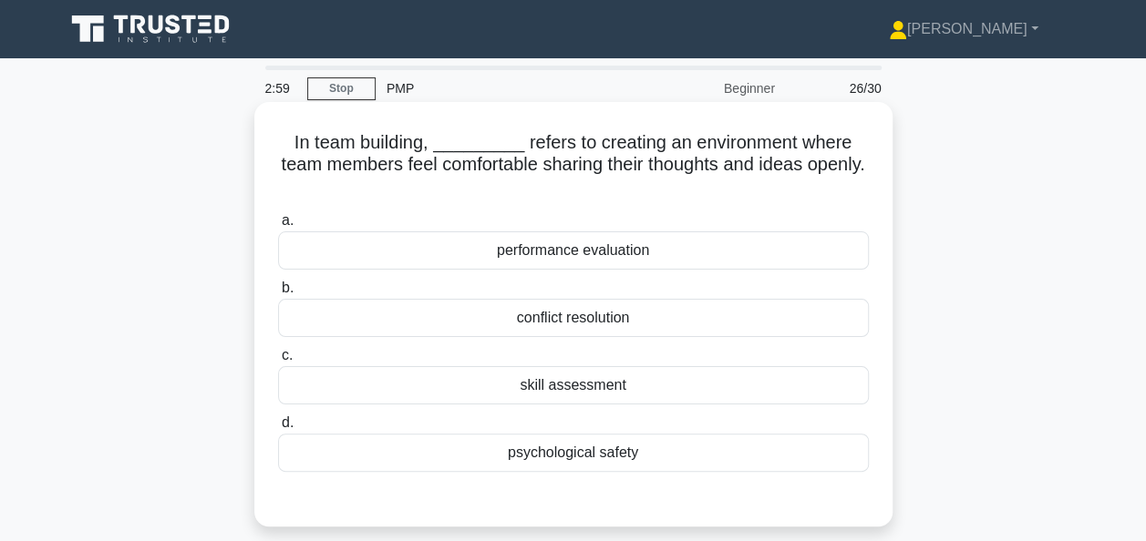
click at [571, 456] on div "psychological safety" at bounding box center [573, 453] width 591 height 38
click at [278, 429] on input "d. psychological safety" at bounding box center [278, 423] width 0 height 12
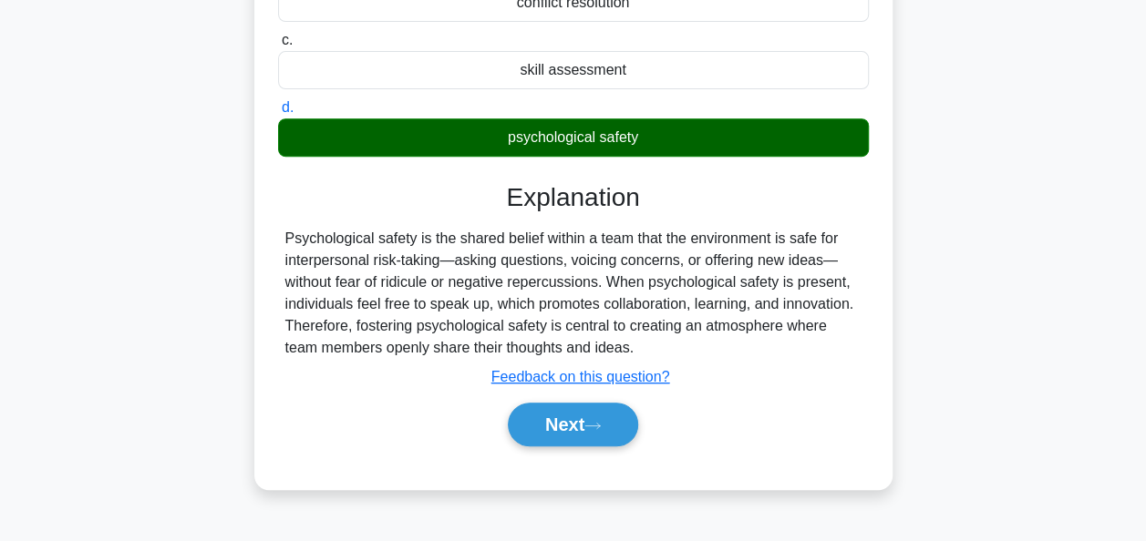
scroll to position [323, 0]
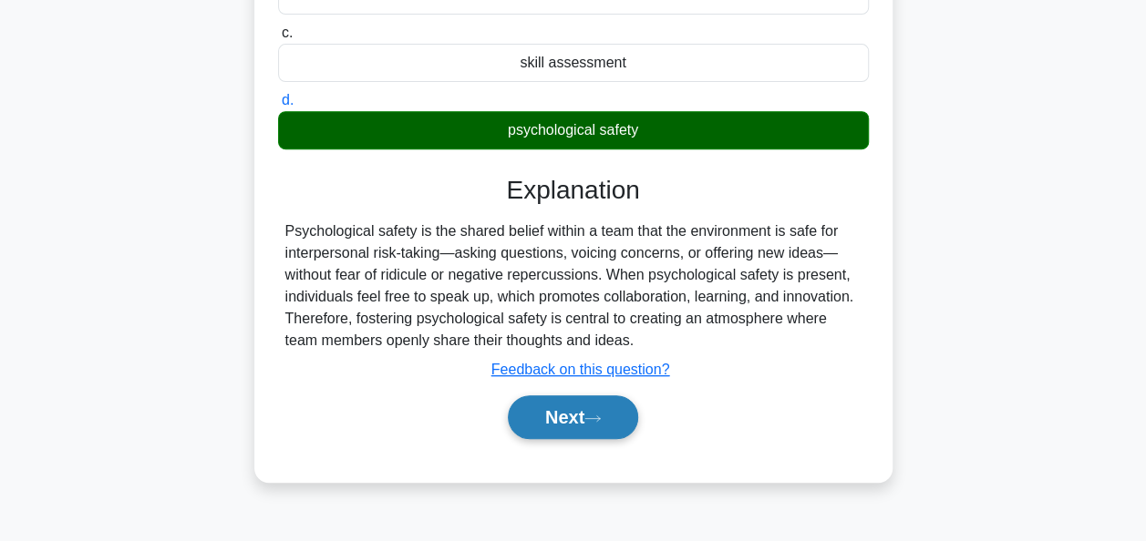
click at [585, 406] on button "Next" at bounding box center [573, 418] width 130 height 44
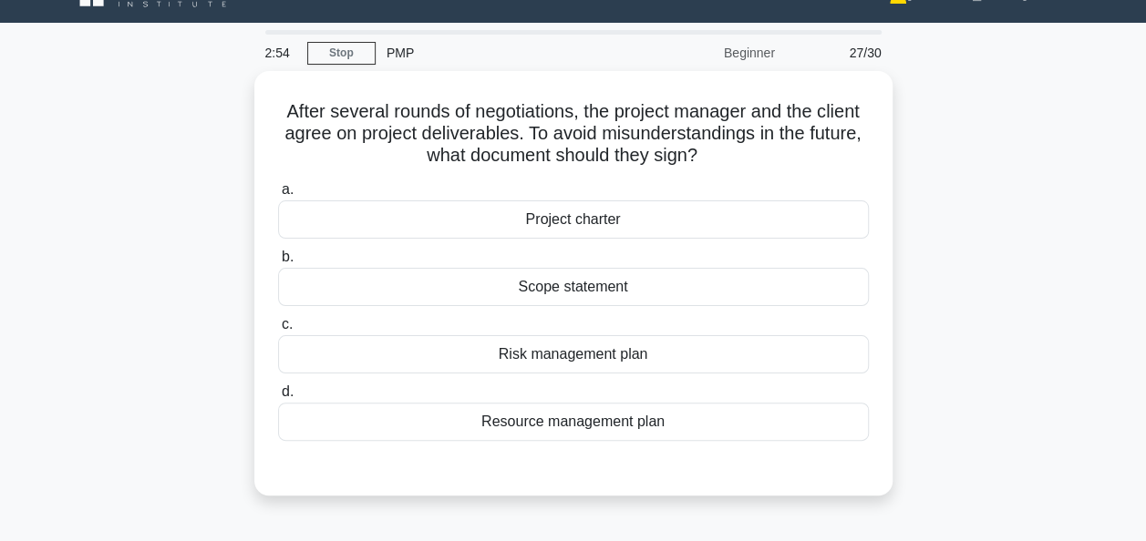
scroll to position [35, 0]
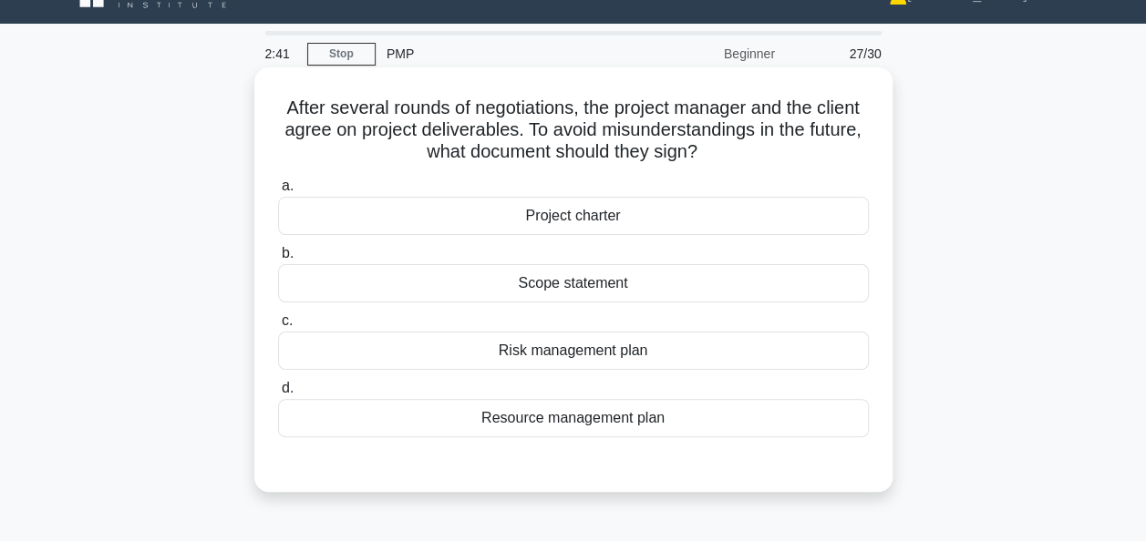
click at [573, 225] on div "Project charter" at bounding box center [573, 216] width 591 height 38
click at [278, 192] on input "a. Project charter" at bounding box center [278, 186] width 0 height 12
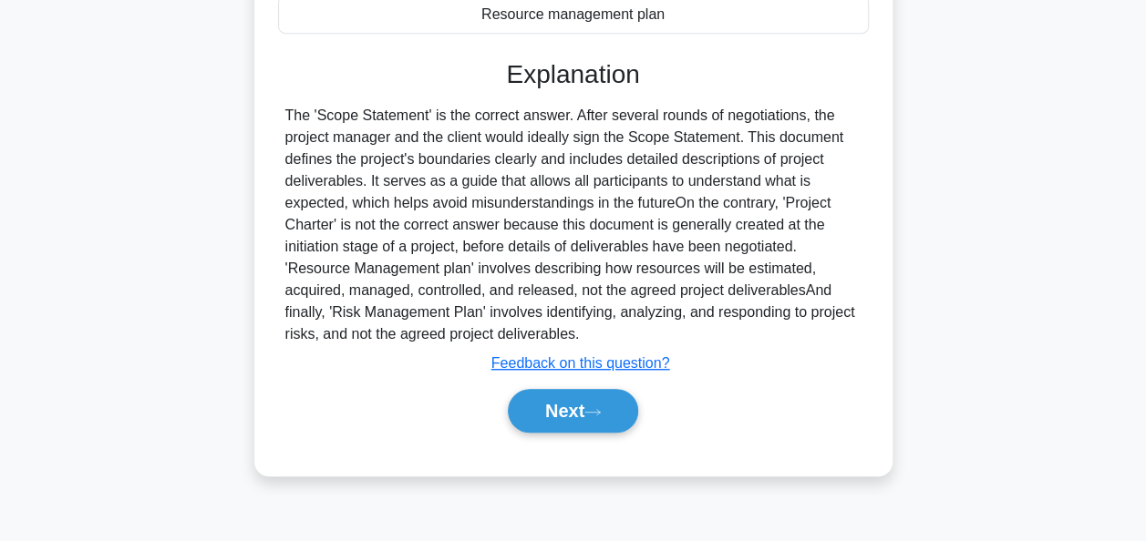
scroll to position [443, 0]
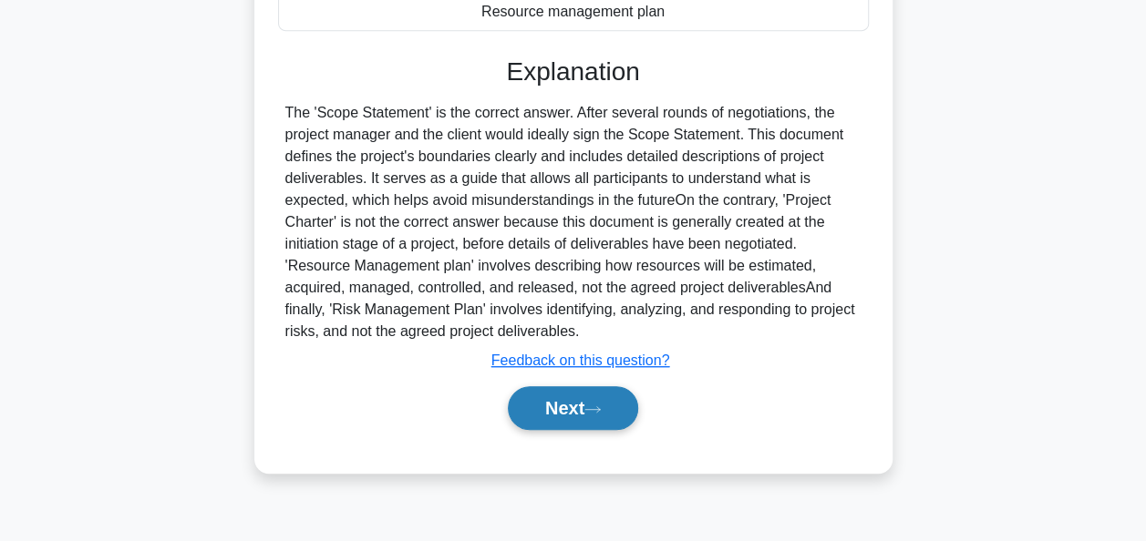
click at [565, 413] on button "Next" at bounding box center [573, 408] width 130 height 44
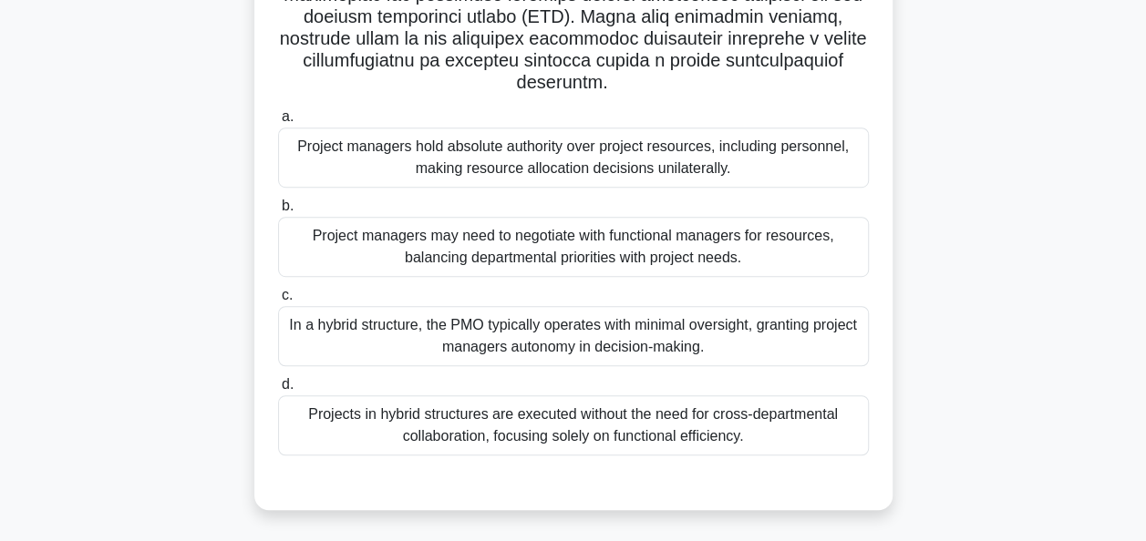
scroll to position [456, 0]
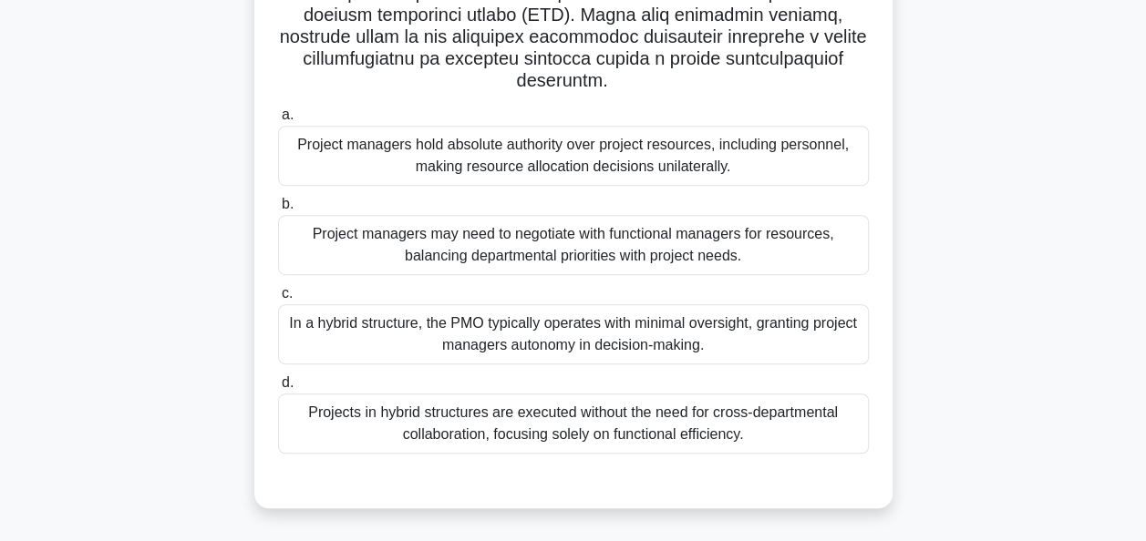
click at [717, 252] on div "Project managers may need to negotiate with functional managers for resources, …" at bounding box center [573, 245] width 591 height 60
click at [278, 211] on input "b. Project managers may need to negotiate with functional managers for resource…" at bounding box center [278, 205] width 0 height 12
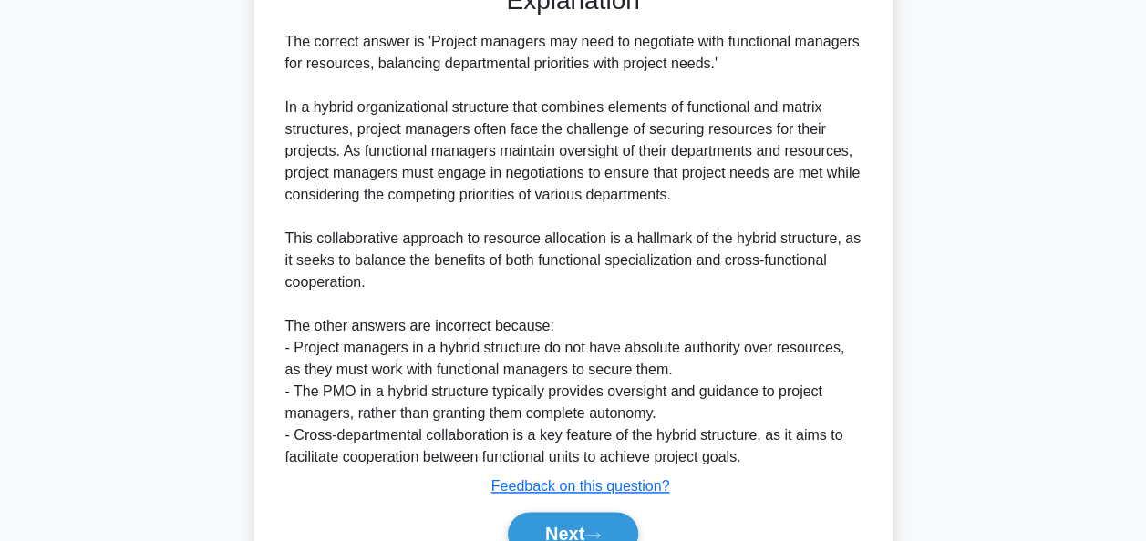
scroll to position [951, 0]
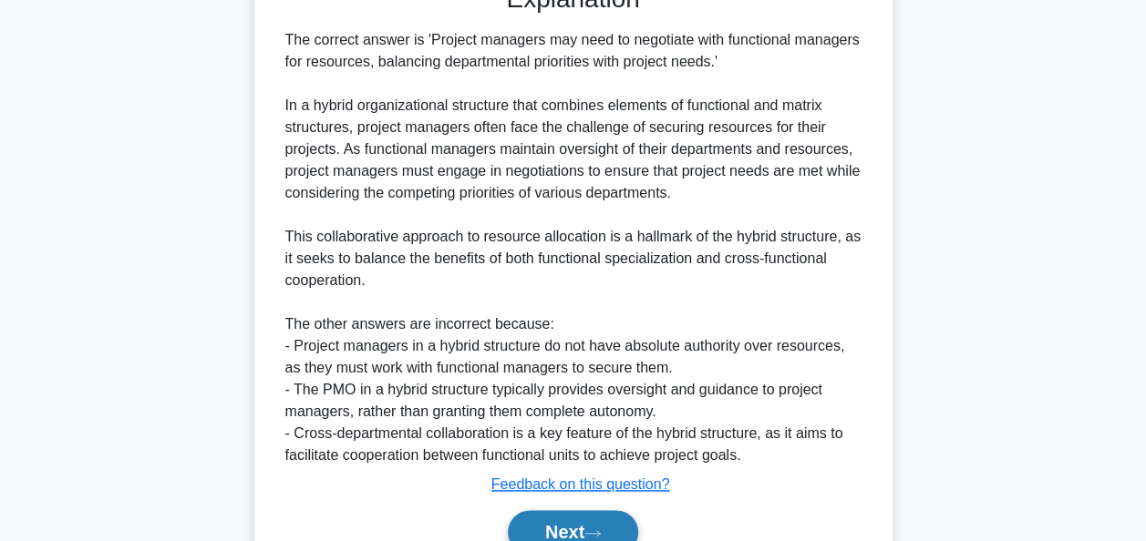
click at [543, 527] on button "Next" at bounding box center [573, 532] width 130 height 44
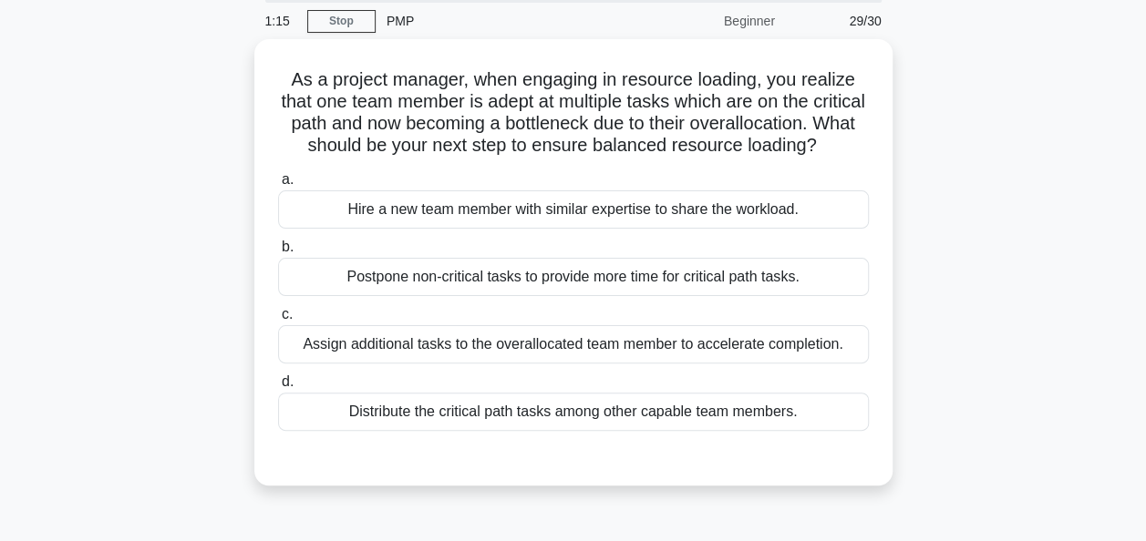
scroll to position [67, 0]
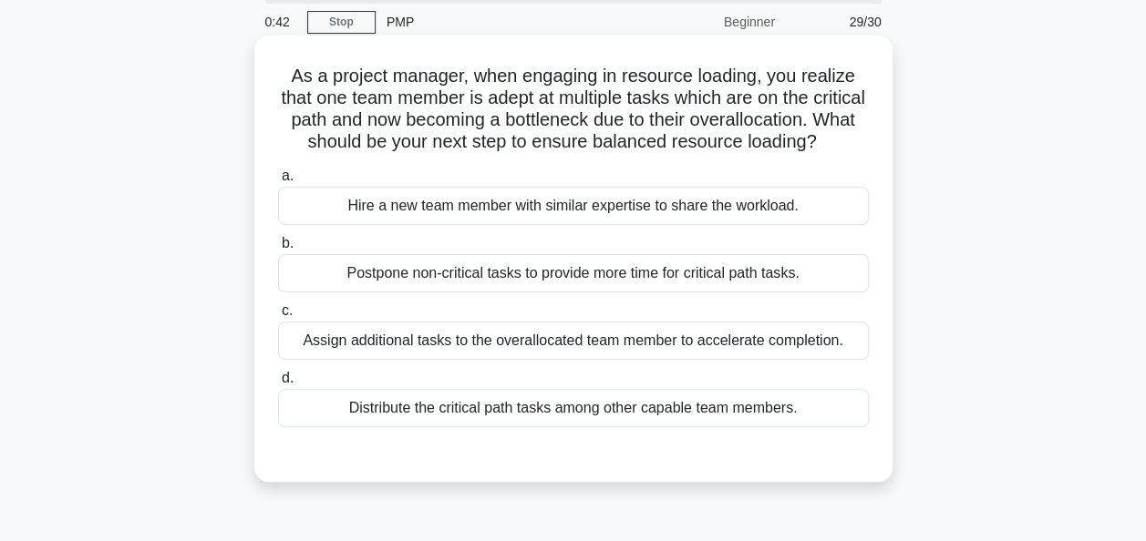
click at [566, 427] on div "Distribute the critical path tasks among other capable team members." at bounding box center [573, 408] width 591 height 38
click at [278, 385] on input "d. Distribute the critical path tasks among other capable team members." at bounding box center [278, 379] width 0 height 12
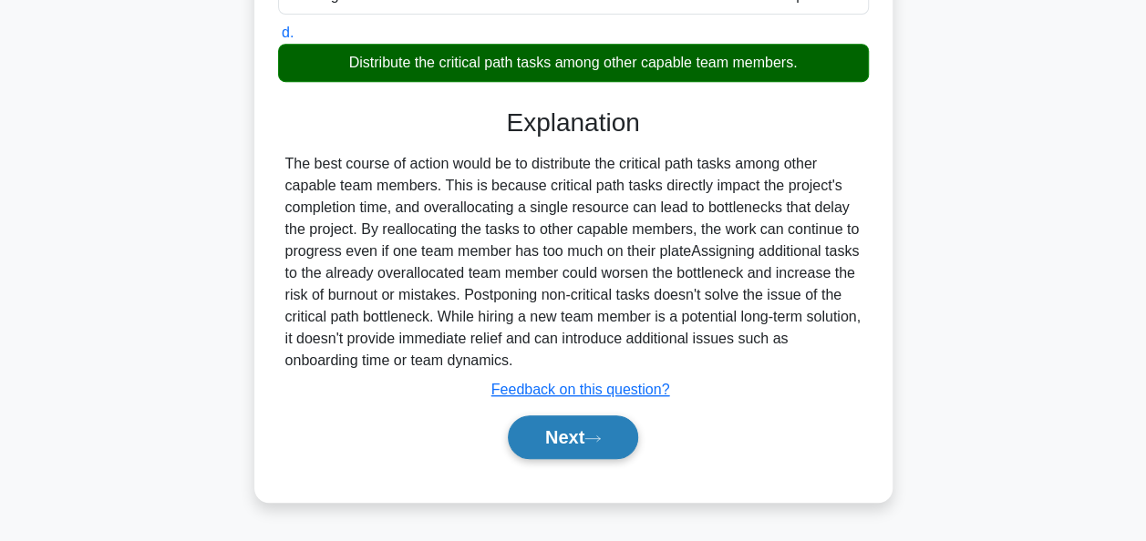
scroll to position [413, 0]
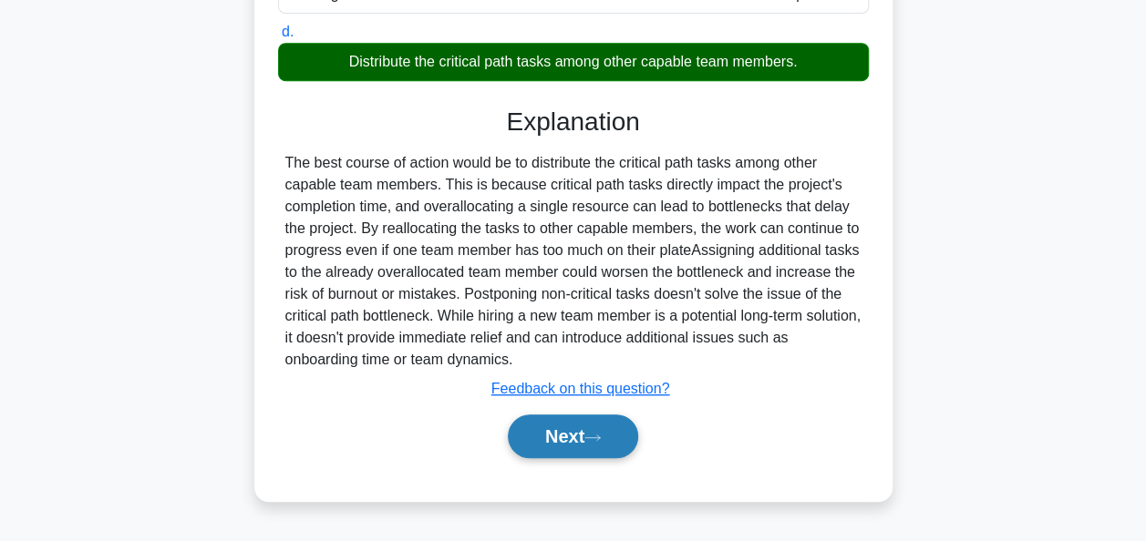
click at [562, 445] on button "Next" at bounding box center [573, 437] width 130 height 44
click at [572, 458] on button "Next" at bounding box center [573, 437] width 130 height 44
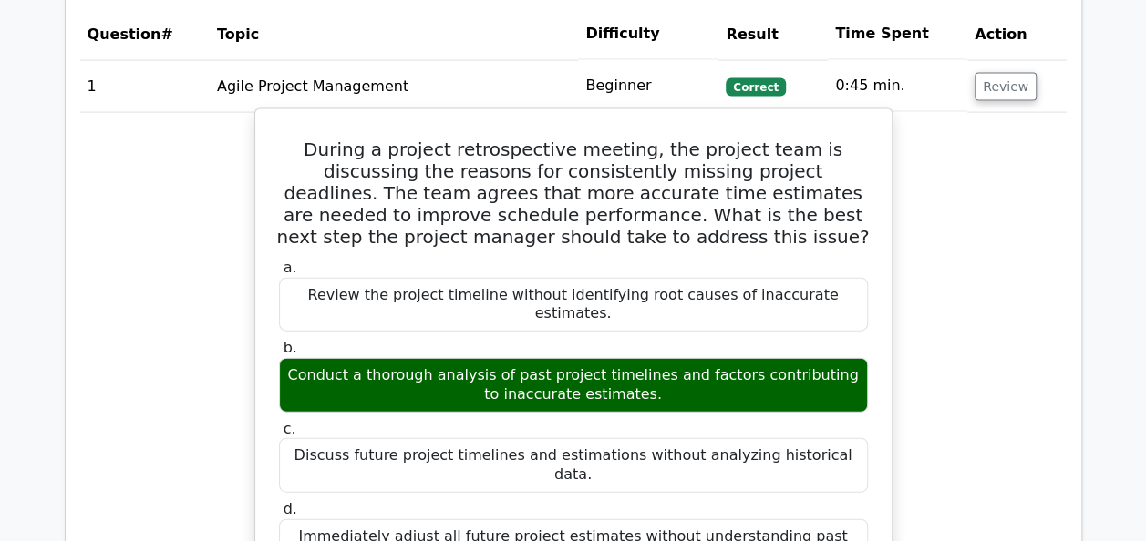
scroll to position [1948, 0]
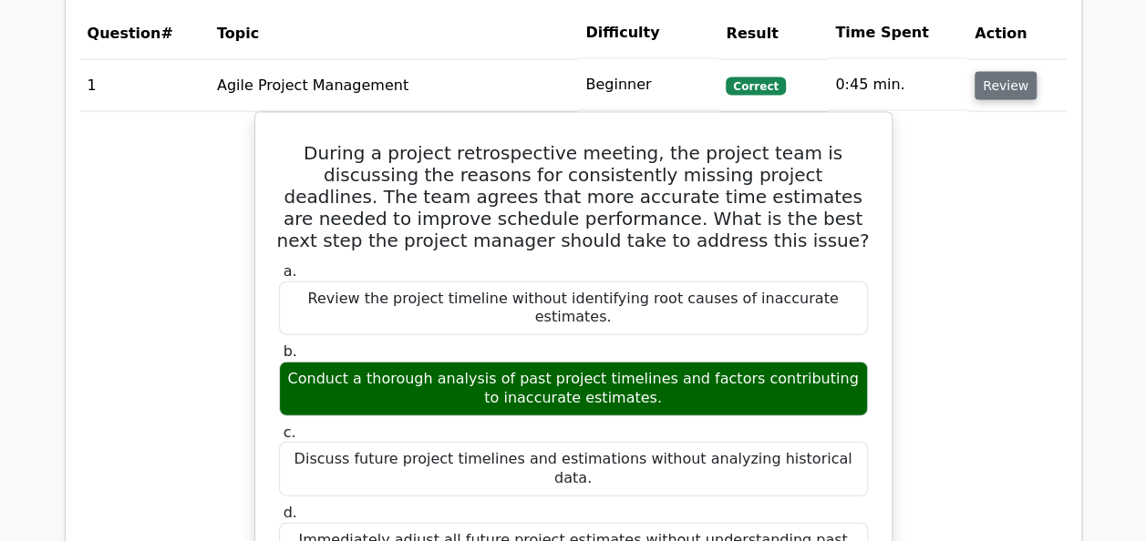
click at [999, 86] on button "Review" at bounding box center [1005, 86] width 62 height 28
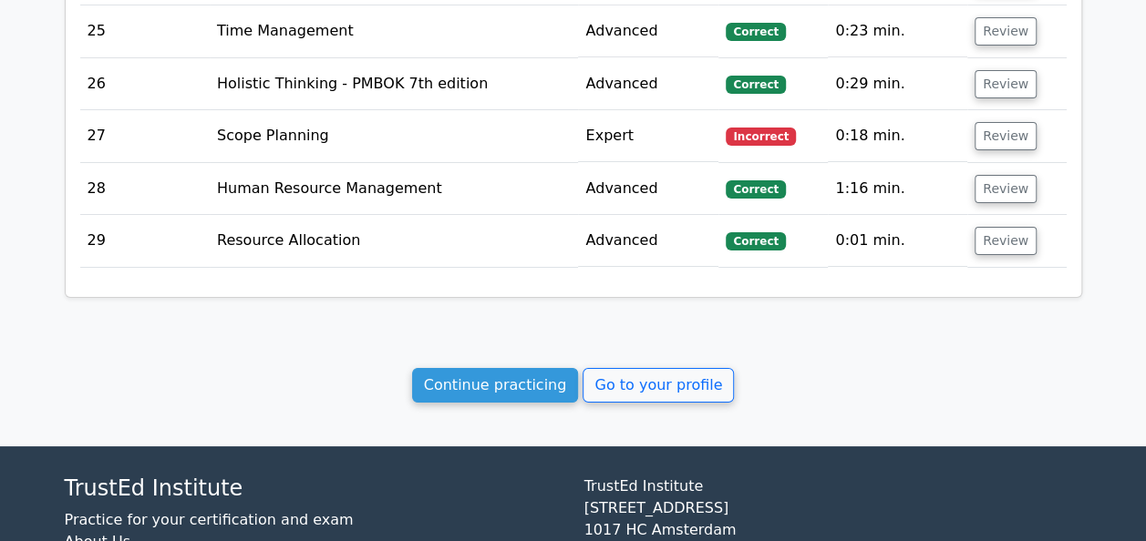
scroll to position [3261, 0]
